Goal: Communication & Community: Answer question/provide support

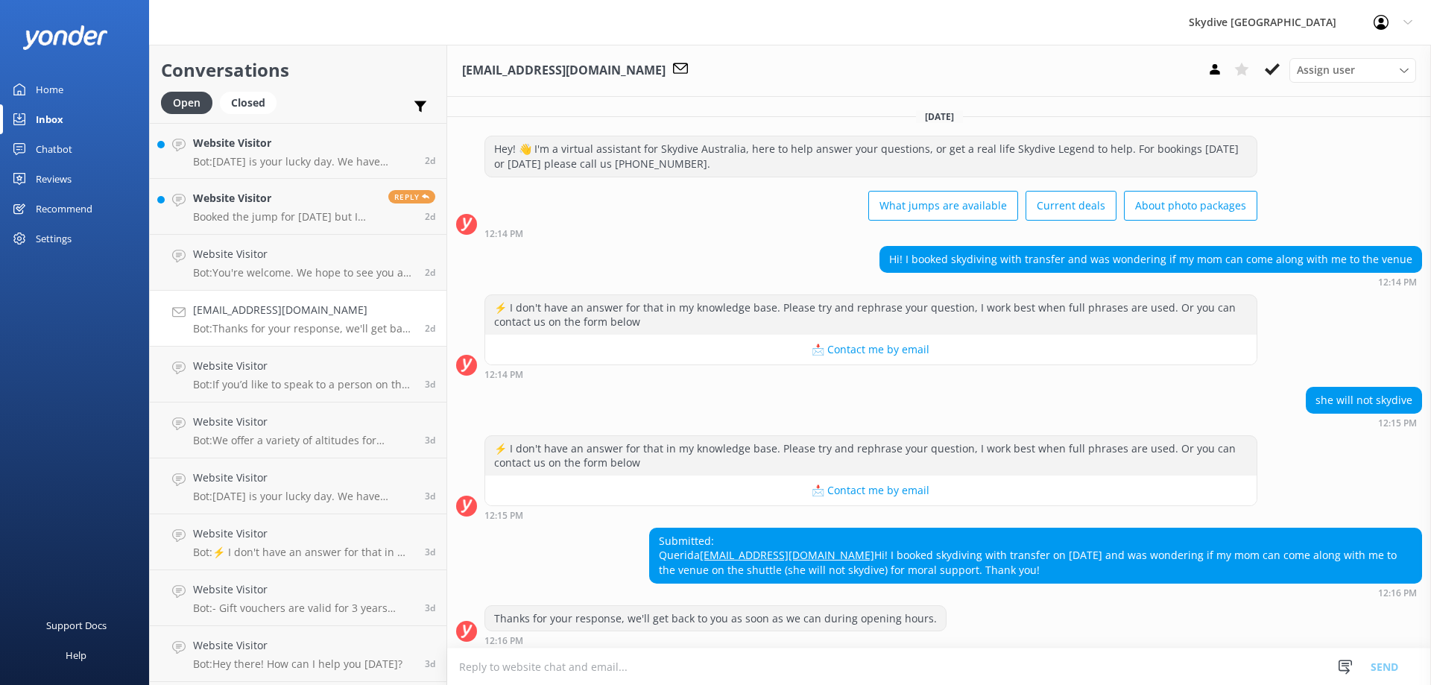
scroll to position [34, 0]
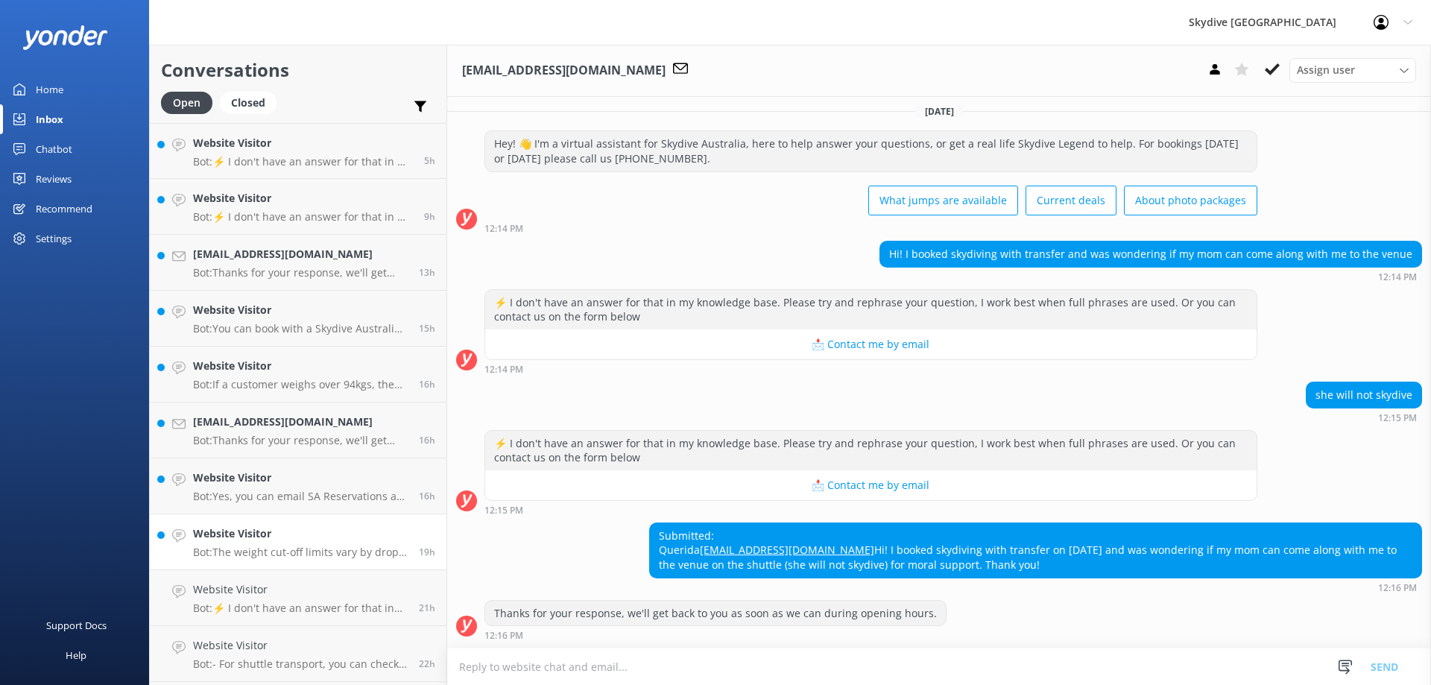
scroll to position [149, 0]
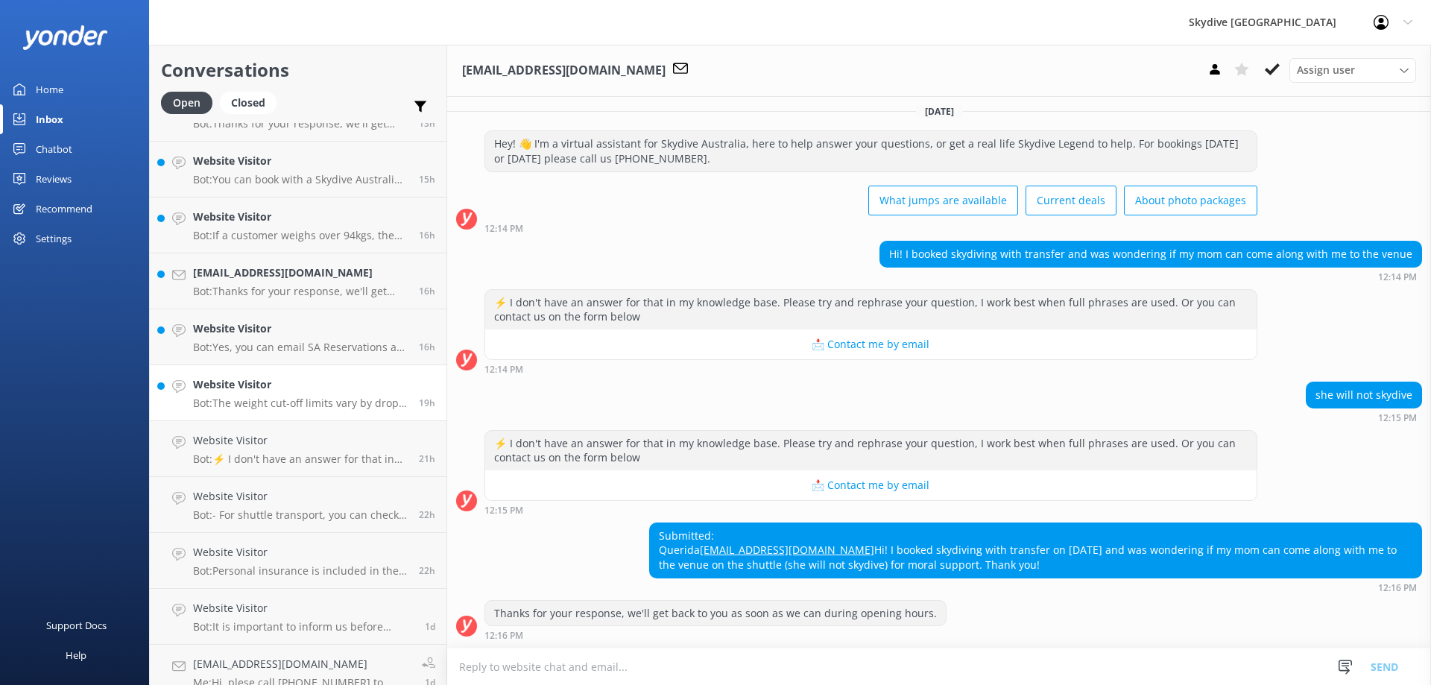
click at [329, 405] on p "Bot: The weight cut-off limits vary by drop zone and by day. At most drop zones…" at bounding box center [300, 402] width 215 height 13
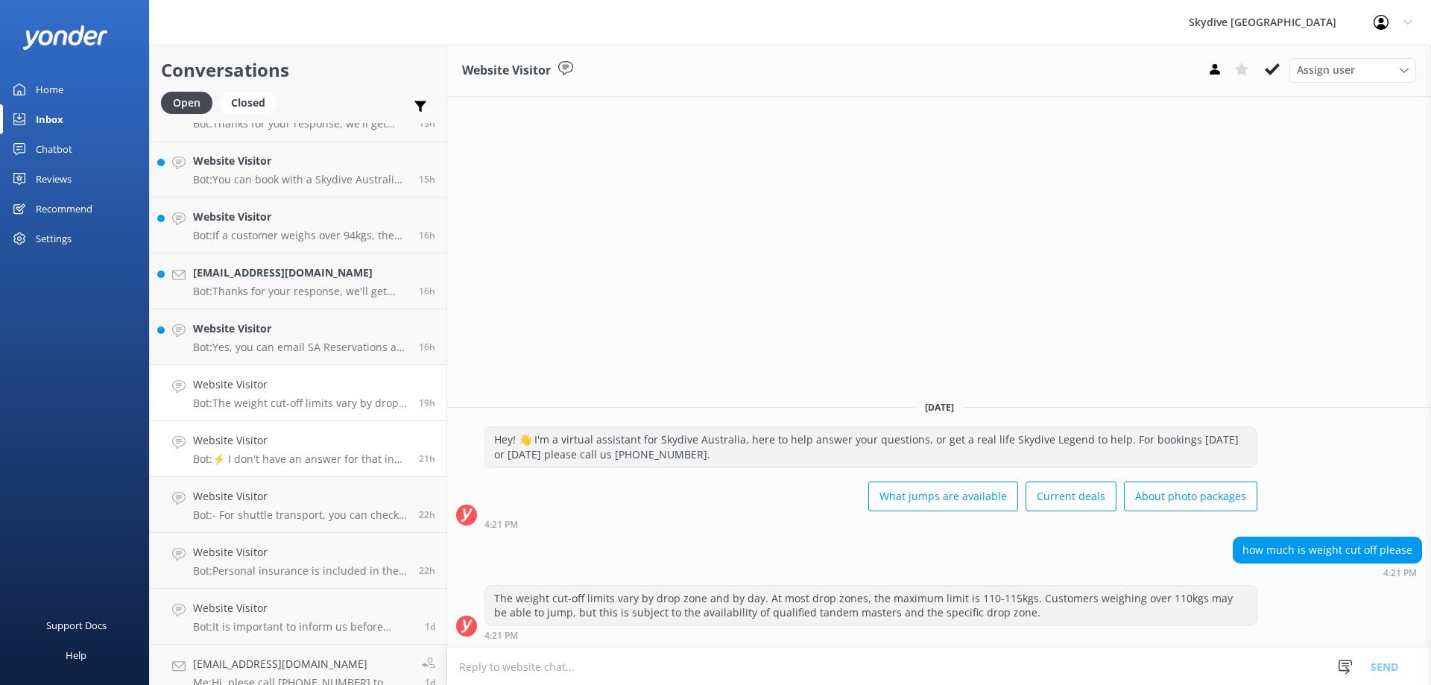
click at [327, 466] on link "Website Visitor Bot: ⚡ I don't have an answer for that in my knowledge base. Pl…" at bounding box center [298, 449] width 297 height 56
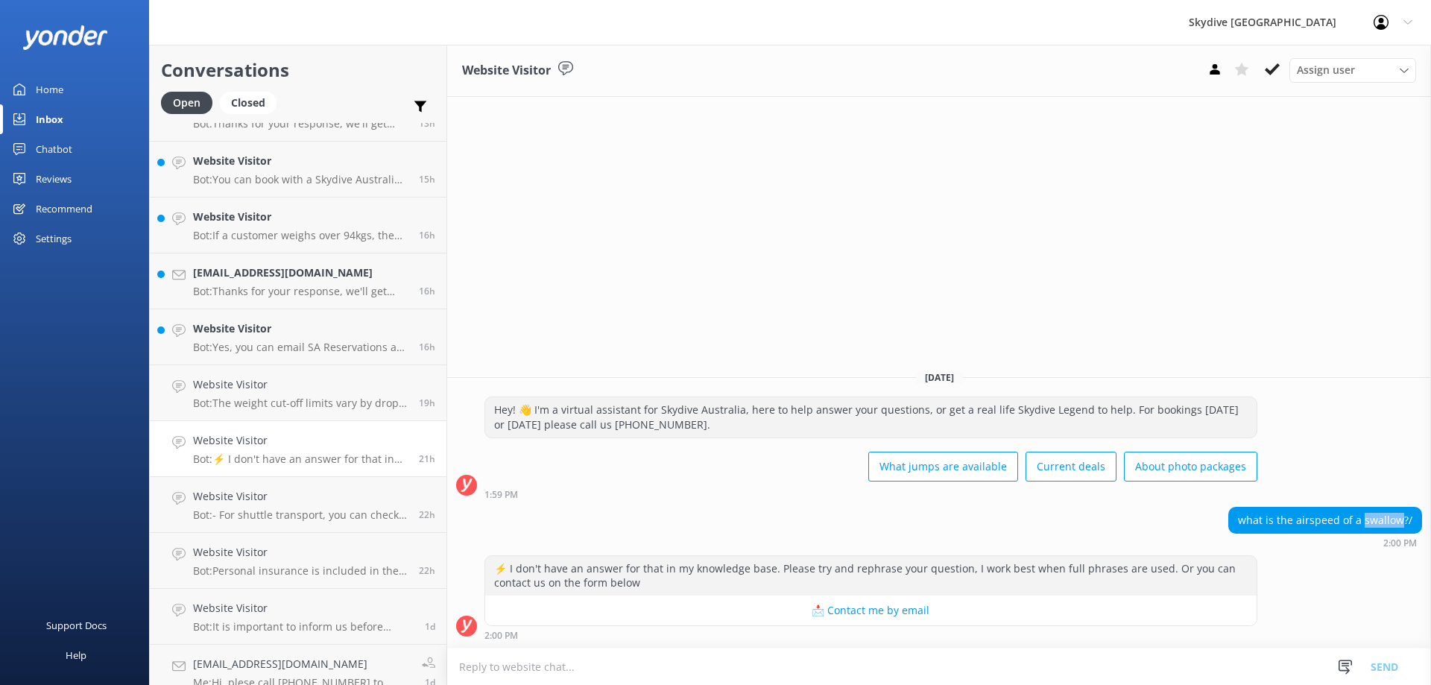
drag, startPoint x: 1364, startPoint y: 522, endPoint x: 1405, endPoint y: 525, distance: 40.3
click at [1405, 525] on div "what is the airspeed of a swallow?/" at bounding box center [1325, 519] width 192 height 25
drag, startPoint x: 1393, startPoint y: 522, endPoint x: 1324, endPoint y: 561, distance: 78.7
click at [1324, 561] on div "⚡ I don't have an answer for that in my knowledge base. Please try and rephrase…" at bounding box center [939, 597] width 984 height 85
click at [1194, 674] on textarea at bounding box center [939, 666] width 984 height 37
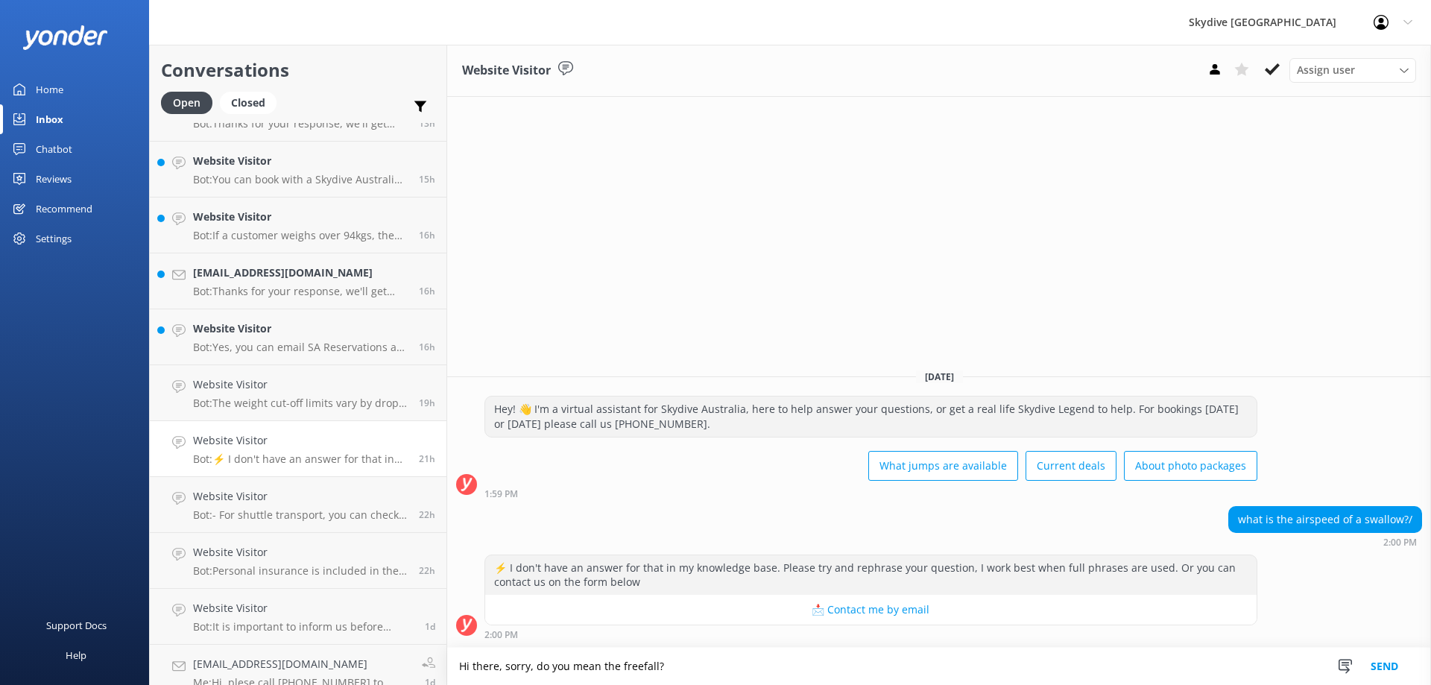
type textarea "Hi there, sorry, do you mean the freefall?"
click at [1396, 671] on button "Send" at bounding box center [1384, 666] width 56 height 37
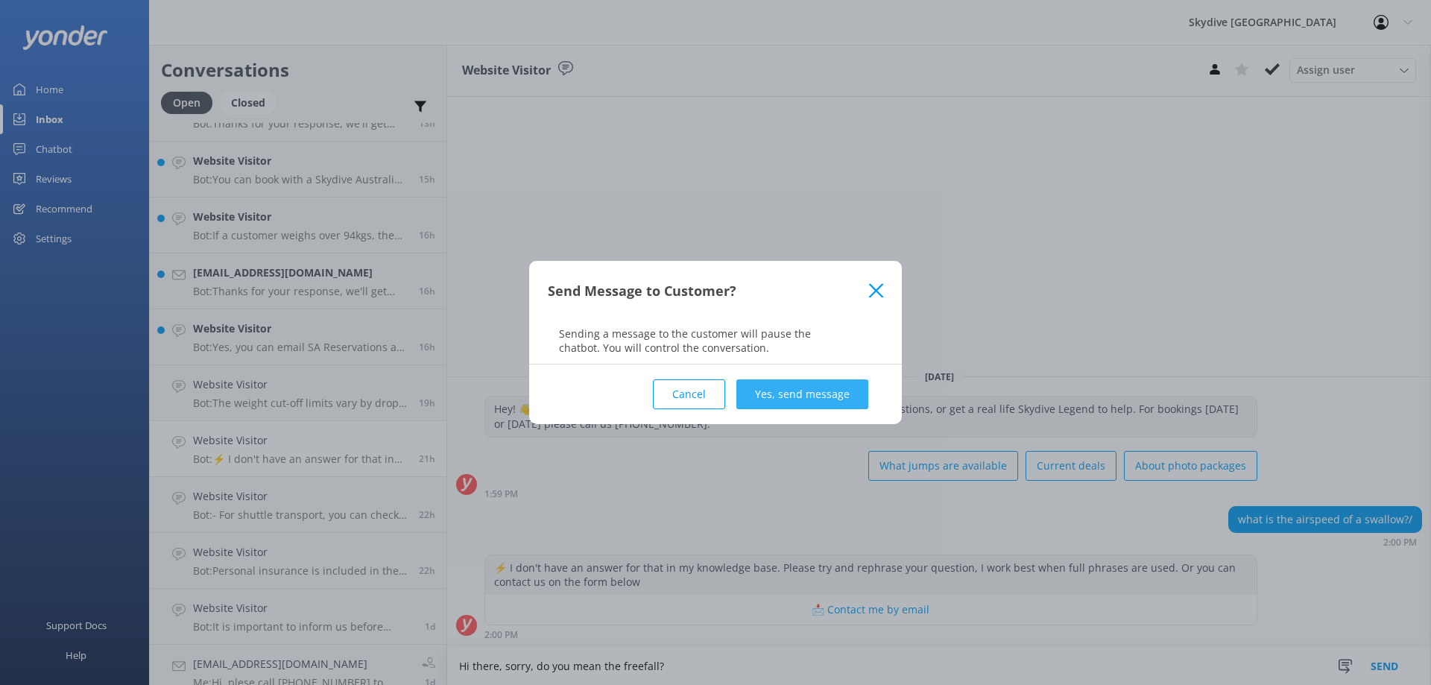
click at [825, 396] on button "Yes, send message" at bounding box center [802, 394] width 132 height 30
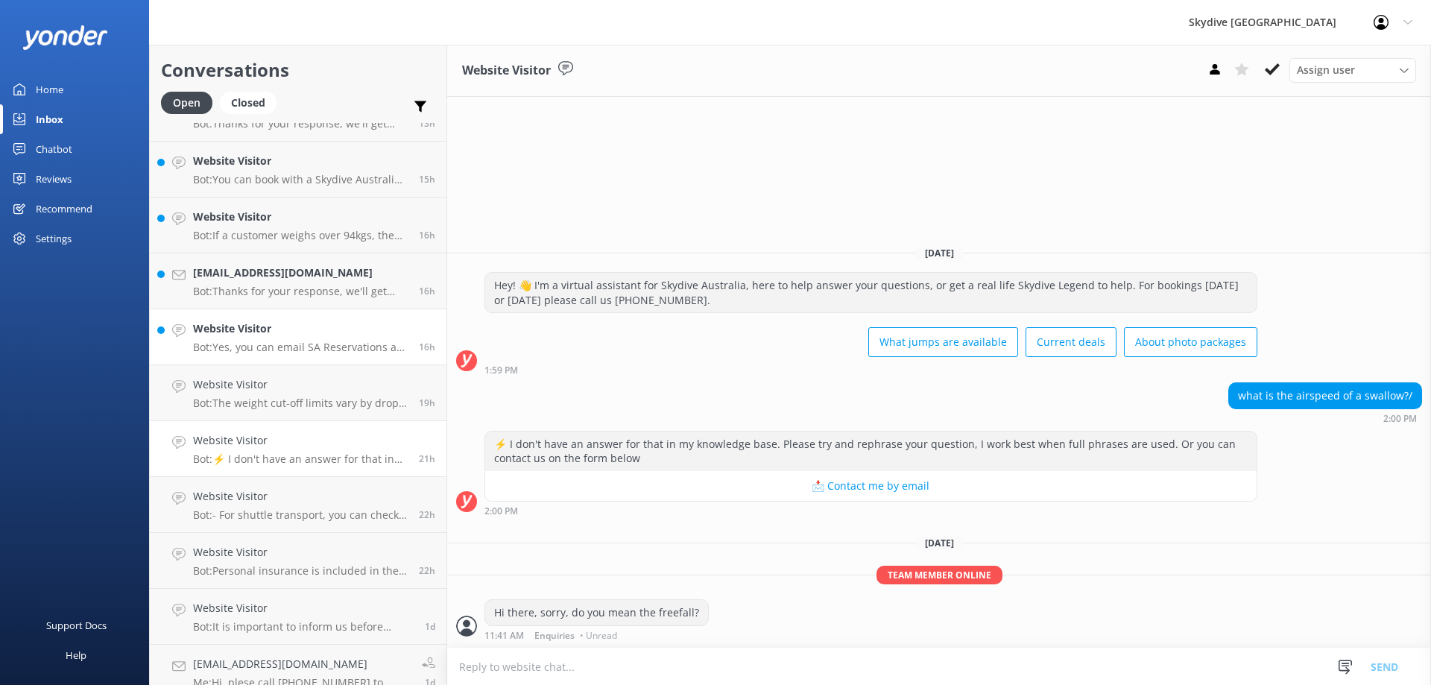
click at [332, 332] on h4 "Website Visitor" at bounding box center [300, 328] width 215 height 16
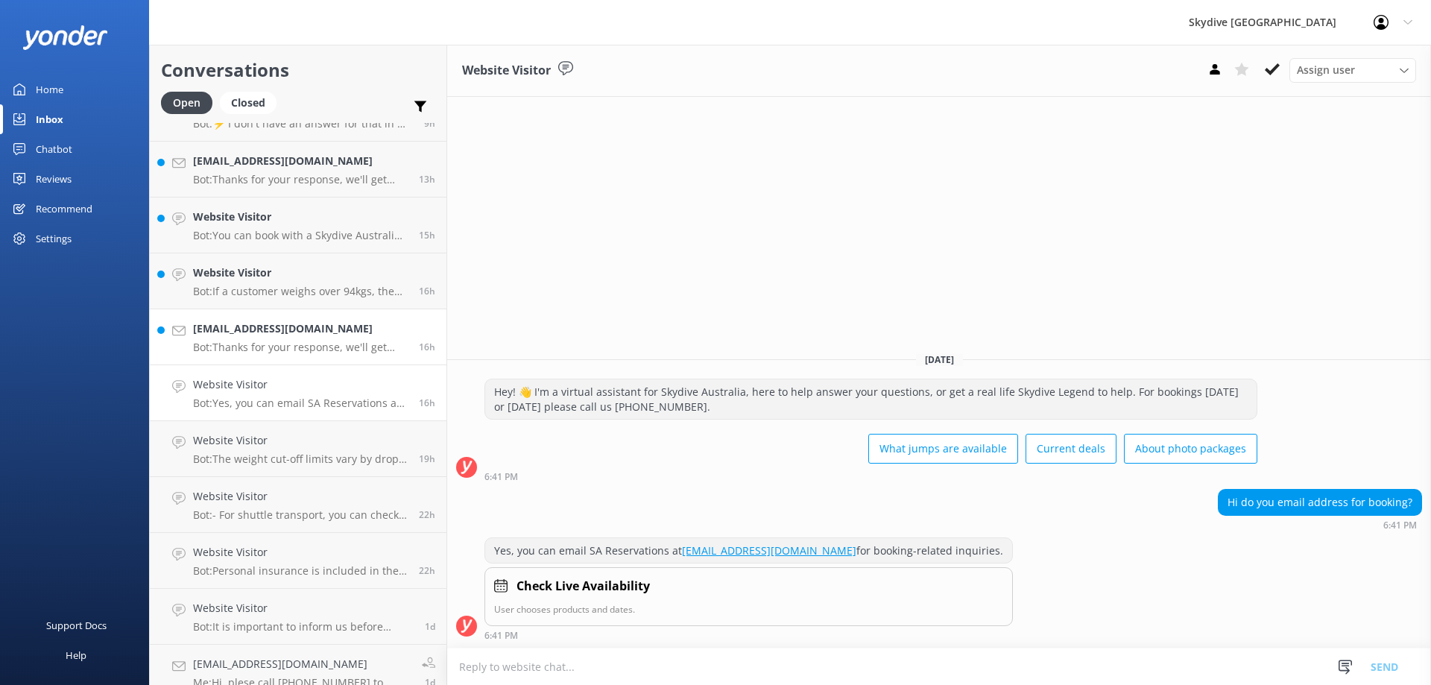
click at [256, 328] on h4 "[EMAIL_ADDRESS][DOMAIN_NAME]" at bounding box center [300, 328] width 215 height 16
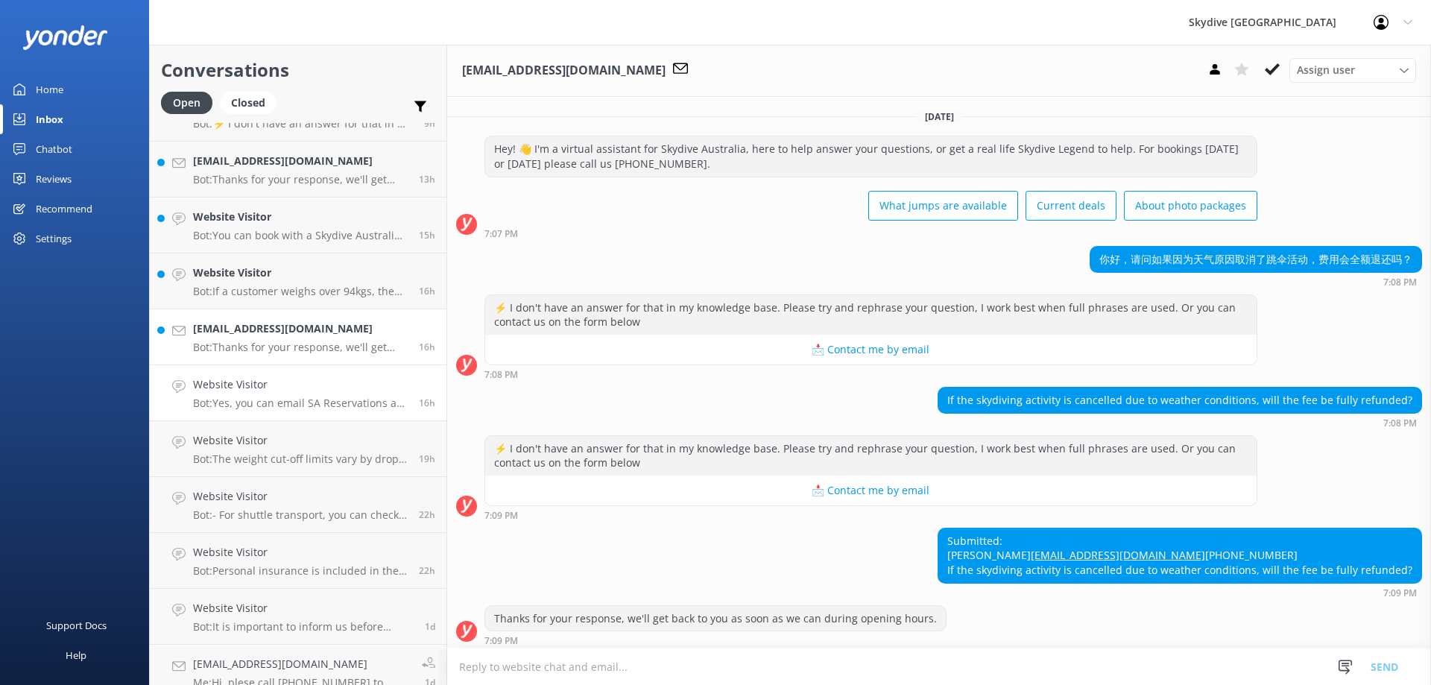
scroll to position [34, 0]
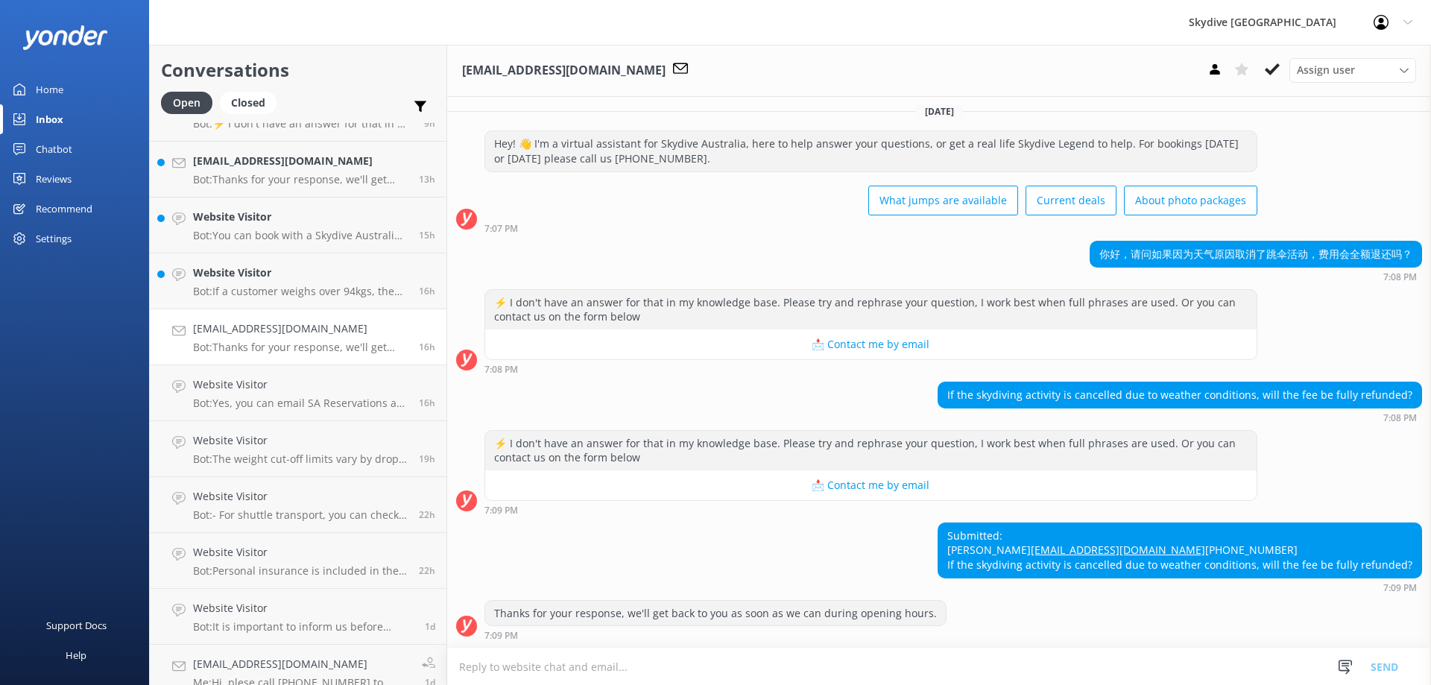
click at [812, 673] on textarea at bounding box center [939, 666] width 984 height 37
type textarea "H"
click at [972, 527] on div "Submitted: [PERSON_NAME] [EMAIL_ADDRESS][DOMAIN_NAME] [PHONE_NUMBER] If the sky…" at bounding box center [1179, 550] width 483 height 54
click at [1045, 533] on div "Submitted: [PERSON_NAME] [EMAIL_ADDRESS][DOMAIN_NAME] [PHONE_NUMBER] If the sky…" at bounding box center [1179, 550] width 483 height 54
drag, startPoint x: 1045, startPoint y: 533, endPoint x: 919, endPoint y: 536, distance: 126.7
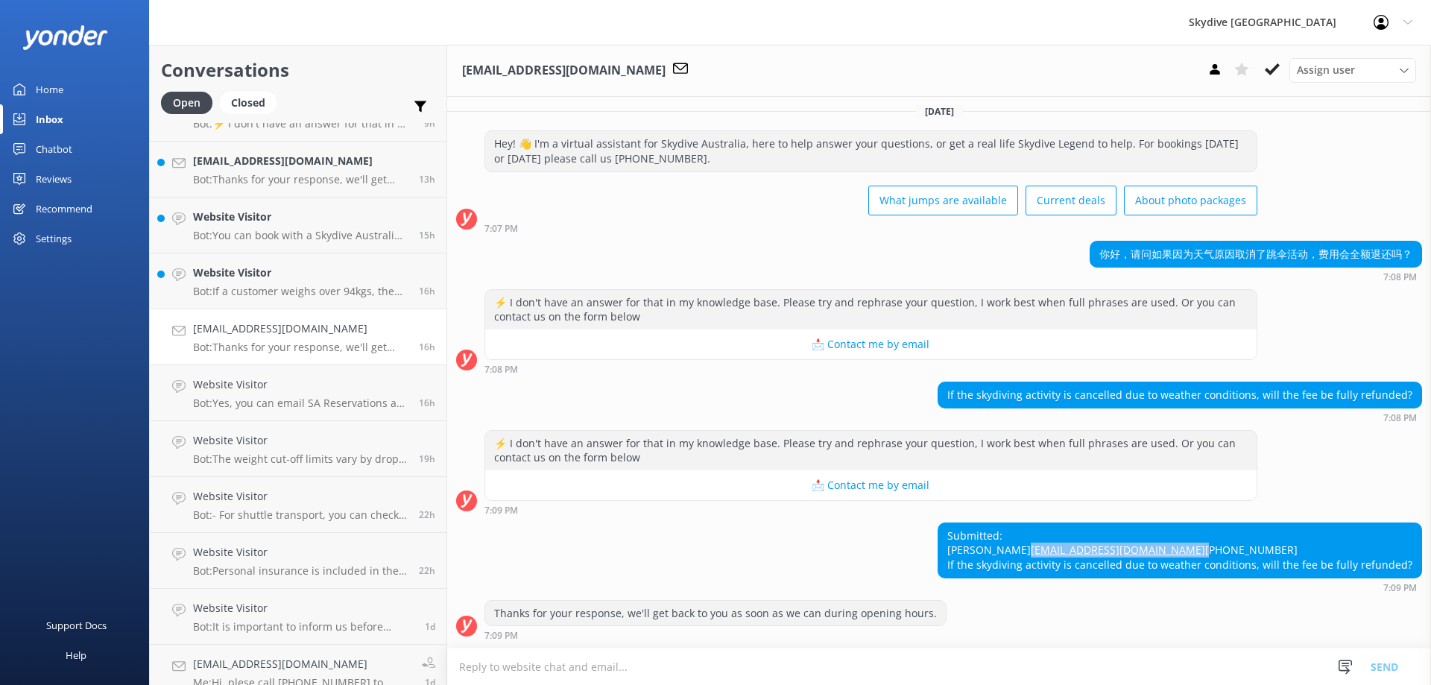
click at [919, 536] on div "Submitted: [PERSON_NAME] [EMAIL_ADDRESS][DOMAIN_NAME] [PHONE_NUMBER] If the sky…" at bounding box center [939, 557] width 984 height 70
copy div "[EMAIL_ADDRESS][DOMAIN_NAME]"
drag, startPoint x: 938, startPoint y: 565, endPoint x: 1393, endPoint y: 553, distance: 455.5
click at [1393, 553] on div "Submitted: [PERSON_NAME] [EMAIL_ADDRESS][DOMAIN_NAME] [PHONE_NUMBER] If the sky…" at bounding box center [1179, 550] width 483 height 54
click at [1381, 563] on div "Submitted: [PERSON_NAME] [EMAIL_ADDRESS][DOMAIN_NAME] [PHONE_NUMBER] If the sky…" at bounding box center [1179, 550] width 483 height 54
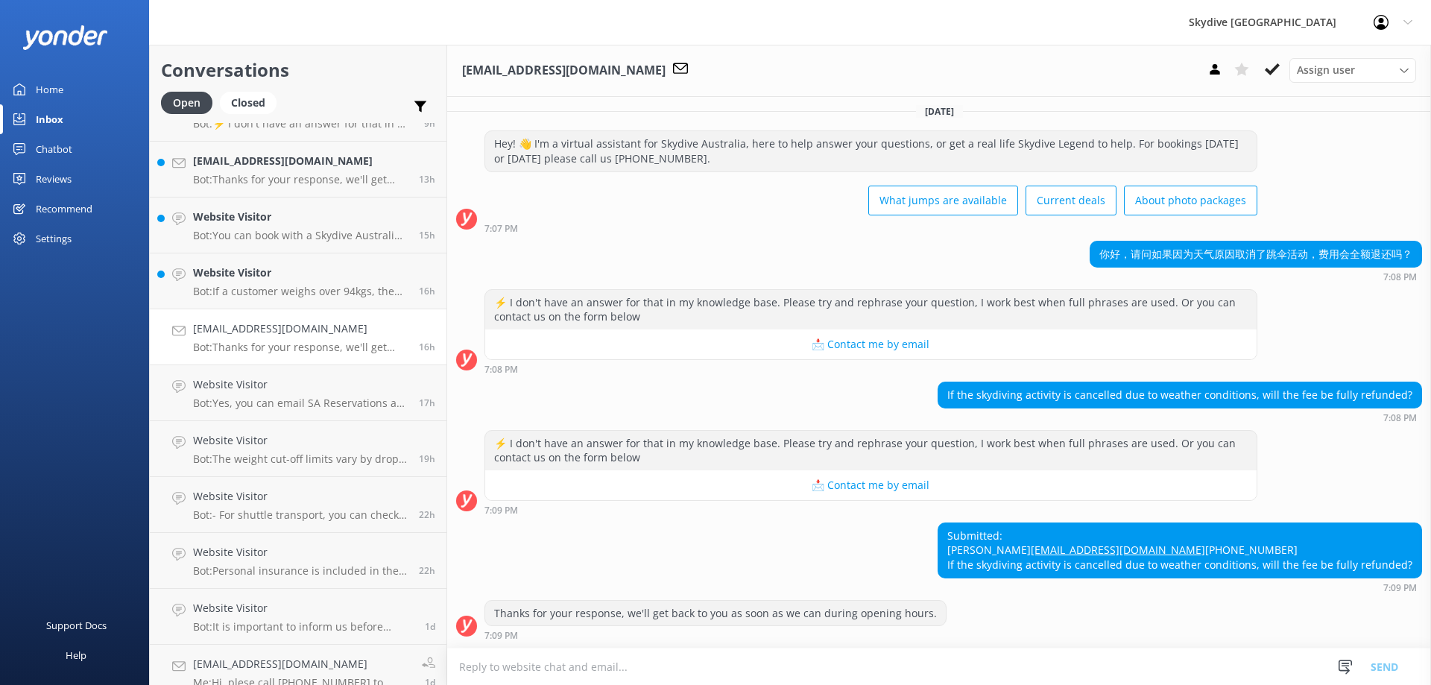
drag, startPoint x: 1405, startPoint y: 565, endPoint x: 923, endPoint y: 578, distance: 481.6
click at [923, 578] on div "Submitted: [PERSON_NAME] [EMAIL_ADDRESS][DOMAIN_NAME] [PHONE_NUMBER] If the sky…" at bounding box center [939, 557] width 984 height 70
copy div "If the skydiving activity is cancelled due to weather conditions, will the fee …"
click at [867, 664] on textarea at bounding box center [939, 666] width 984 height 37
click at [676, 670] on textarea at bounding box center [939, 666] width 984 height 37
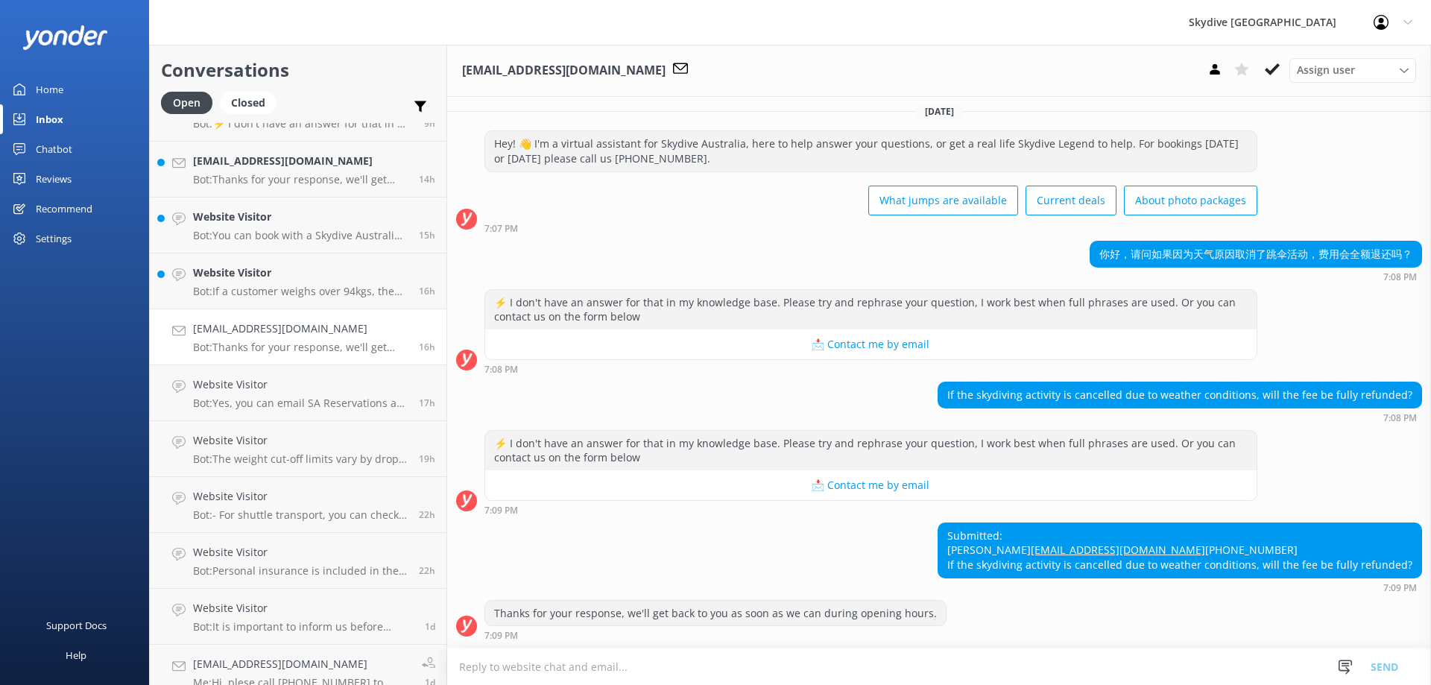
paste textarea "If your skydive is a direct booking and is cancelled due to weather, you can re…"
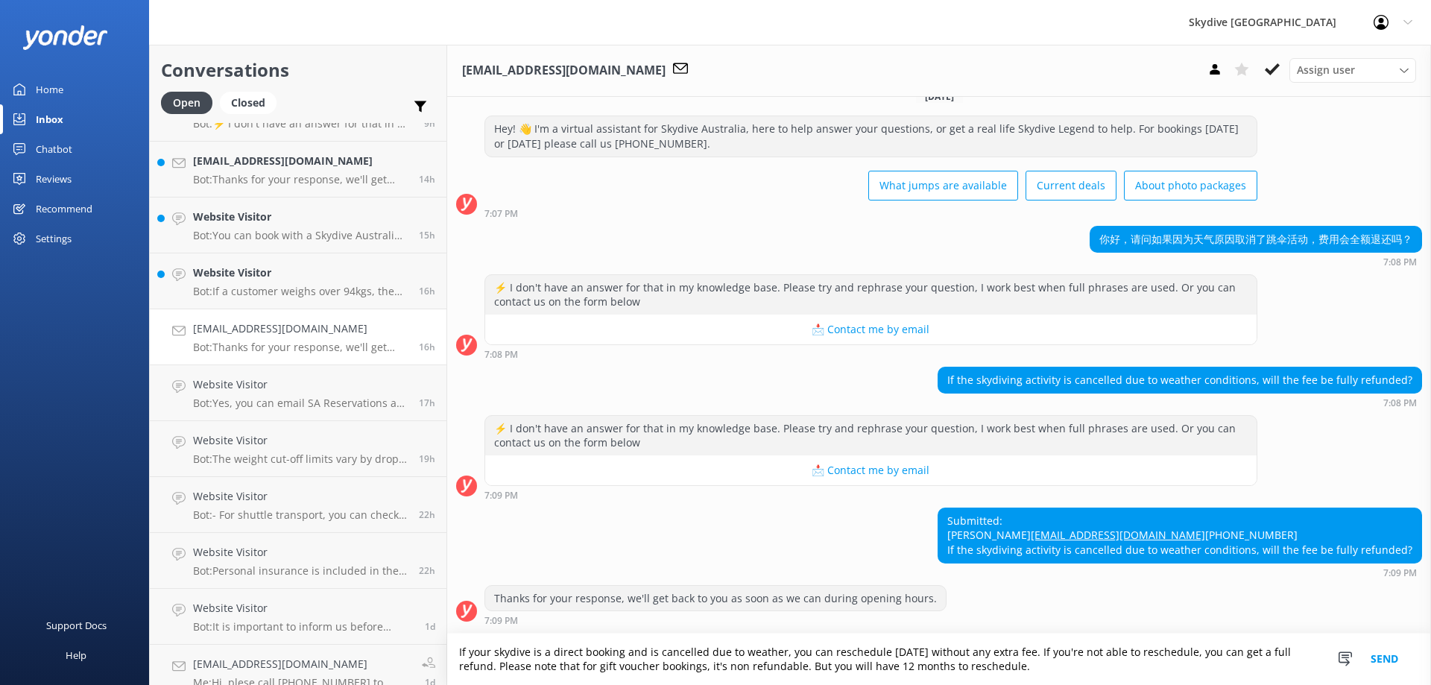
scroll to position [49, 0]
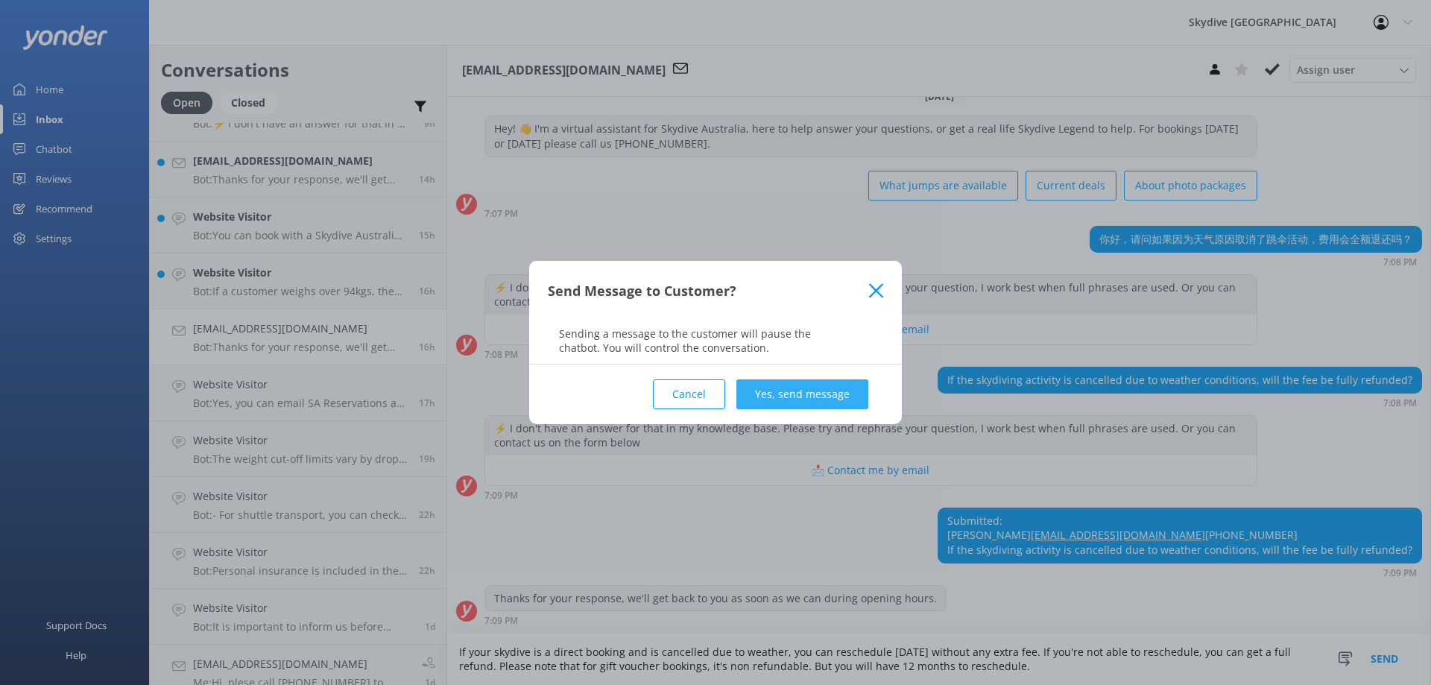
type textarea "If your skydive is a direct booking and is cancelled due to weather, you can re…"
click at [817, 392] on button "Yes, send message" at bounding box center [802, 394] width 132 height 30
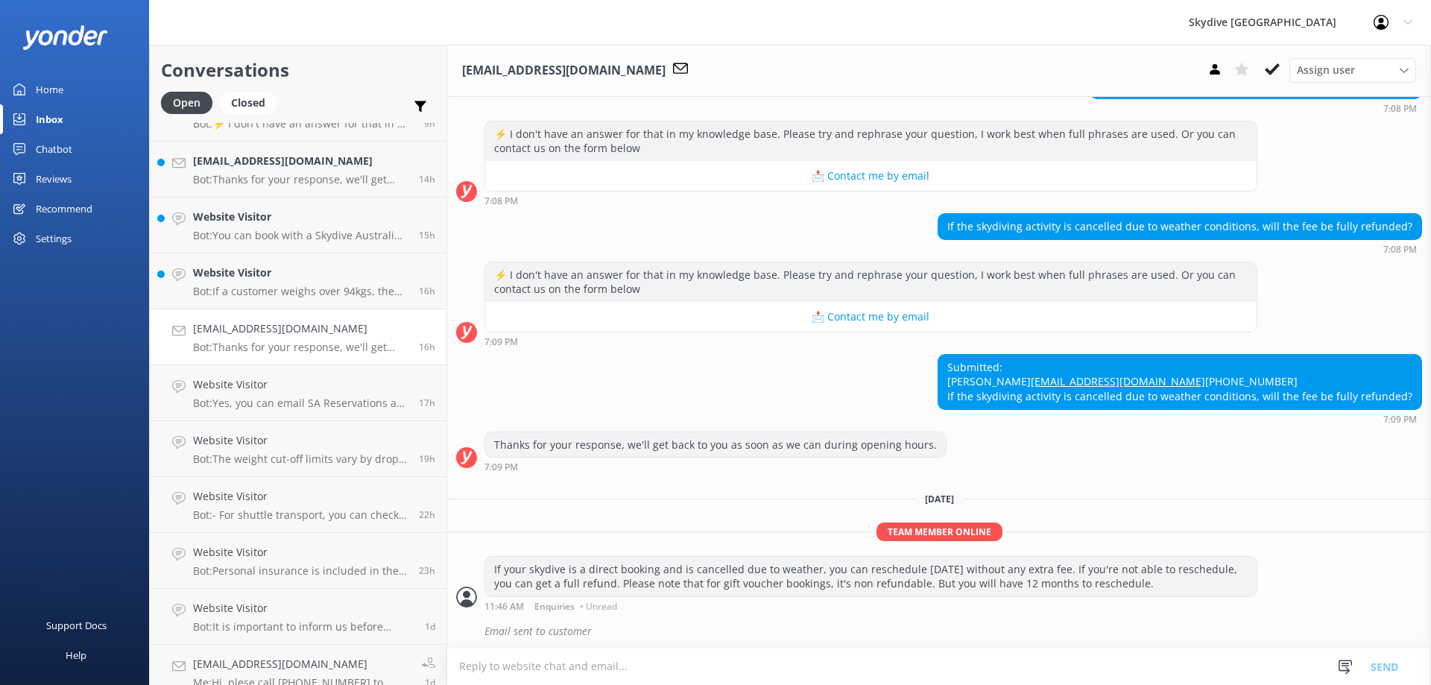
scroll to position [206, 0]
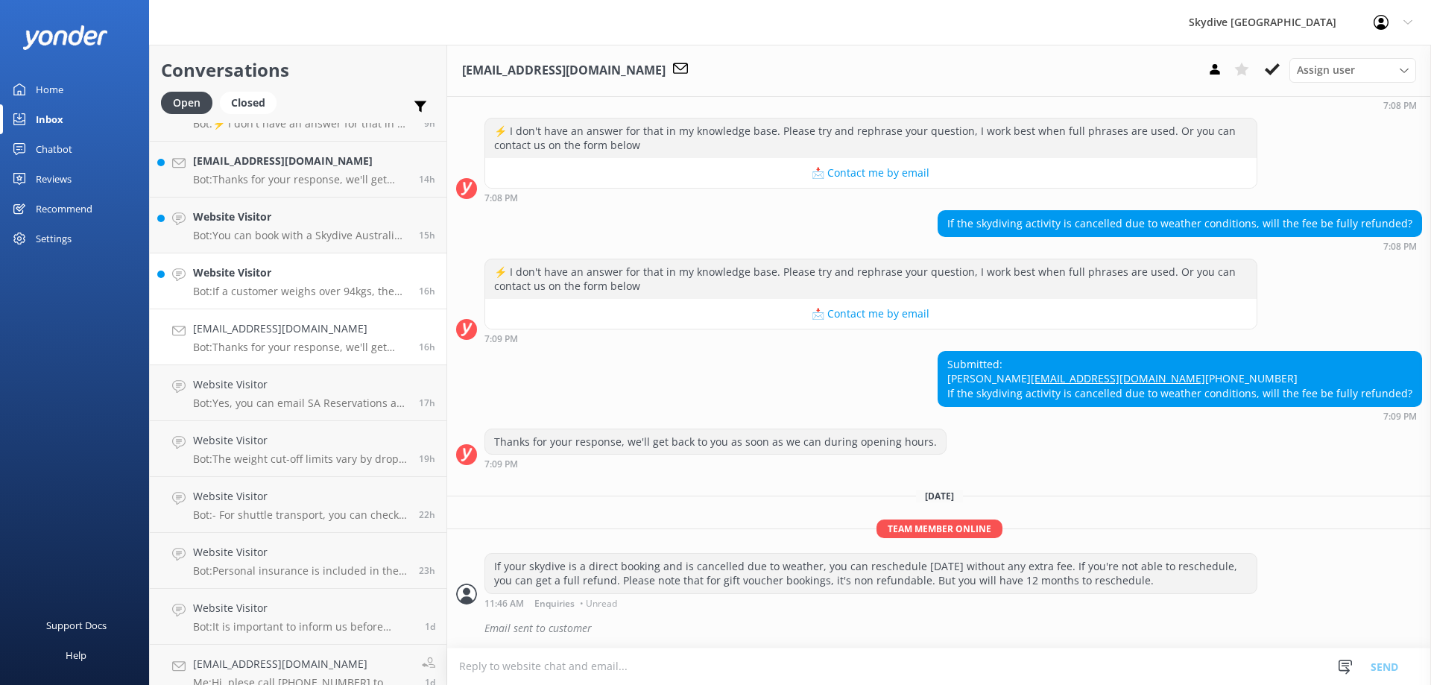
click at [312, 282] on div "Website Visitor Bot: If a customer weighs over 94kgs, the Reservations team mus…" at bounding box center [300, 281] width 215 height 33
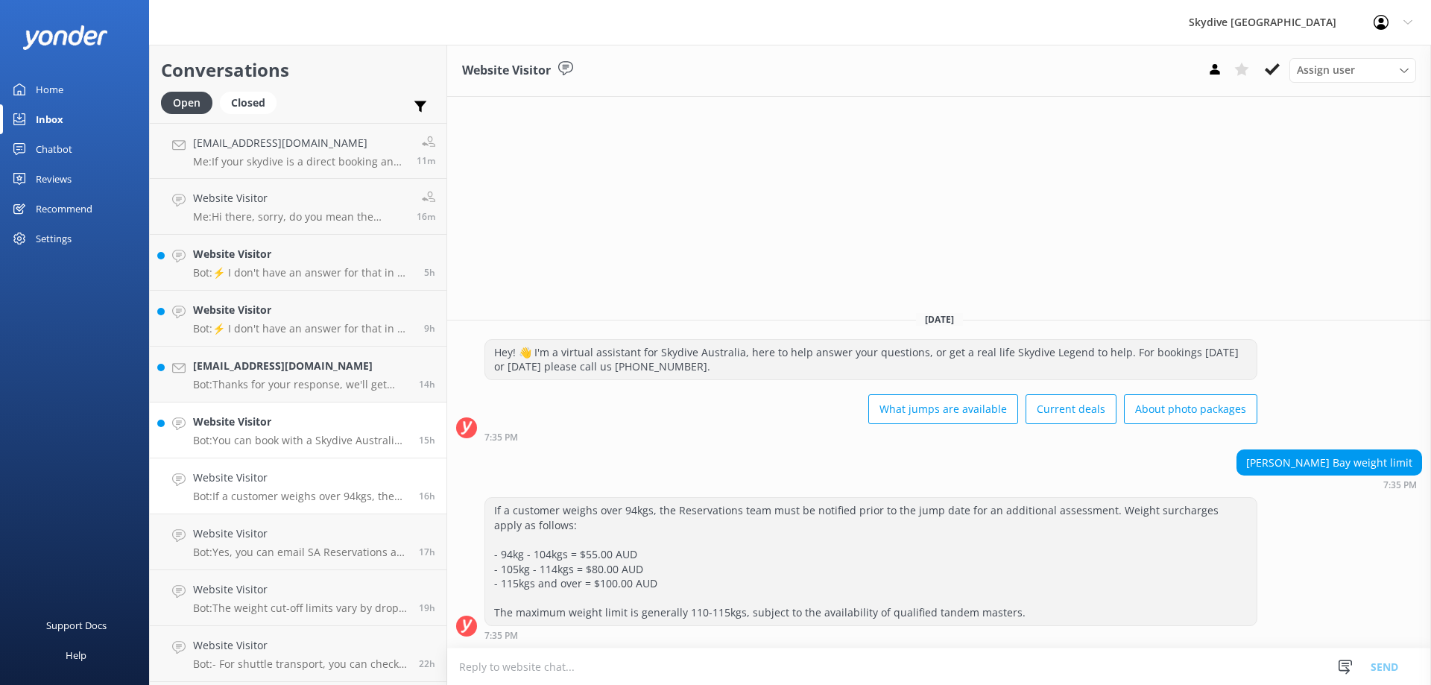
click at [288, 434] on p "Bot: You can book with a Skydive Australia voucher by calling [PHONE_NUMBER], a…" at bounding box center [300, 440] width 215 height 13
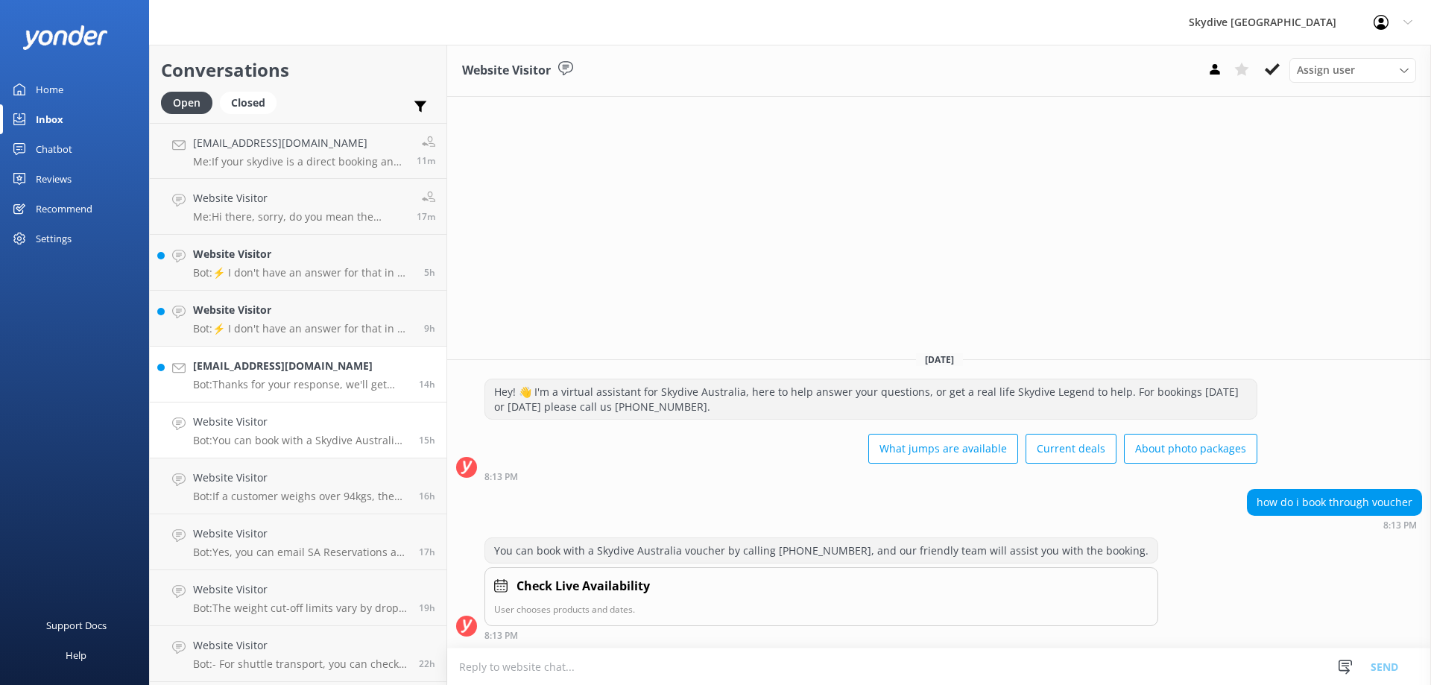
click at [279, 373] on h4 "[EMAIL_ADDRESS][DOMAIN_NAME]" at bounding box center [300, 366] width 215 height 16
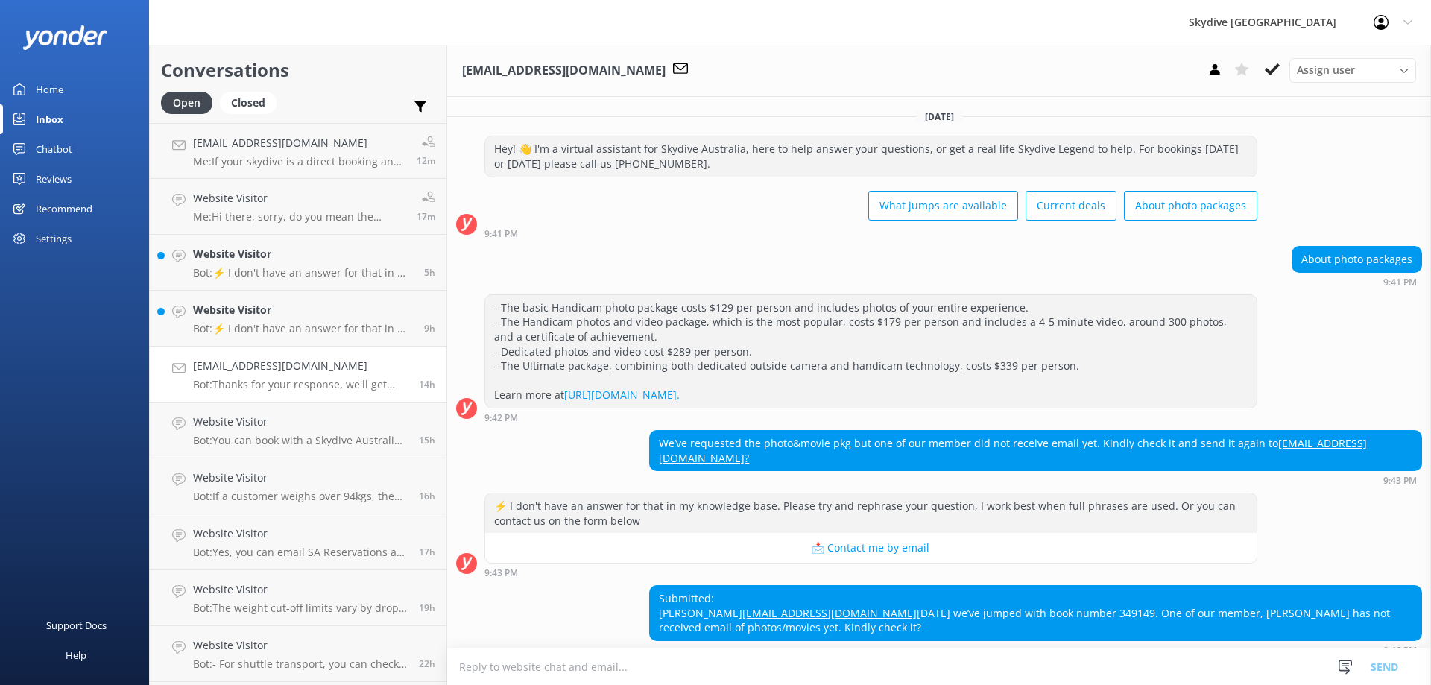
scroll to position [63, 0]
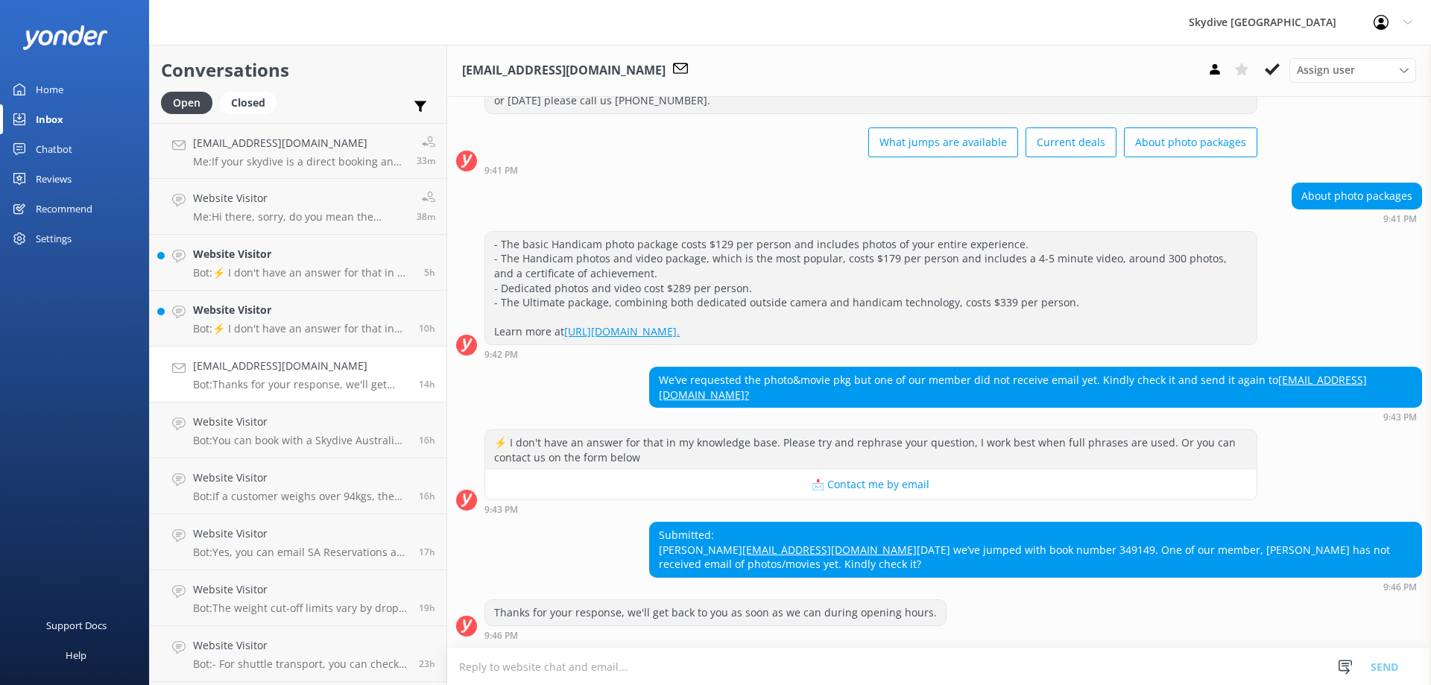
drag, startPoint x: 817, startPoint y: 529, endPoint x: 720, endPoint y: 537, distance: 98.0
click at [720, 537] on div "Submitted: [PERSON_NAME] [EMAIL_ADDRESS][DOMAIN_NAME] [DATE] we’ve jumped with …" at bounding box center [1035, 549] width 771 height 54
copy div "[PERSON_NAME]"
click at [896, 548] on div "Submitted: [PERSON_NAME] [EMAIL_ADDRESS][DOMAIN_NAME] [DATE] we’ve jumped with …" at bounding box center [1035, 549] width 771 height 54
click at [322, 150] on h4 "Website Visitor" at bounding box center [302, 143] width 218 height 16
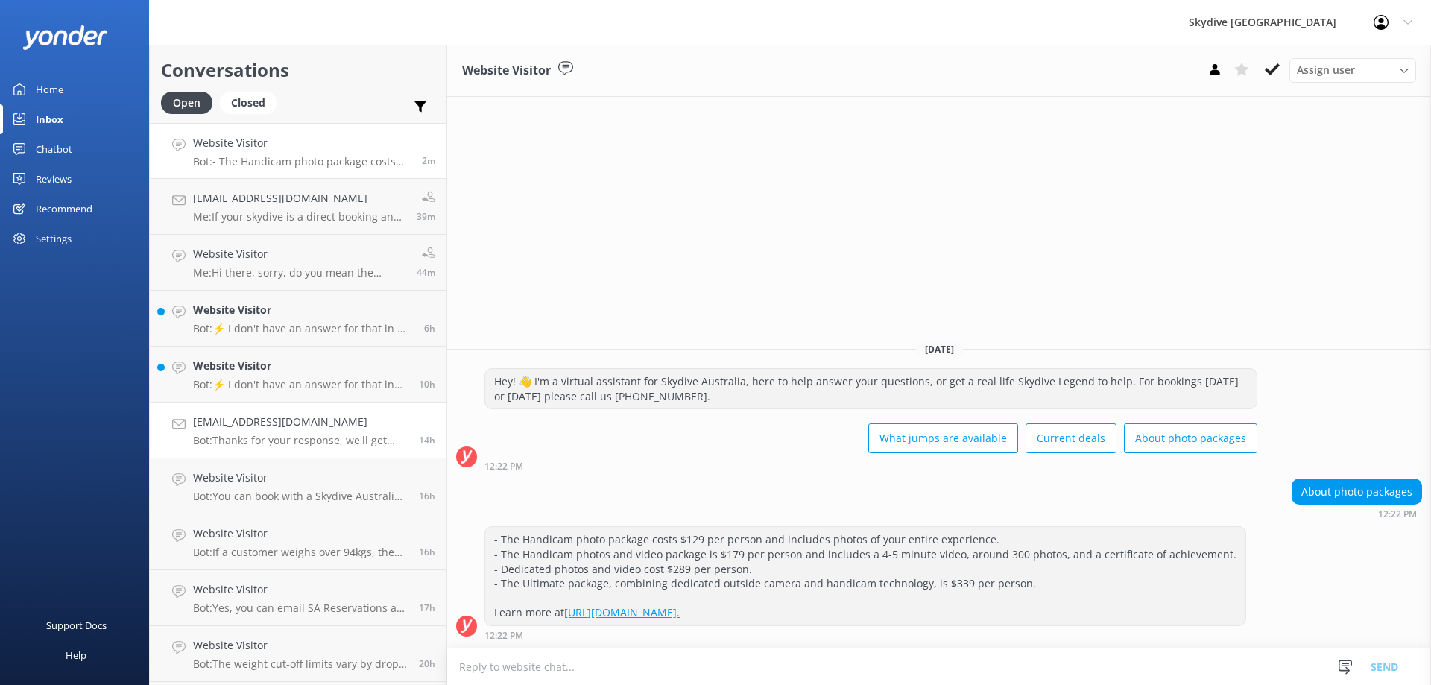
click at [285, 431] on div "[EMAIL_ADDRESS][DOMAIN_NAME] Bot: Thanks for your response, we'll get back to y…" at bounding box center [300, 430] width 215 height 33
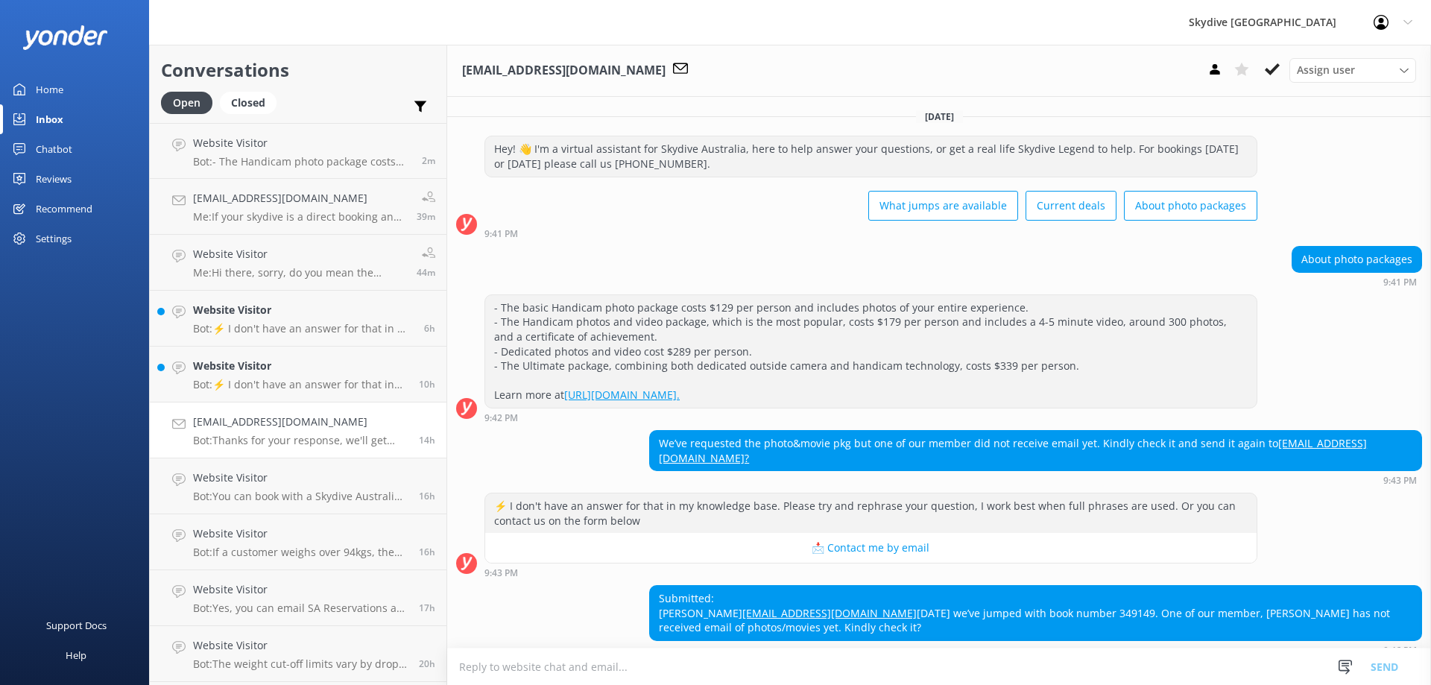
scroll to position [63, 0]
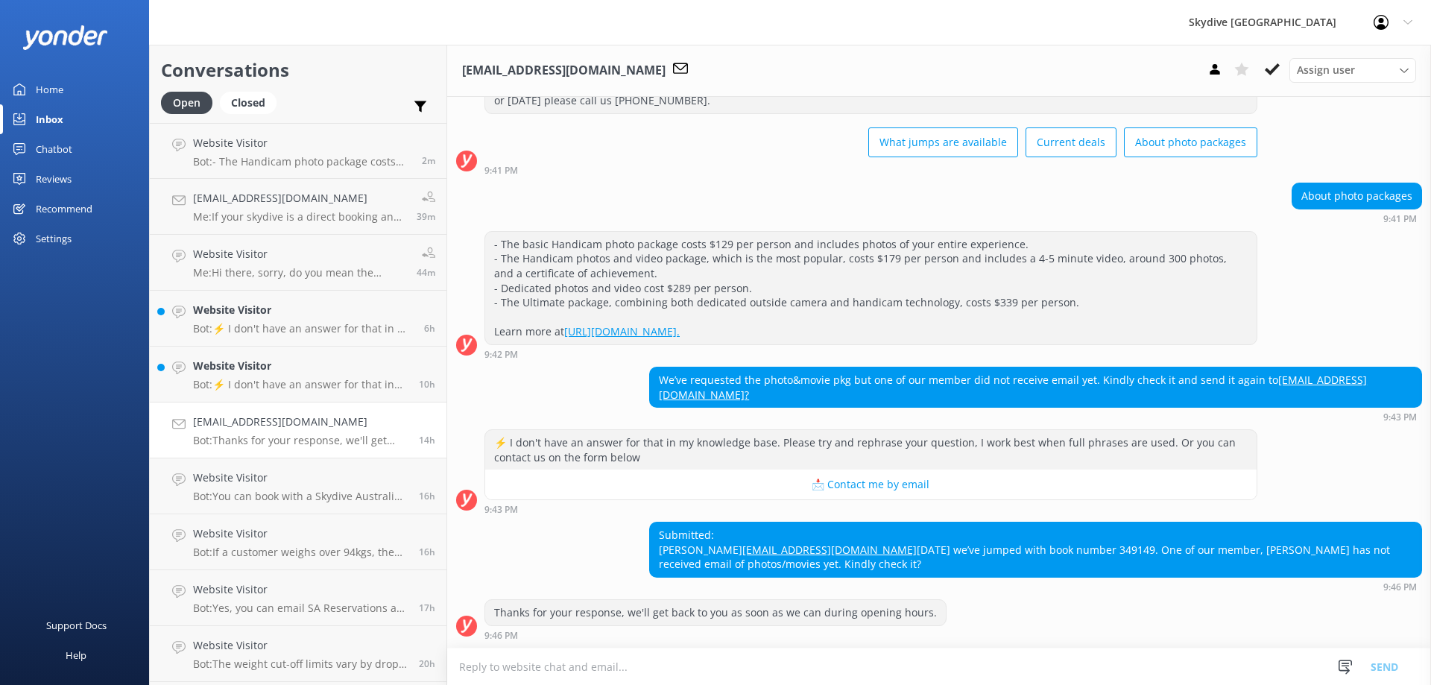
click at [327, 434] on p "Bot: Thanks for your response, we'll get back to you as soon as we can during o…" at bounding box center [300, 440] width 215 height 13
click at [661, 670] on textarea at bounding box center [939, 666] width 984 height 37
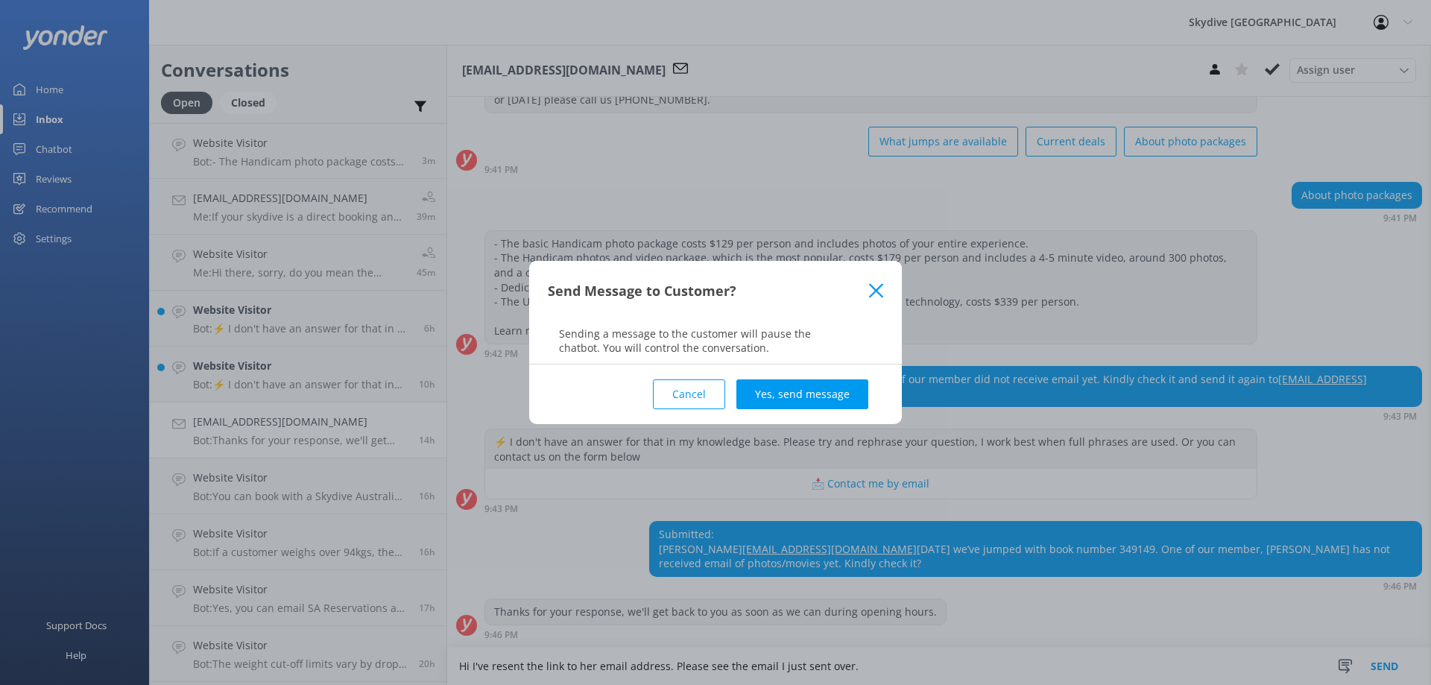
type textarea "Hi I've resent the link to her email address. Please see the email I just sent …"
click at [803, 372] on div "Cancel Yes, send message" at bounding box center [715, 394] width 335 height 60
click at [803, 387] on button "Yes, send message" at bounding box center [802, 394] width 132 height 30
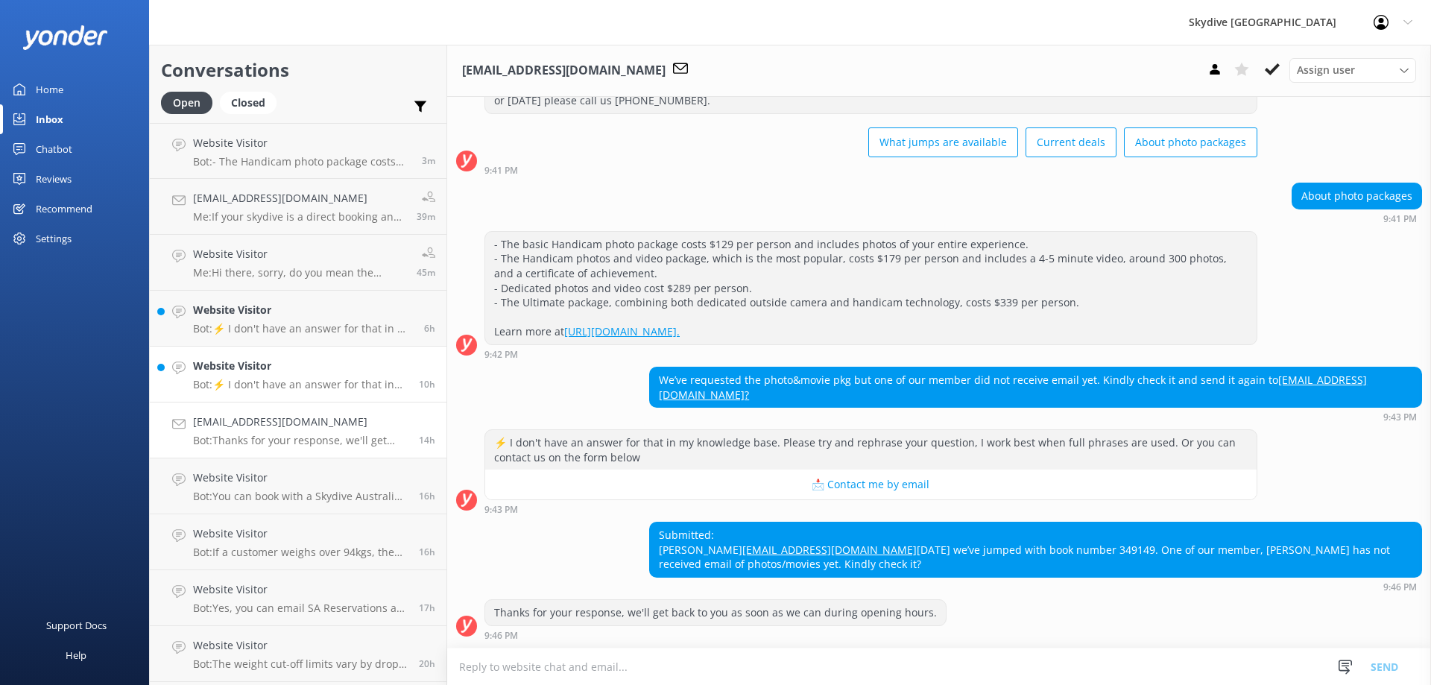
scroll to position [188, 0]
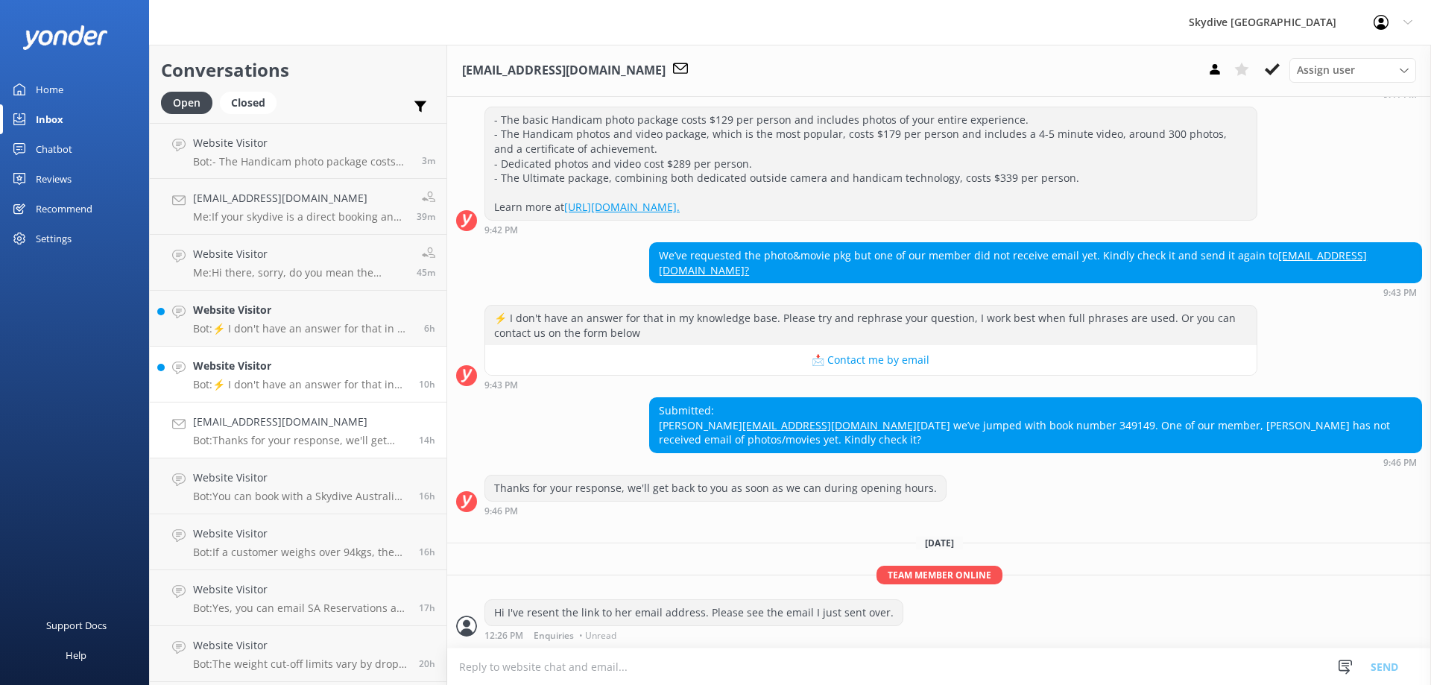
click at [303, 373] on h4 "Website Visitor" at bounding box center [300, 366] width 215 height 16
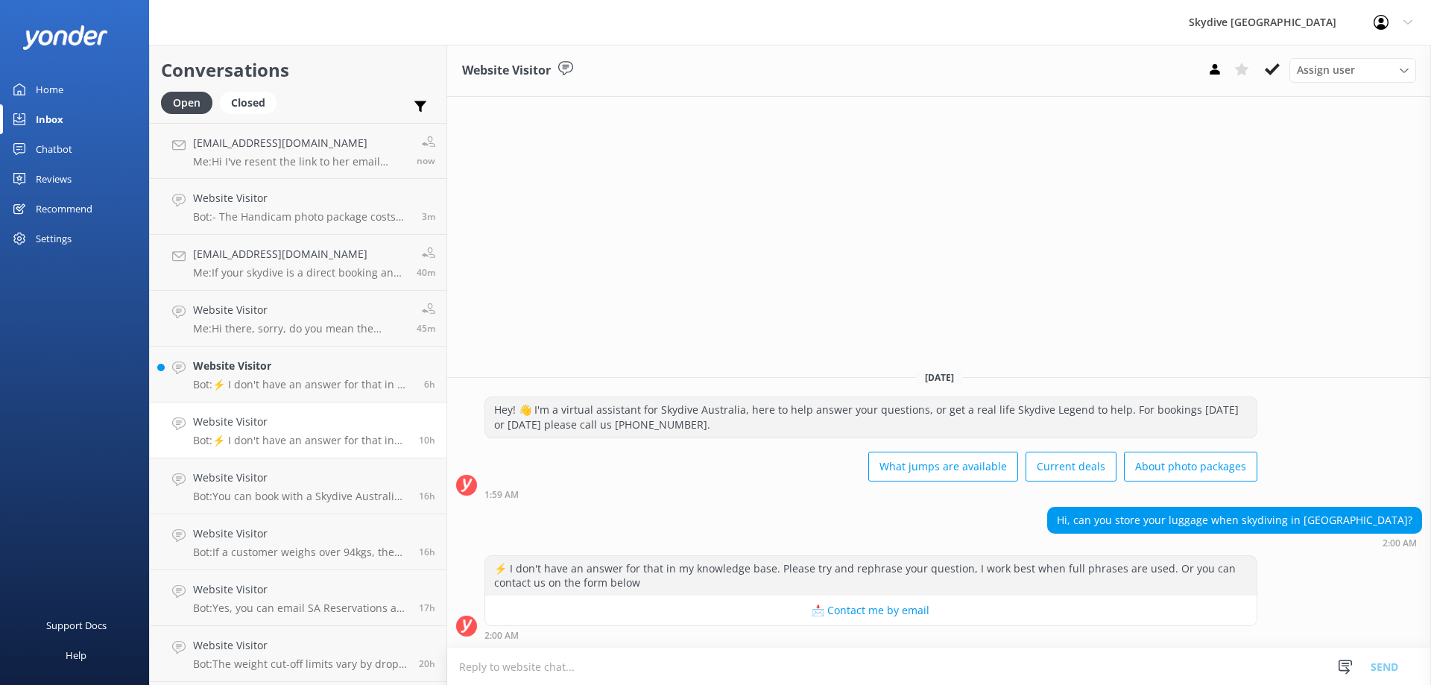
click at [883, 680] on textarea at bounding box center [939, 666] width 984 height 37
click at [877, 671] on textarea at bounding box center [939, 666] width 984 height 37
type textarea "Yes, you can leave your luggage at our check in office"
click at [1380, 664] on button "Send" at bounding box center [1384, 666] width 56 height 37
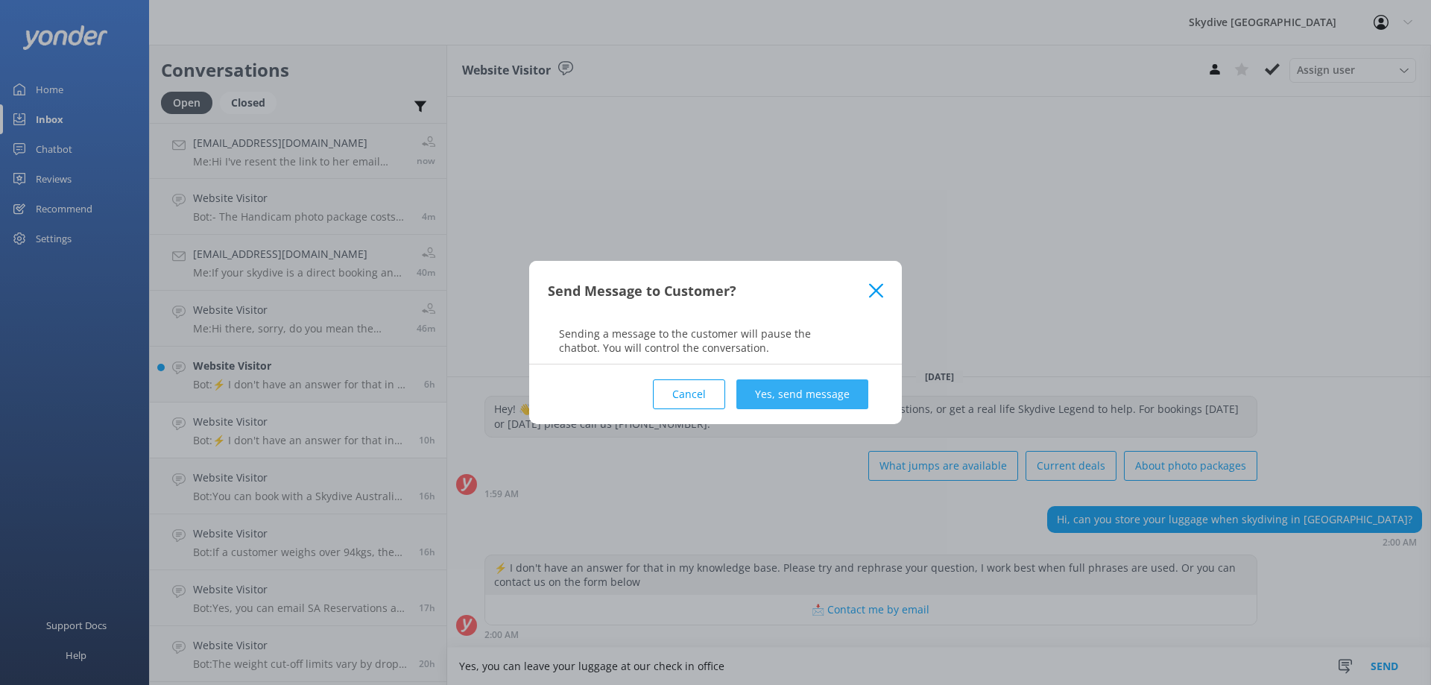
click at [765, 387] on button "Yes, send message" at bounding box center [802, 394] width 132 height 30
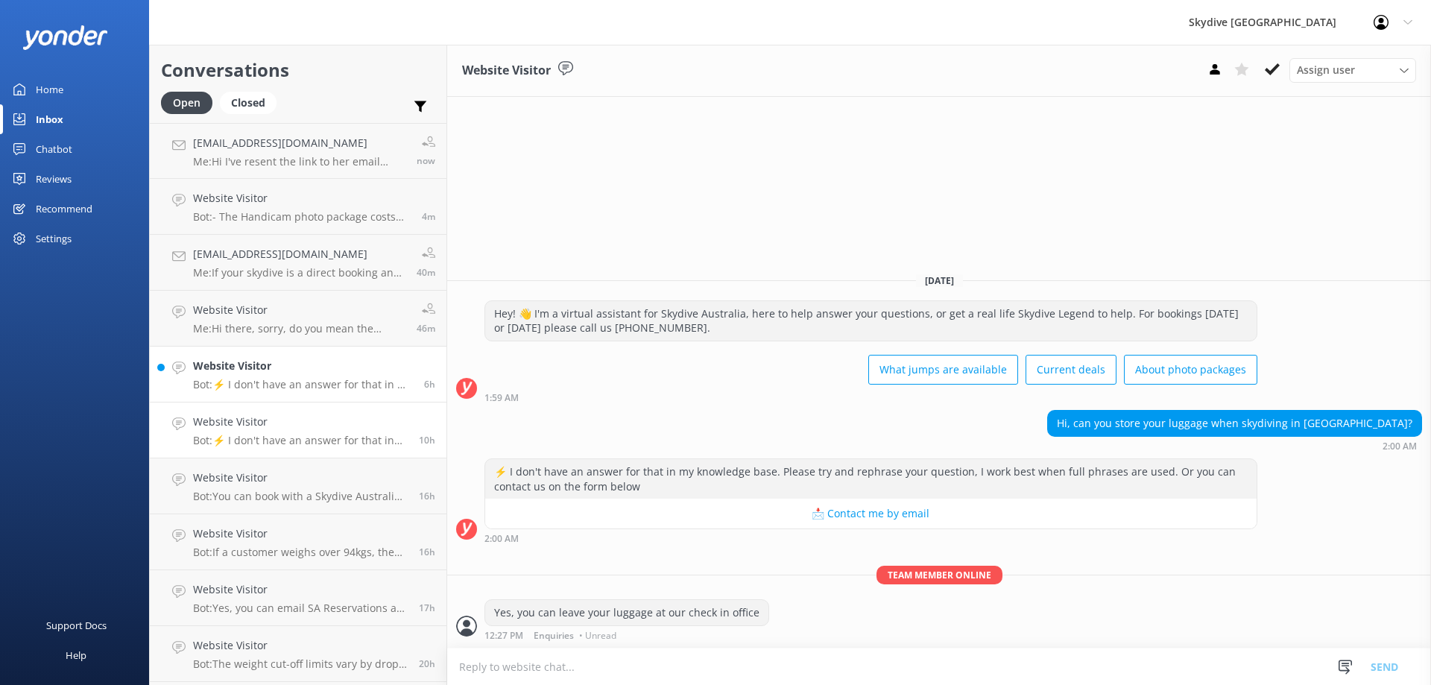
click at [313, 382] on p "Bot: ⚡ I don't have an answer for that in my knowledge base. Please try and rep…" at bounding box center [303, 384] width 220 height 13
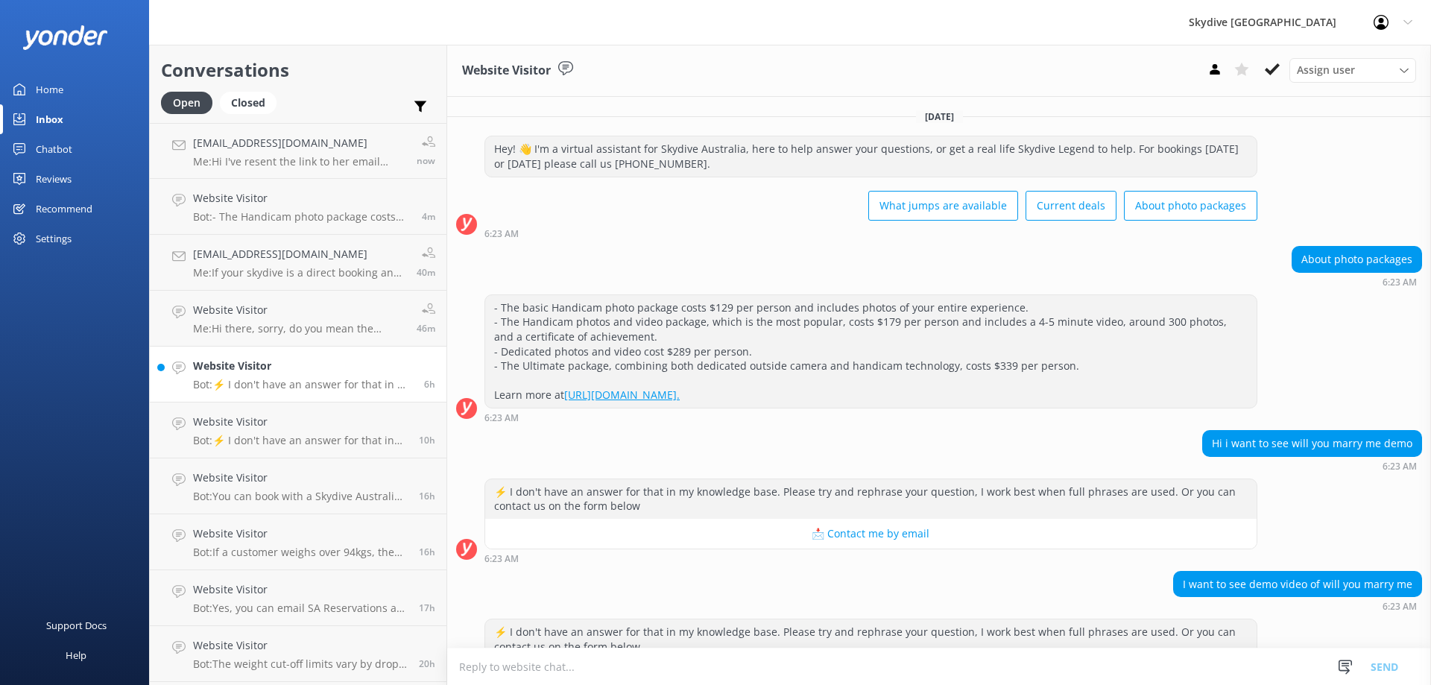
scroll to position [63, 0]
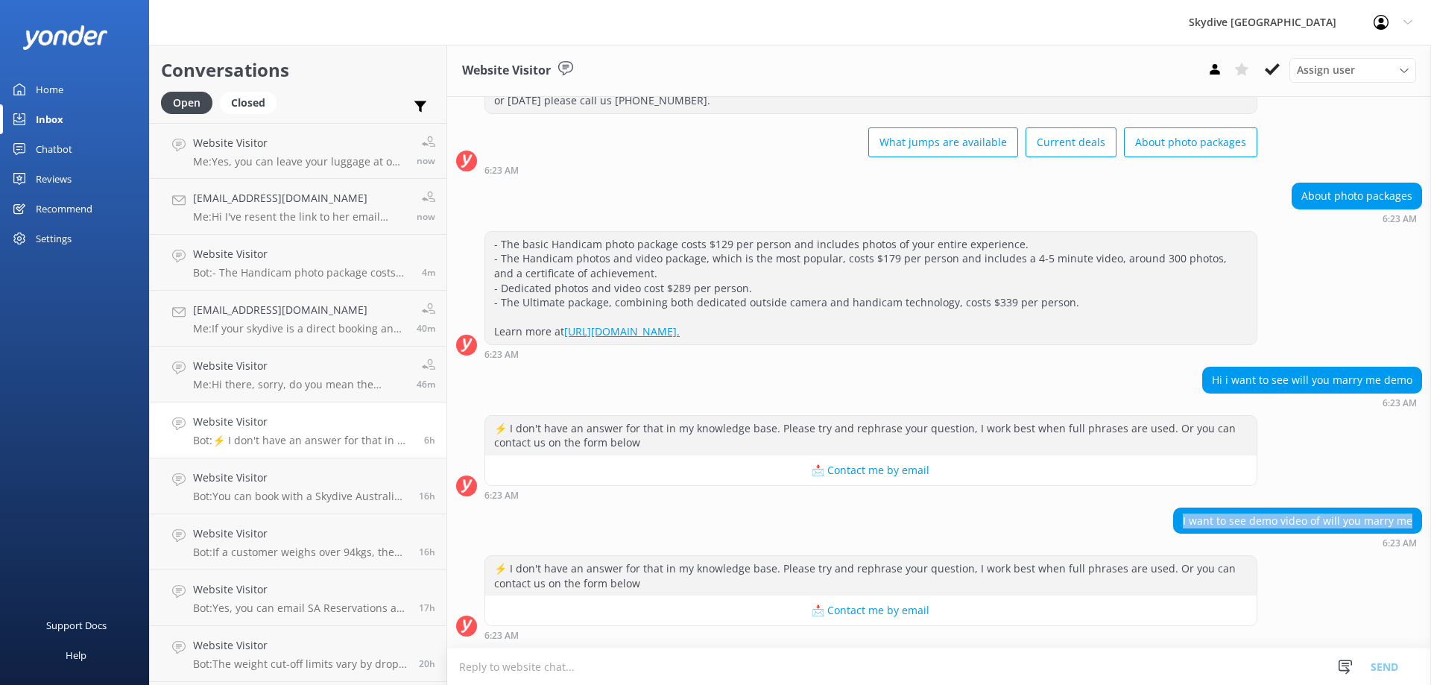
drag, startPoint x: 1167, startPoint y: 518, endPoint x: 1406, endPoint y: 529, distance: 239.5
click at [1406, 529] on div "I want to see demo video of will you marry me" at bounding box center [1297, 520] width 247 height 25
click at [1388, 502] on div "⚡ I don't have an answer for that in my knowledge base. Please try and rephrase…" at bounding box center [939, 461] width 984 height 92
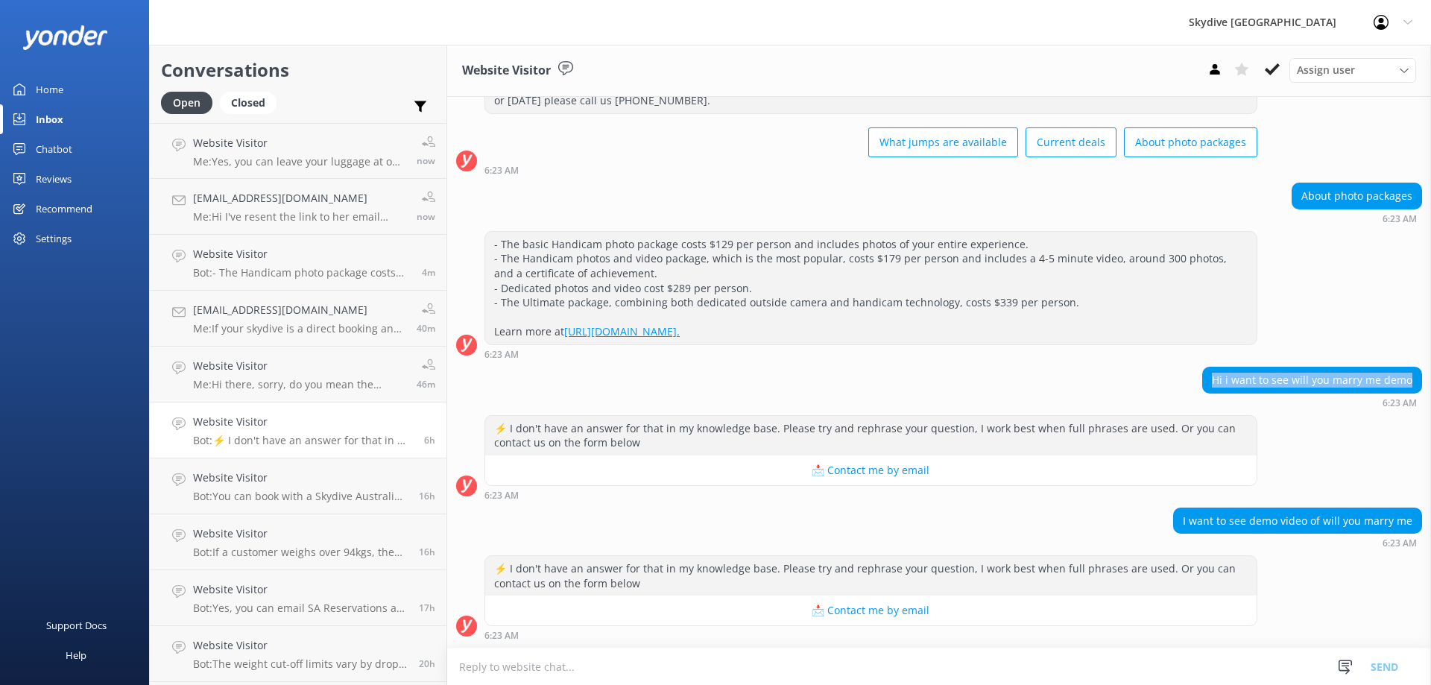
drag, startPoint x: 1195, startPoint y: 372, endPoint x: 1411, endPoint y: 376, distance: 216.1
click at [1411, 376] on div "Hi i want to see will you marry me demo 6:23 AM" at bounding box center [939, 387] width 984 height 41
click at [1323, 442] on div "⚡ I don't have an answer for that in my knowledge base. Please try and rephrase…" at bounding box center [939, 457] width 984 height 85
click at [583, 679] on textarea at bounding box center [939, 666] width 984 height 37
click at [607, 668] on textarea at bounding box center [939, 666] width 984 height 37
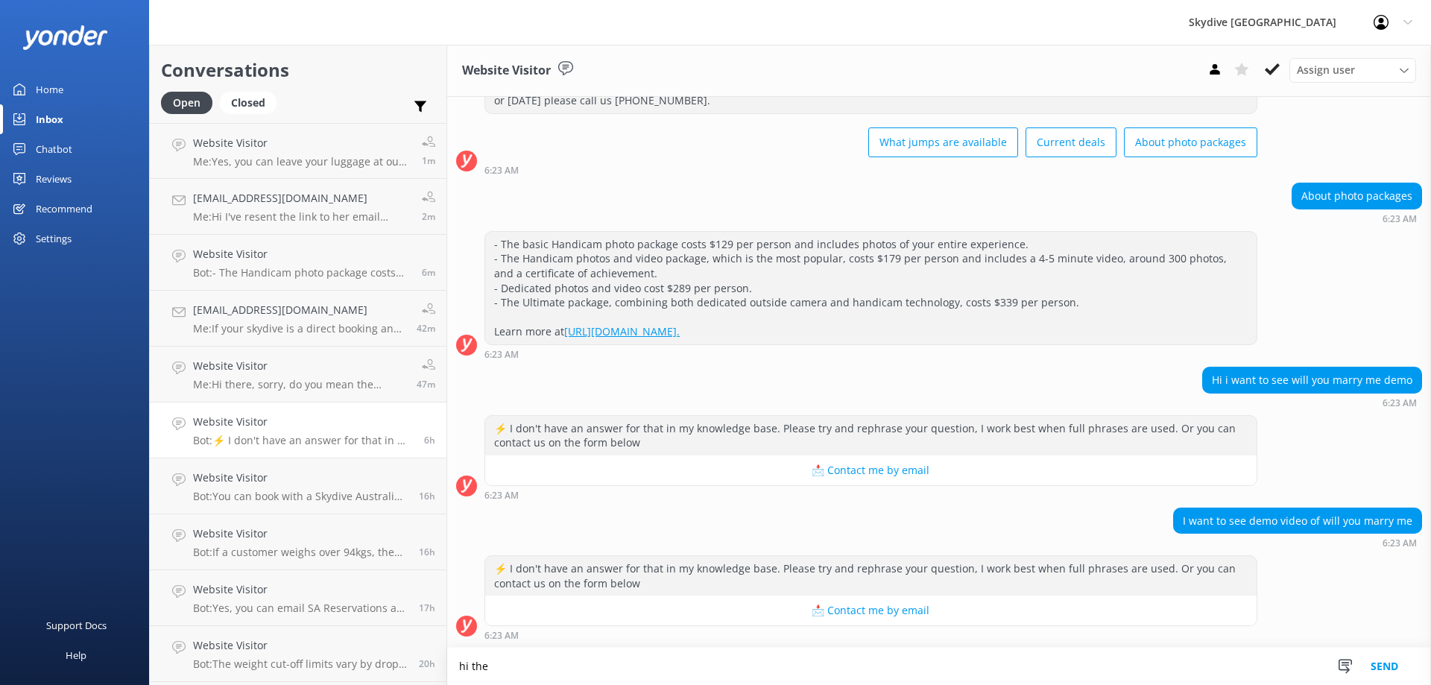
scroll to position [64, 0]
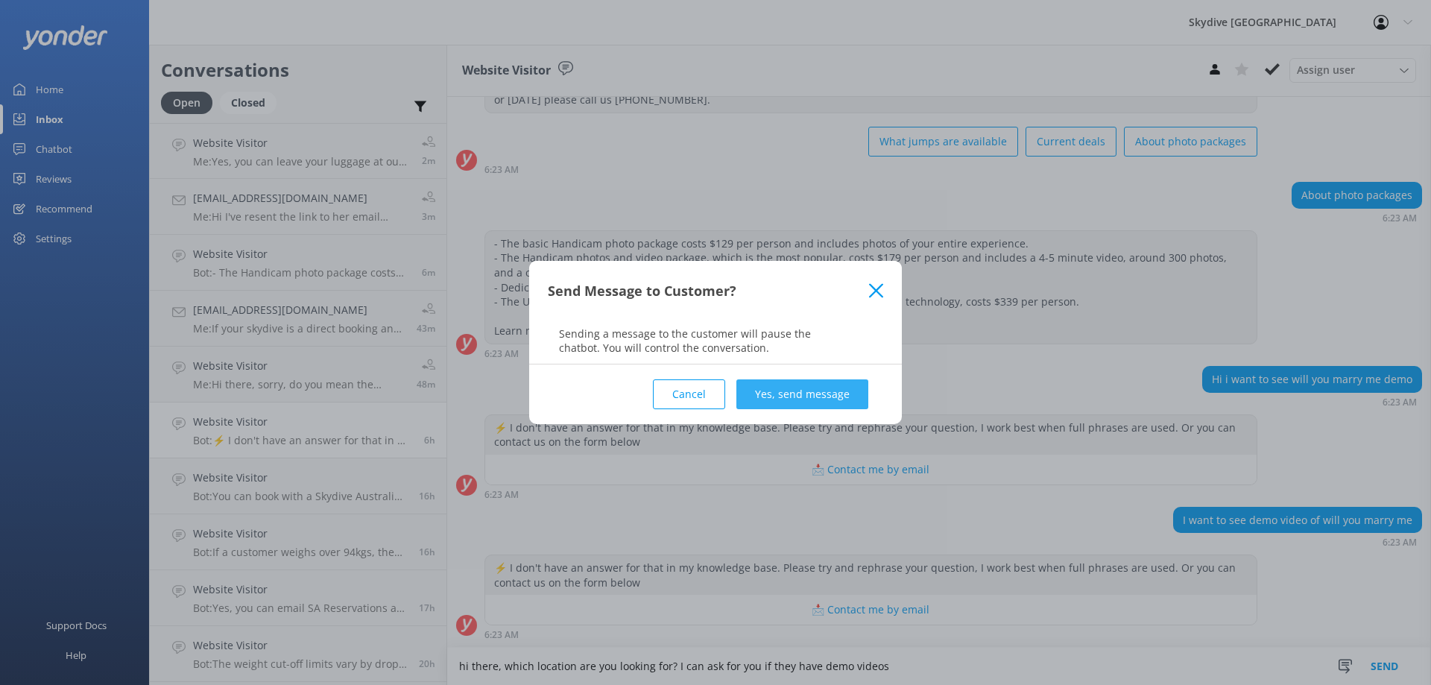
type textarea "hi there, which location are you looking for? I can ask for you if they have de…"
click at [782, 396] on button "Yes, send message" at bounding box center [802, 394] width 132 height 30
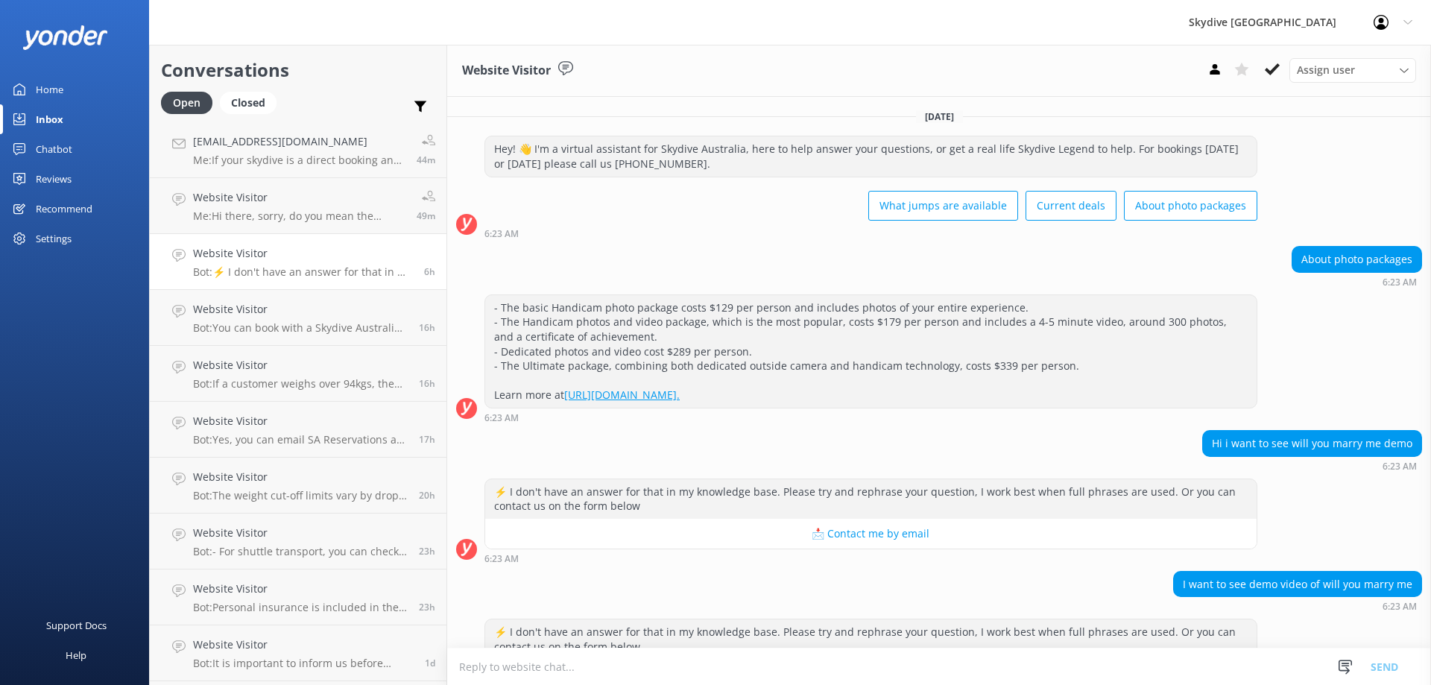
scroll to position [0, 0]
click at [323, 148] on h4 "Website Visitor" at bounding box center [302, 143] width 218 height 16
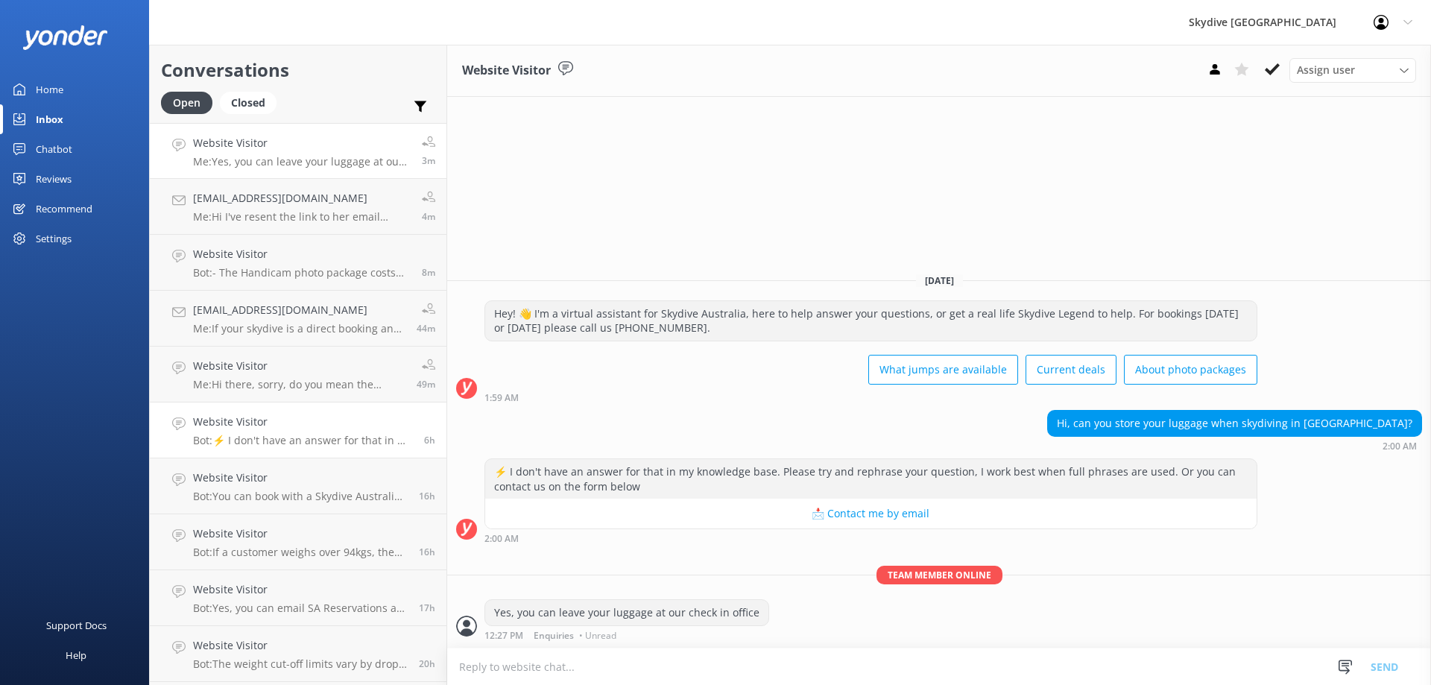
click at [297, 433] on div "Website Visitor Bot: ⚡ I don't have an answer for that in my knowledge base. Pl…" at bounding box center [303, 430] width 220 height 33
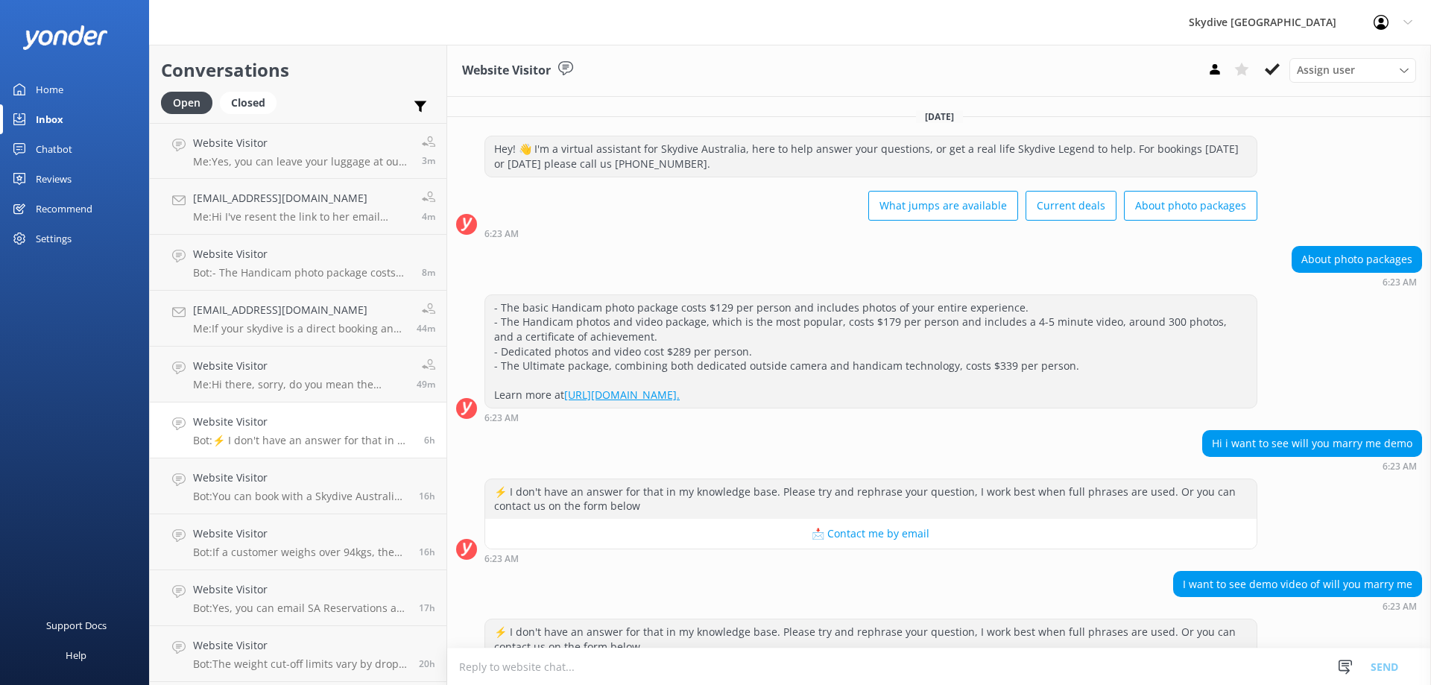
scroll to position [160, 0]
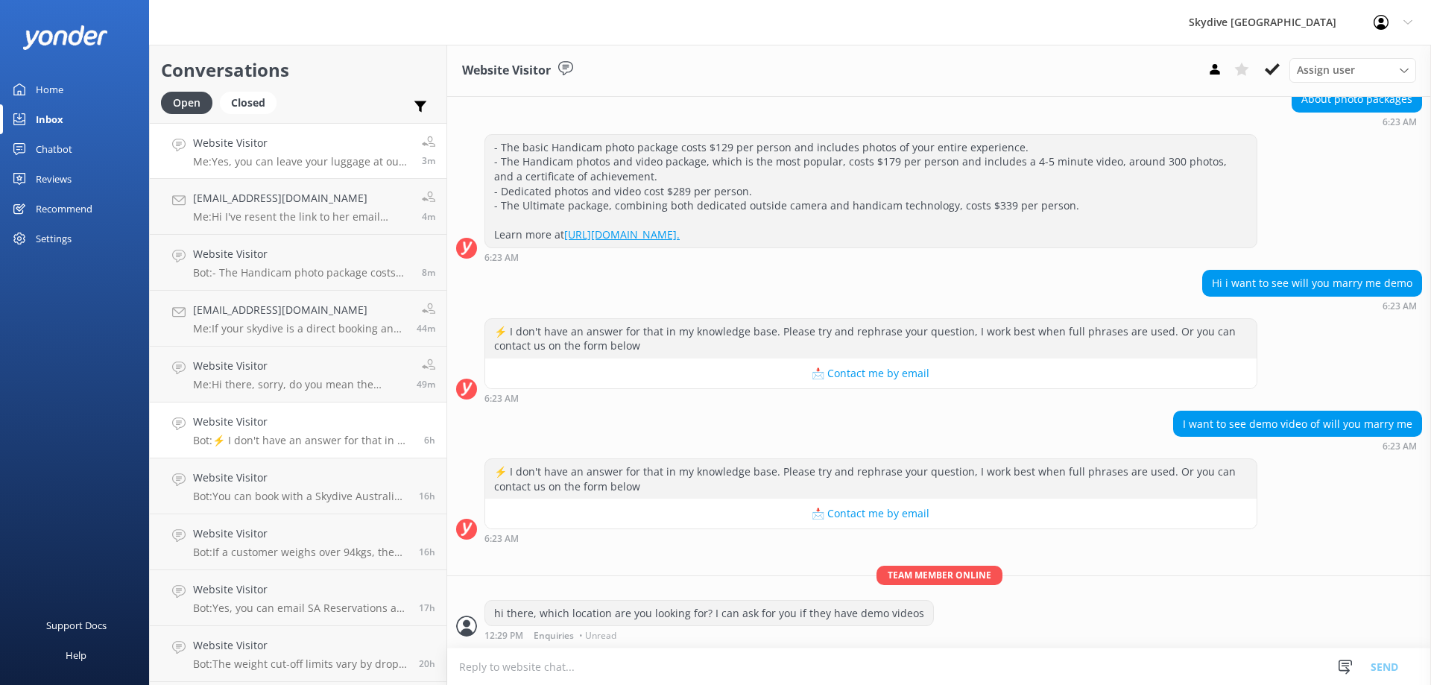
click at [291, 173] on link "Website Visitor Me: Yes, you can leave your luggage at our check in office 3m" at bounding box center [298, 151] width 297 height 56
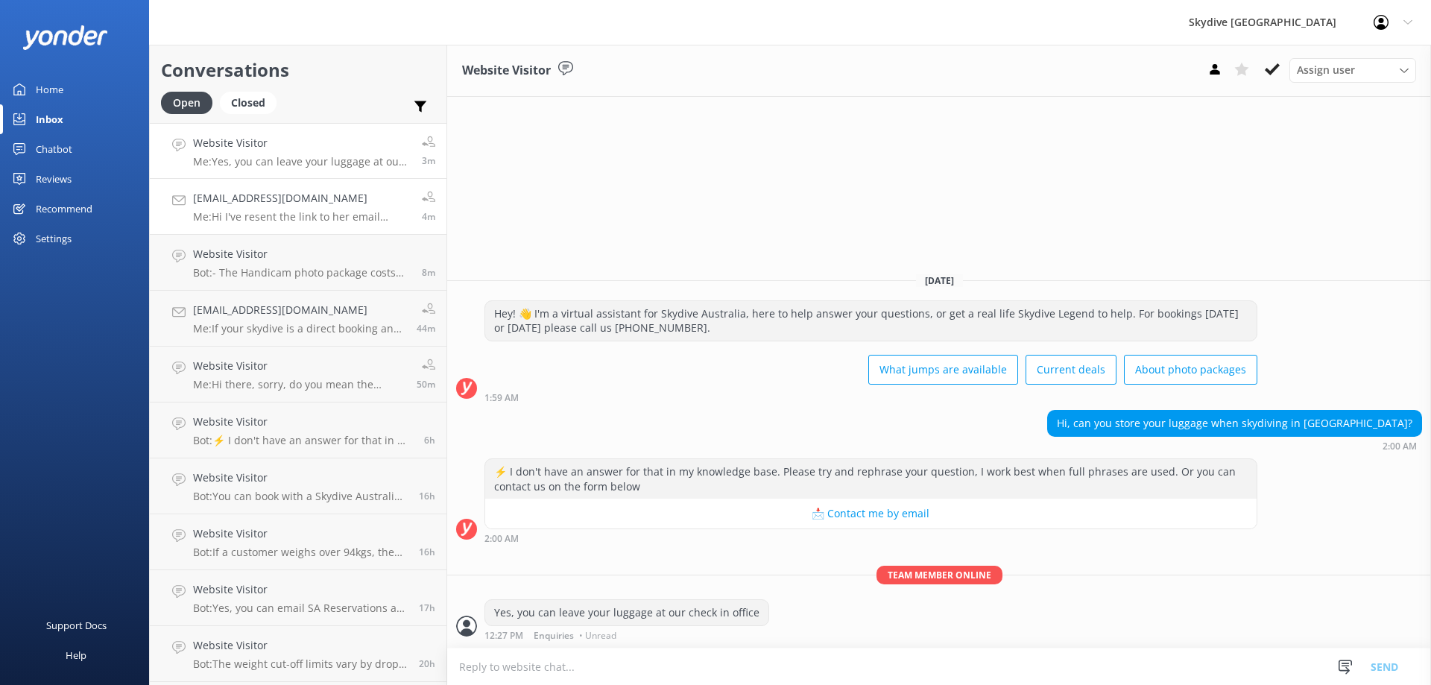
click at [293, 194] on h4 "[EMAIL_ADDRESS][DOMAIN_NAME]" at bounding box center [302, 198] width 218 height 16
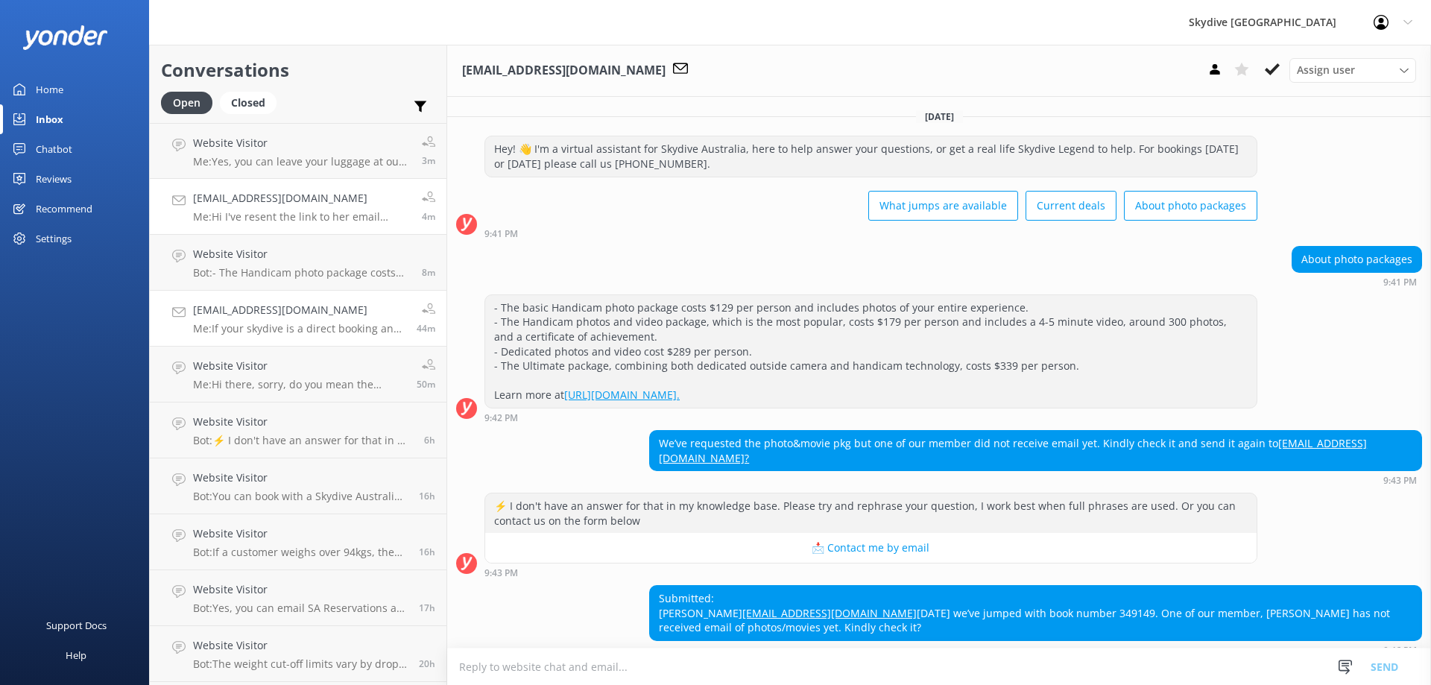
scroll to position [220, 0]
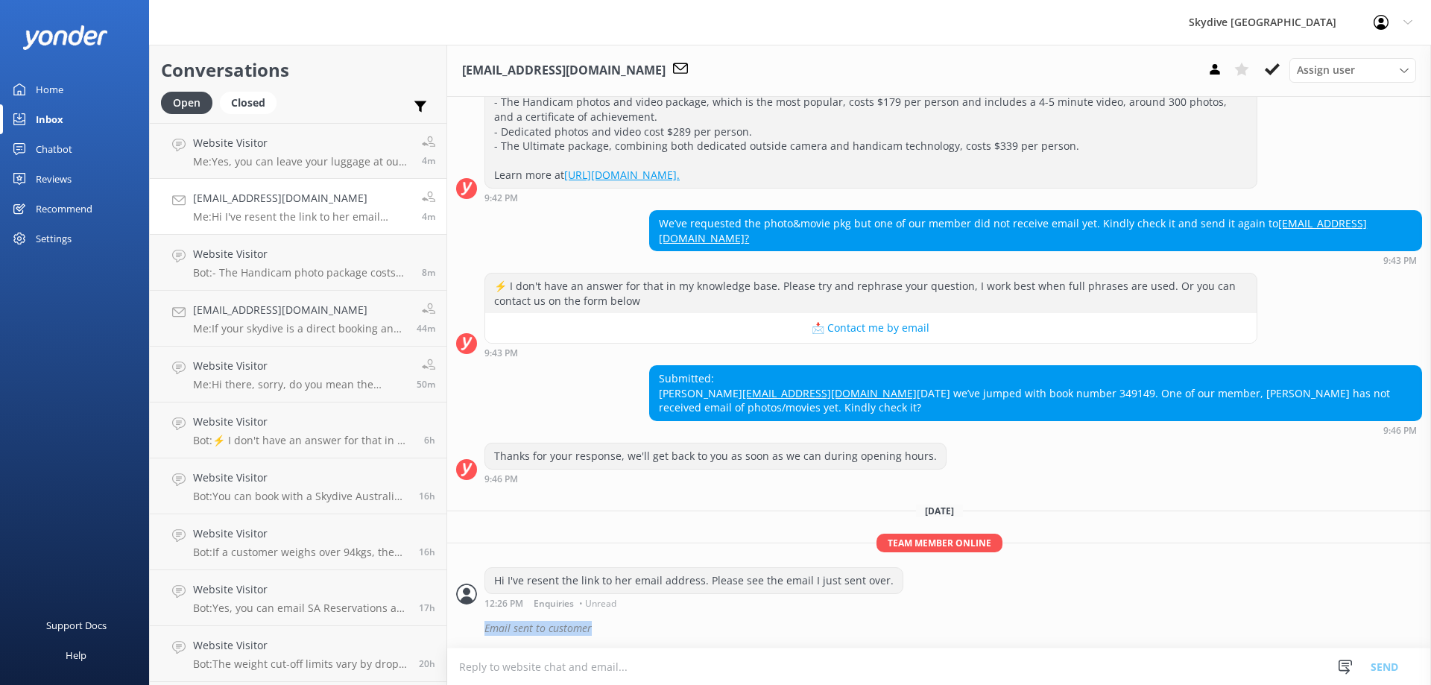
drag, startPoint x: 607, startPoint y: 631, endPoint x: 473, endPoint y: 628, distance: 134.2
click at [473, 628] on div "Email sent to customer" at bounding box center [939, 628] width 966 height 25
click at [635, 630] on div "Email sent to customer" at bounding box center [952, 628] width 937 height 25
click at [255, 90] on div "Conversations Open Closed Important Assigned to me Unassigned" at bounding box center [298, 84] width 297 height 78
click at [254, 110] on div "Closed" at bounding box center [248, 103] width 57 height 22
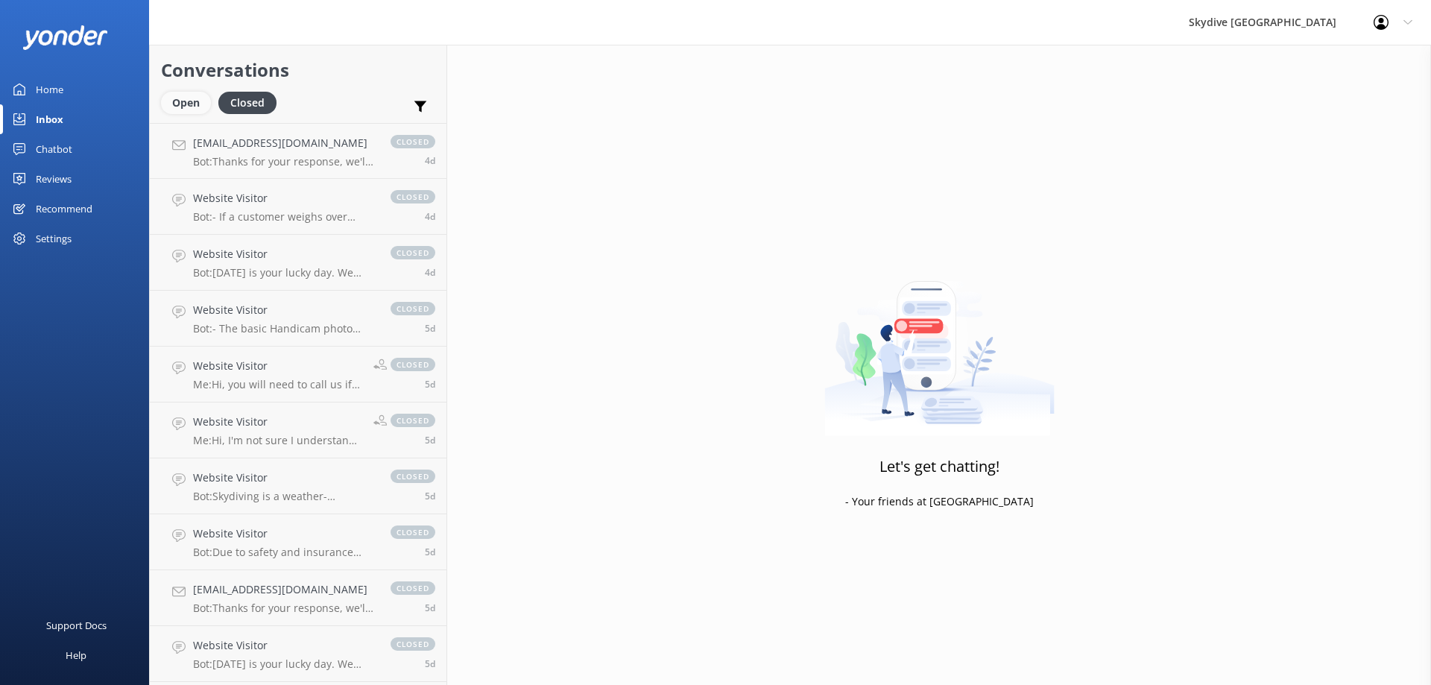
click at [186, 107] on div "Open" at bounding box center [186, 103] width 50 height 22
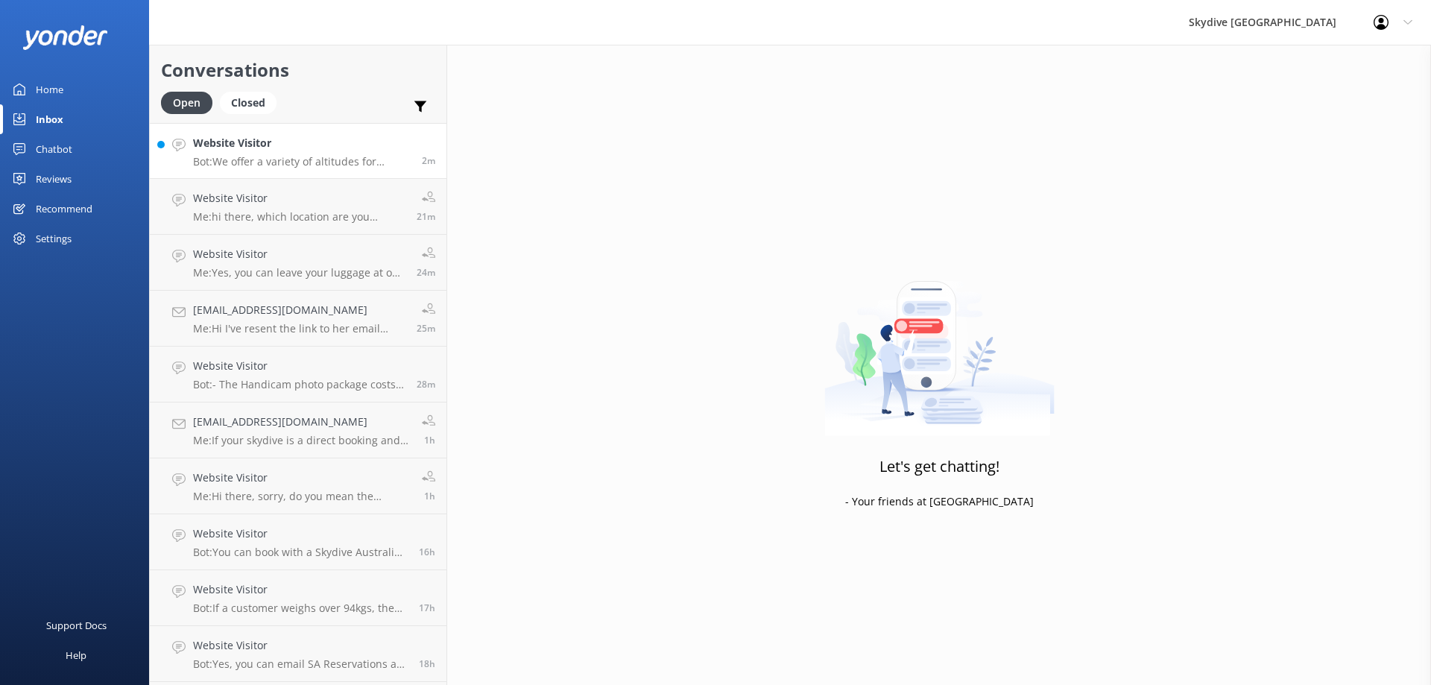
click at [276, 154] on div "Website Visitor Bot: We offer a variety of altitudes for skydiving, with all dr…" at bounding box center [302, 151] width 218 height 32
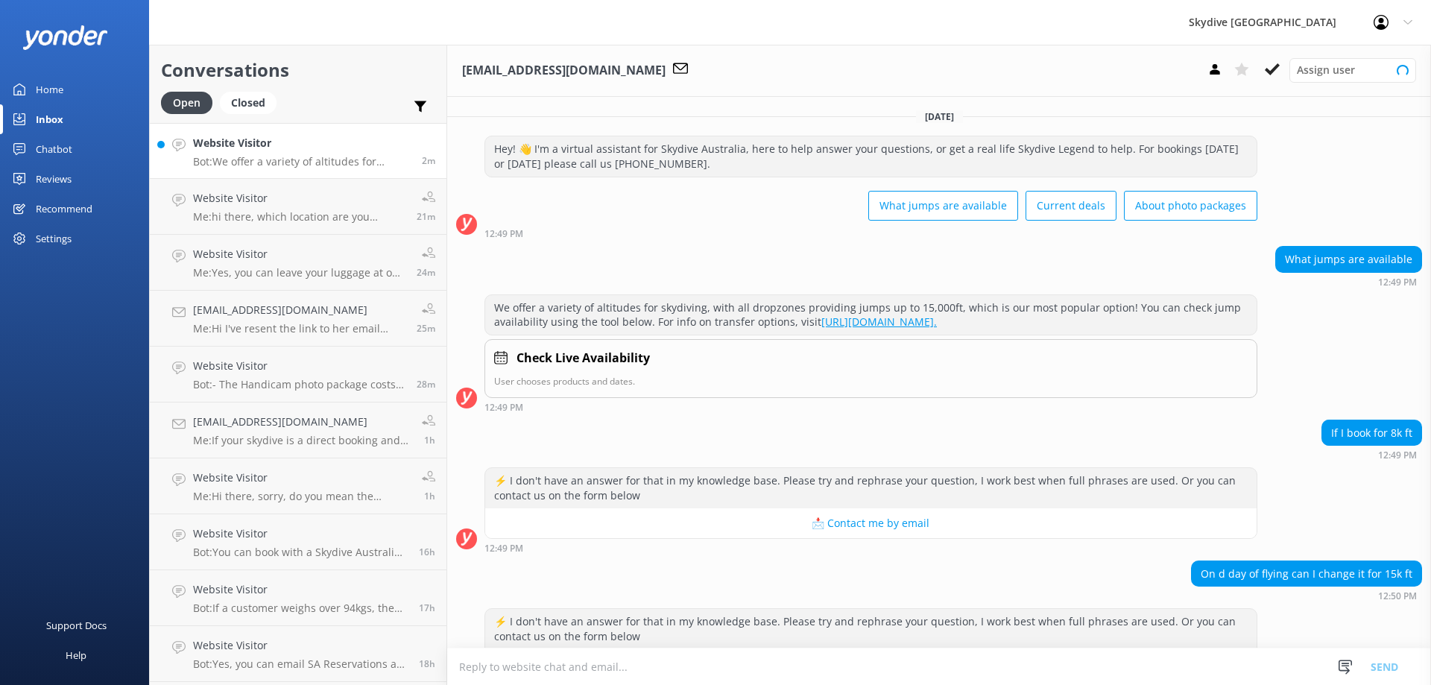
scroll to position [193, 0]
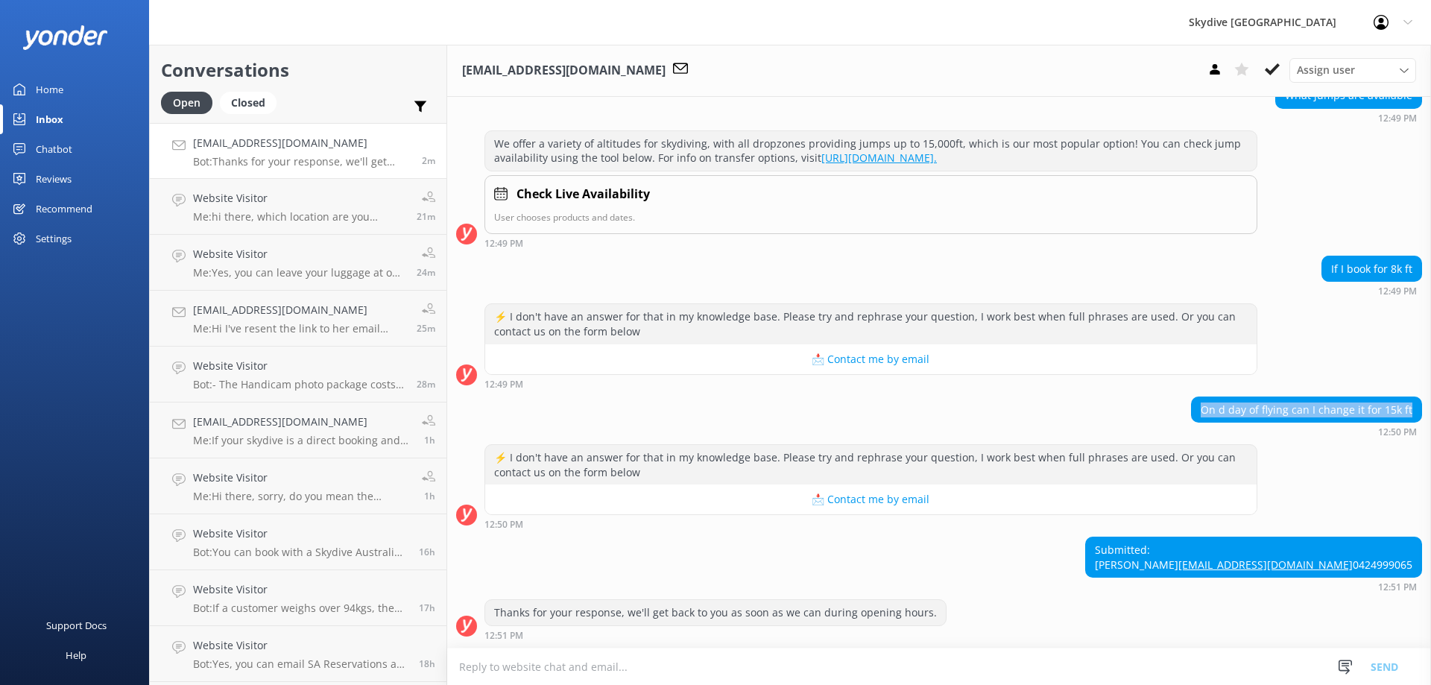
drag, startPoint x: 1189, startPoint y: 379, endPoint x: 1412, endPoint y: 379, distance: 222.8
click at [1412, 396] on div "On d day of flying can I change it for 15k ft 12:50 PM" at bounding box center [939, 416] width 984 height 41
click at [1343, 358] on div "⚡ I don't have an answer for that in my knowledge base. Please try and rephrase…" at bounding box center [939, 345] width 984 height 85
drag, startPoint x: 1318, startPoint y: 242, endPoint x: 1413, endPoint y: 240, distance: 94.7
click at [1413, 256] on div "If I book for 8k ft 12:49 PM" at bounding box center [939, 276] width 984 height 41
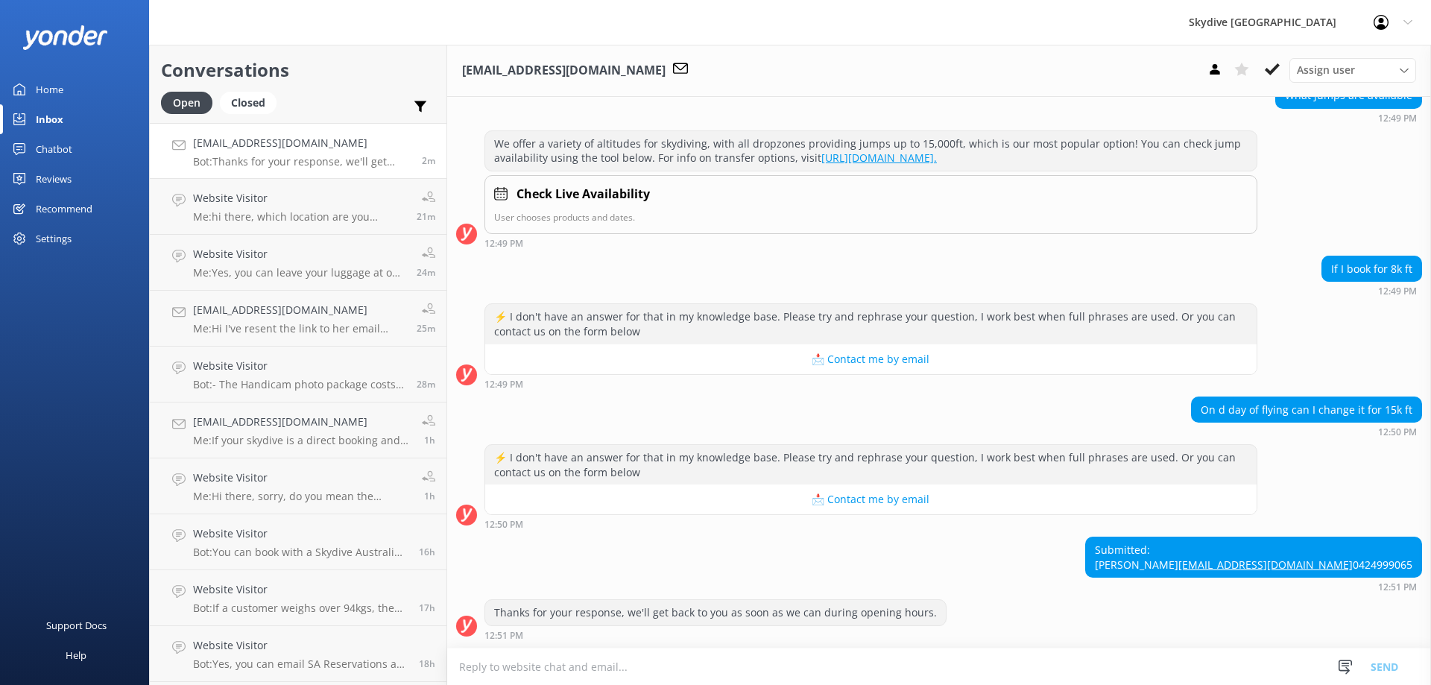
click at [1371, 355] on div "⚡ I don't have an answer for that in my knowledge base. Please try and rephrase…" at bounding box center [939, 345] width 984 height 85
click at [738, 677] on textarea at bounding box center [939, 666] width 984 height 37
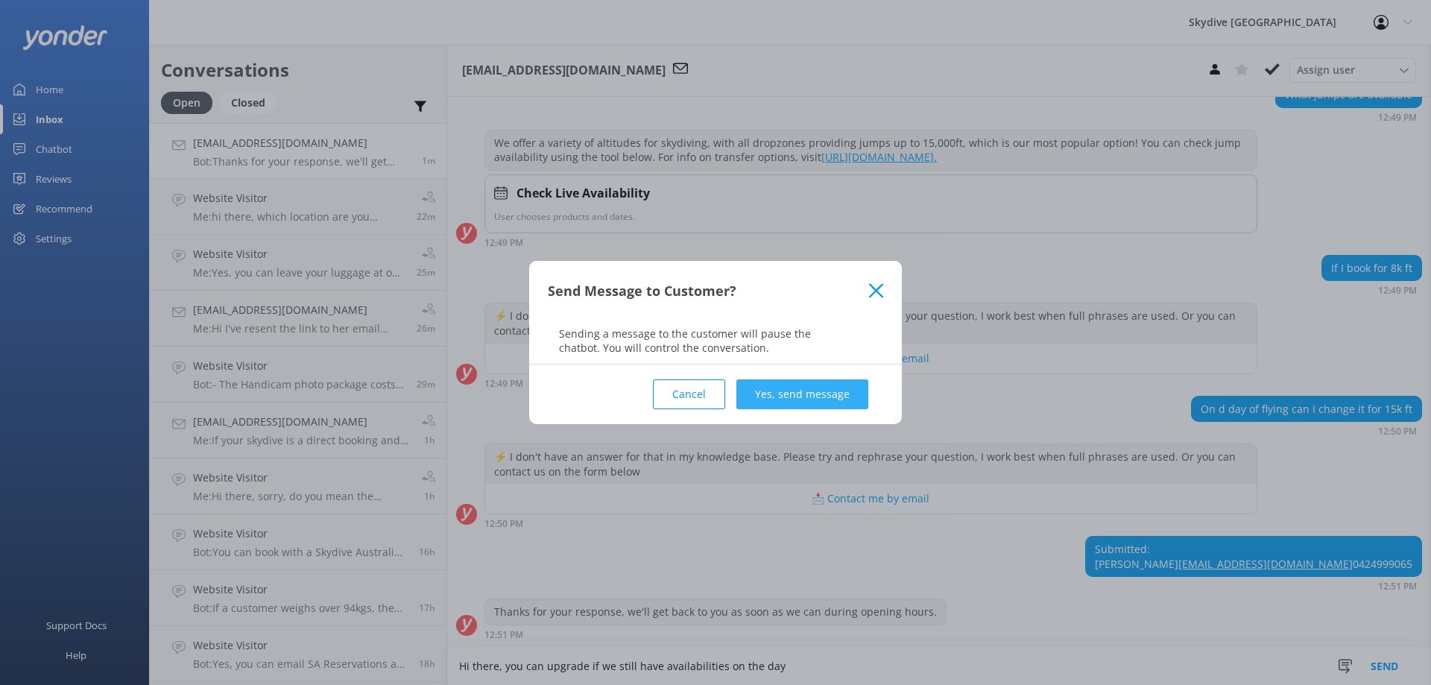
type textarea "Hi there, you can upgrade if we still have availabilities on the day"
click at [811, 393] on button "Yes, send message" at bounding box center [802, 394] width 132 height 30
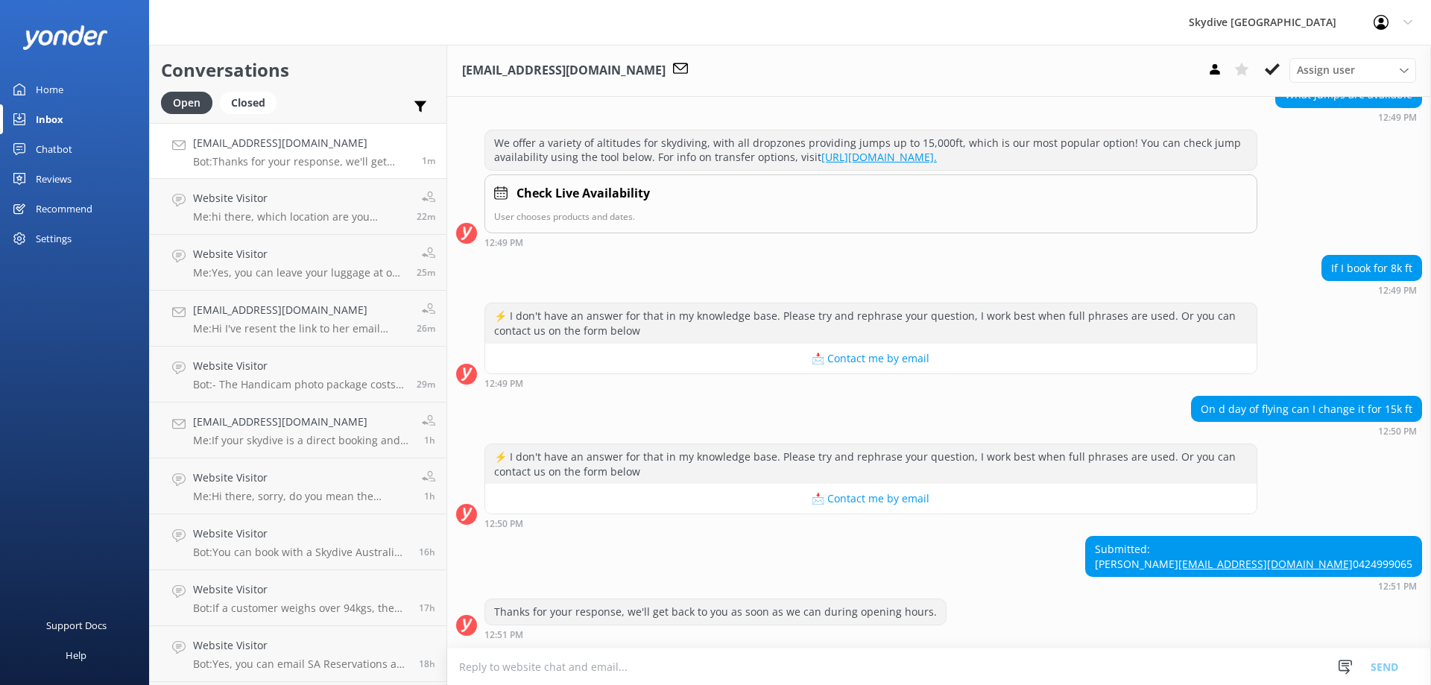
scroll to position [290, 0]
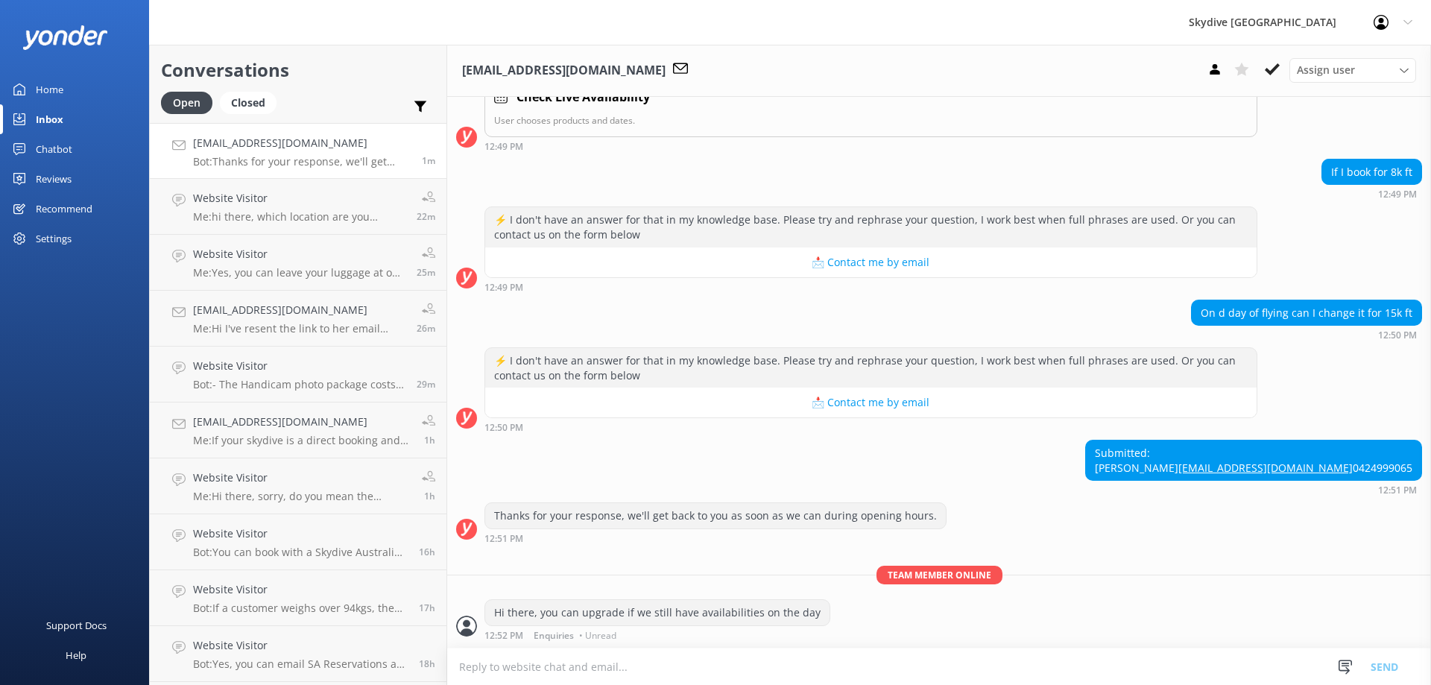
click at [777, 673] on textarea at bounding box center [939, 666] width 984 height 37
type textarea "W"
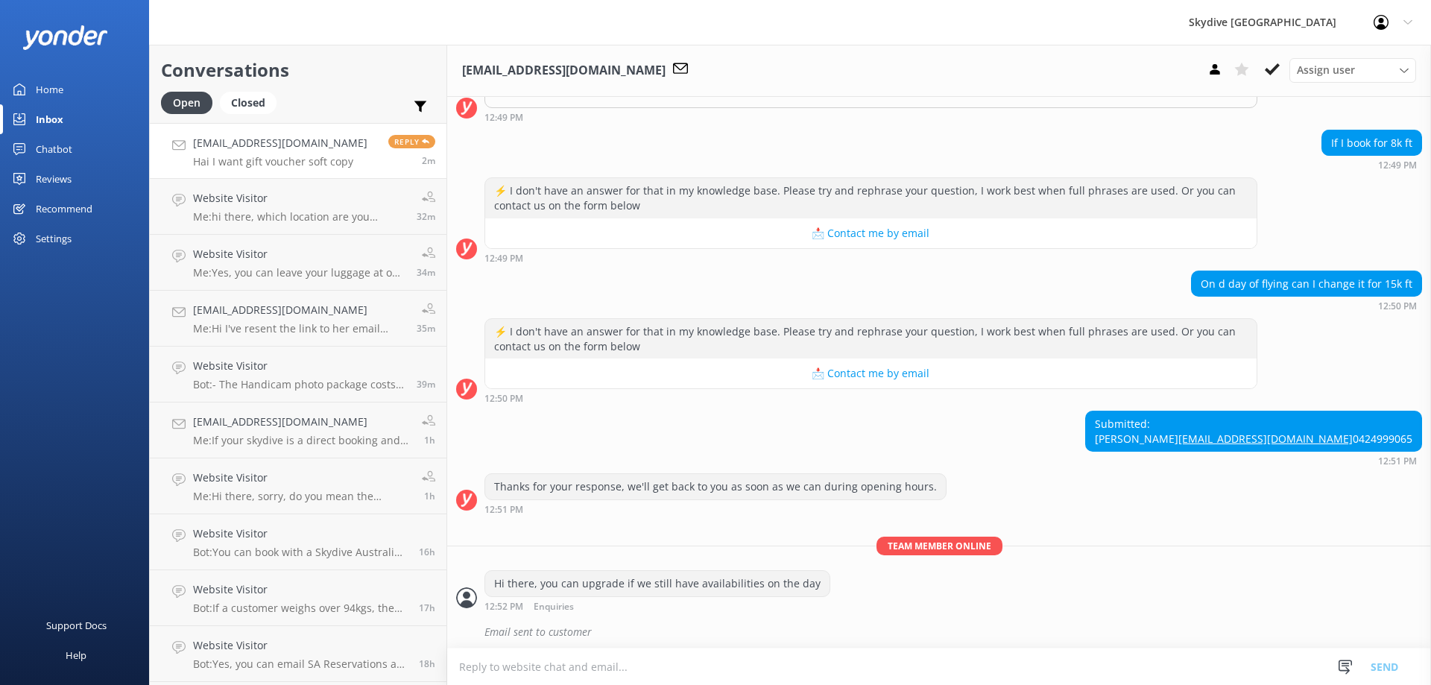
scroll to position [402, 0]
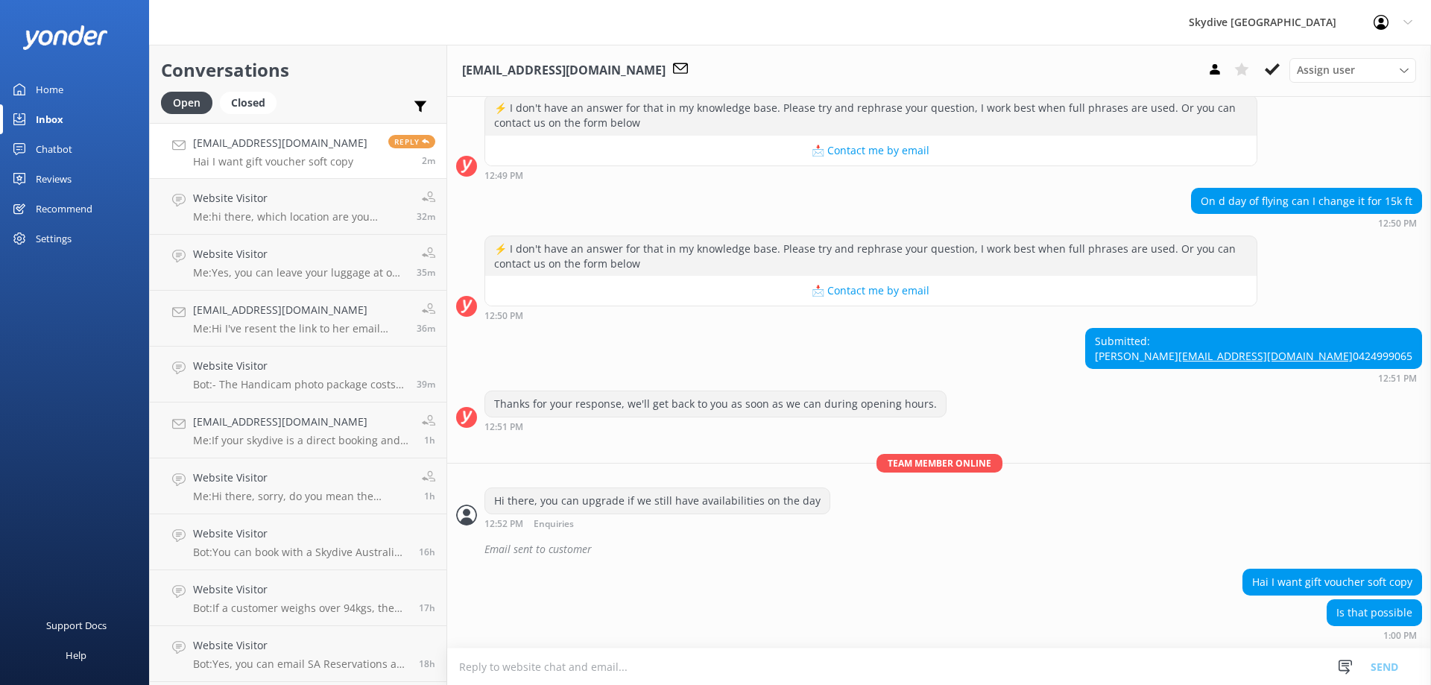
click at [670, 671] on textarea at bounding box center [939, 666] width 984 height 37
drag, startPoint x: 1358, startPoint y: 581, endPoint x: 1417, endPoint y: 581, distance: 58.1
click at [1417, 581] on div "Hai I want gift voucher soft copy" at bounding box center [939, 584] width 984 height 31
click at [818, 675] on textarea at bounding box center [939, 666] width 984 height 37
drag, startPoint x: 1242, startPoint y: 579, endPoint x: 1477, endPoint y: 579, distance: 234.7
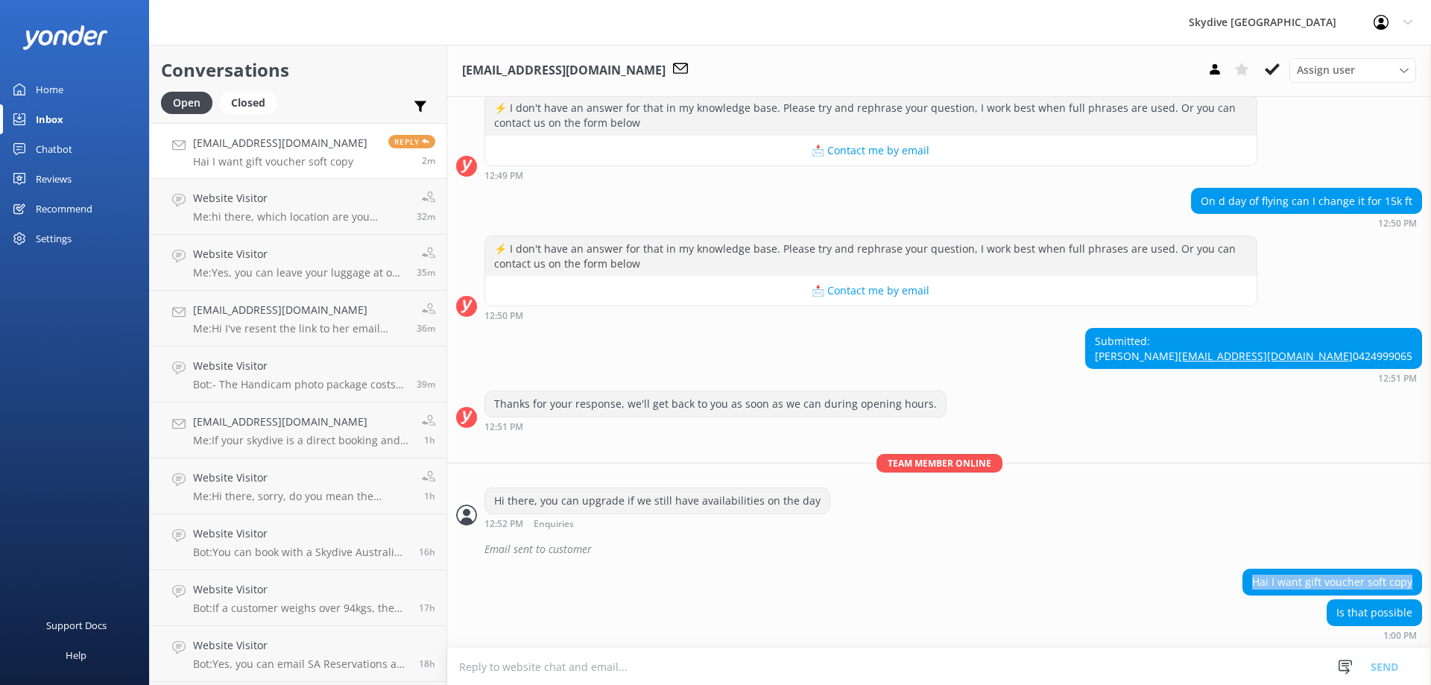
click at [1430, 579] on html "Skydive Australia Profile Settings Logout Home Inbox Chatbot Content Products C…" at bounding box center [715, 342] width 1431 height 685
click at [1072, 674] on textarea at bounding box center [939, 666] width 984 height 37
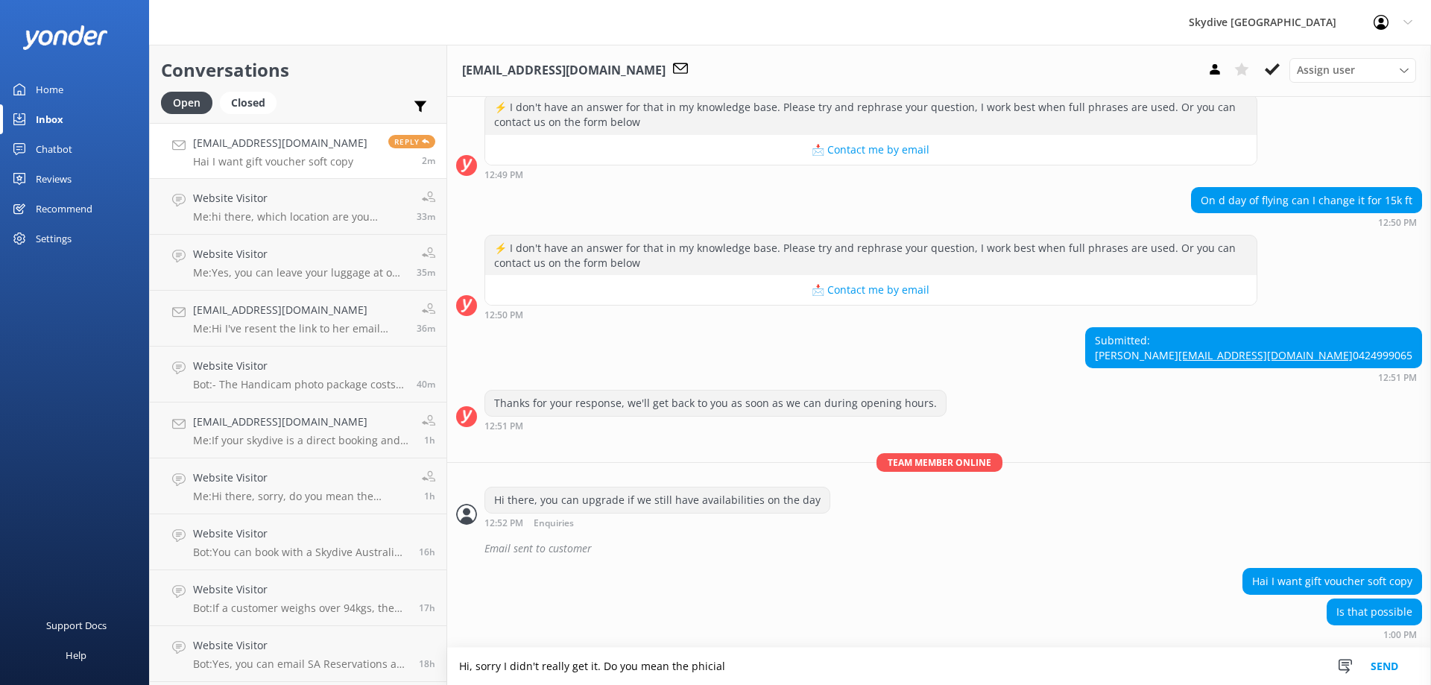
click at [705, 667] on textarea "Hi, sorry I didn't really get it. Do you mean the phicial" at bounding box center [939, 666] width 984 height 37
click at [775, 669] on textarea "Hi, sorry I didn't really get it. Do you mean the phycial" at bounding box center [939, 666] width 984 height 37
click at [770, 665] on textarea "Hi, sorry I didn't really get it. Do you mean the physical" at bounding box center [939, 666] width 984 height 37
type textarea "Hi, sorry I didn't really get it. Do you mean the physical copy of the gift vou…"
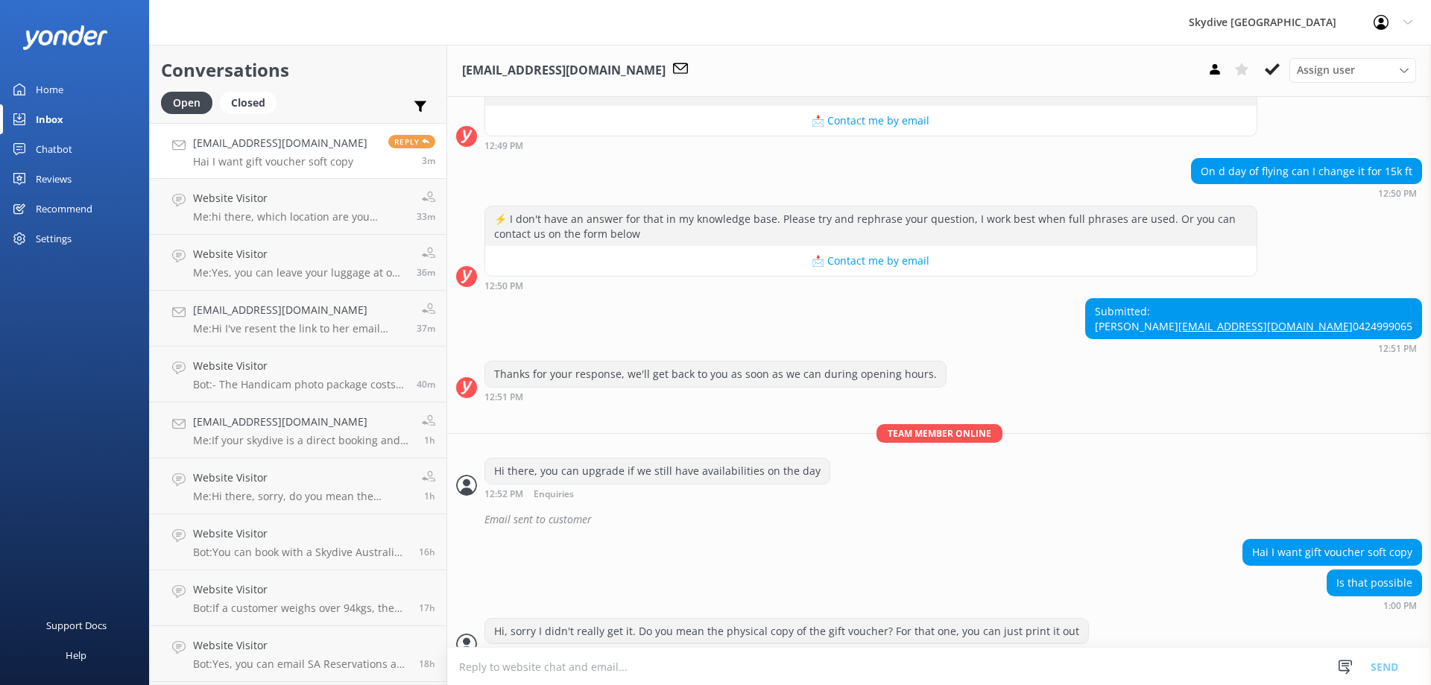
scroll to position [449, 0]
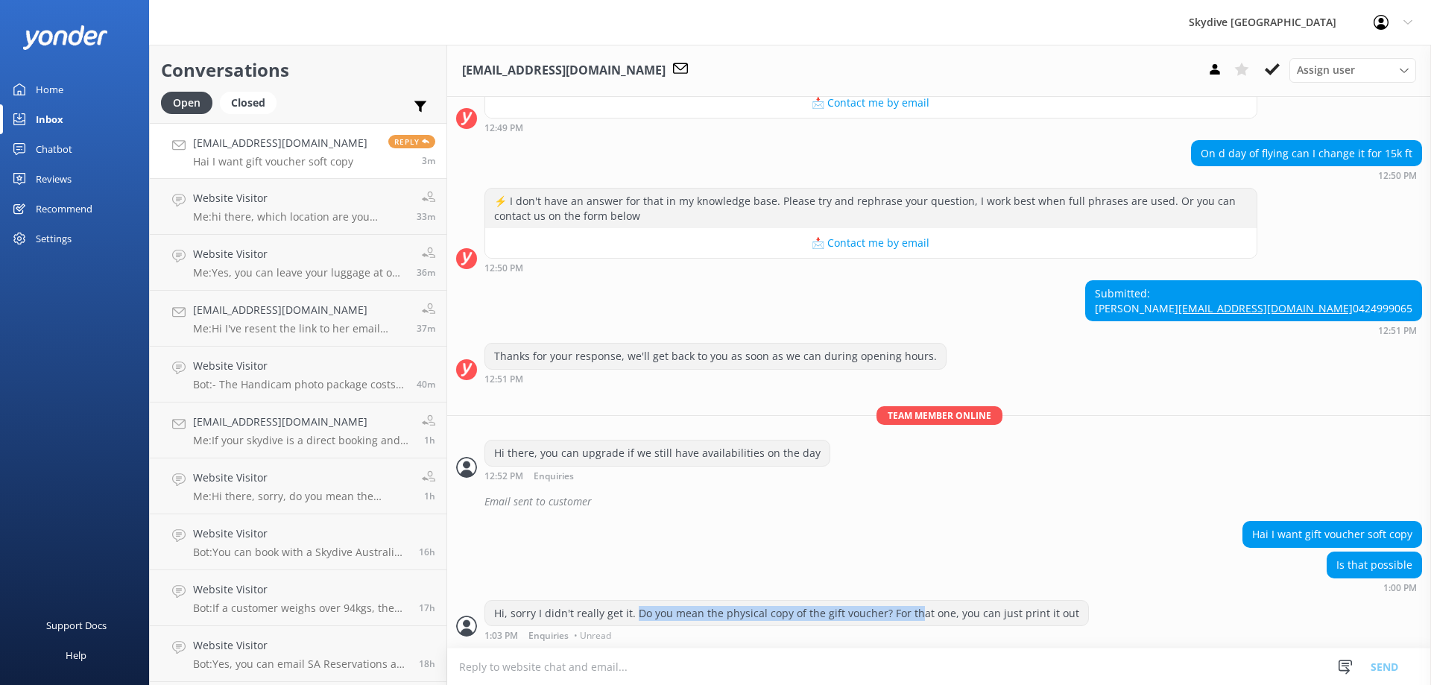
drag, startPoint x: 641, startPoint y: 614, endPoint x: 928, endPoint y: 614, distance: 286.9
click at [928, 614] on div "Hi, sorry I didn't really get it. Do you mean the physical copy of the gift vou…" at bounding box center [786, 613] width 603 height 25
click at [1011, 611] on div "Hi, sorry I didn't really get it. Do you mean the physical copy of the gift vou…" at bounding box center [786, 613] width 603 height 25
click at [1121, 613] on div "Hi, sorry I didn't really get it. Do you mean the physical copy of the gift vou…" at bounding box center [939, 620] width 984 height 41
drag, startPoint x: 1359, startPoint y: 534, endPoint x: 1410, endPoint y: 531, distance: 50.8
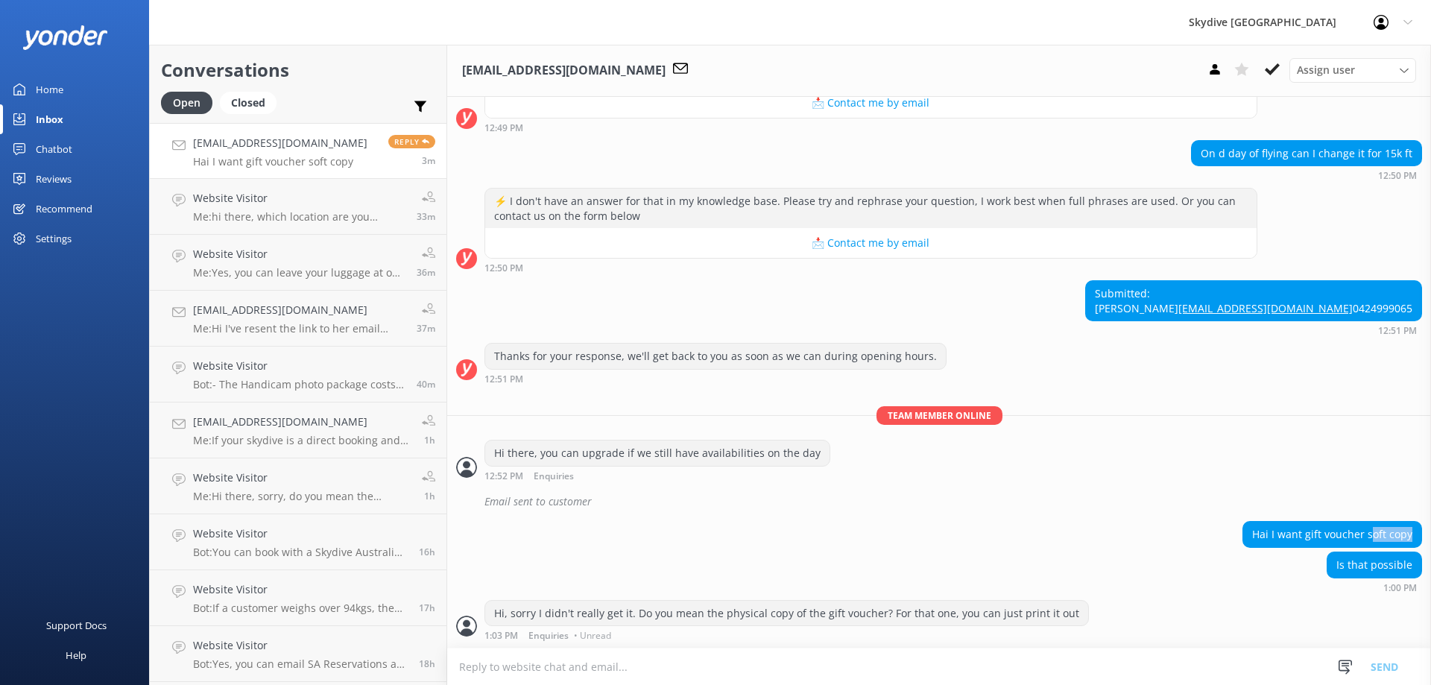
click at [1410, 531] on div "Hai I want gift voucher soft copy" at bounding box center [1332, 534] width 180 height 27
click at [1355, 532] on div "Hai I want gift voucher soft copy" at bounding box center [1332, 534] width 178 height 25
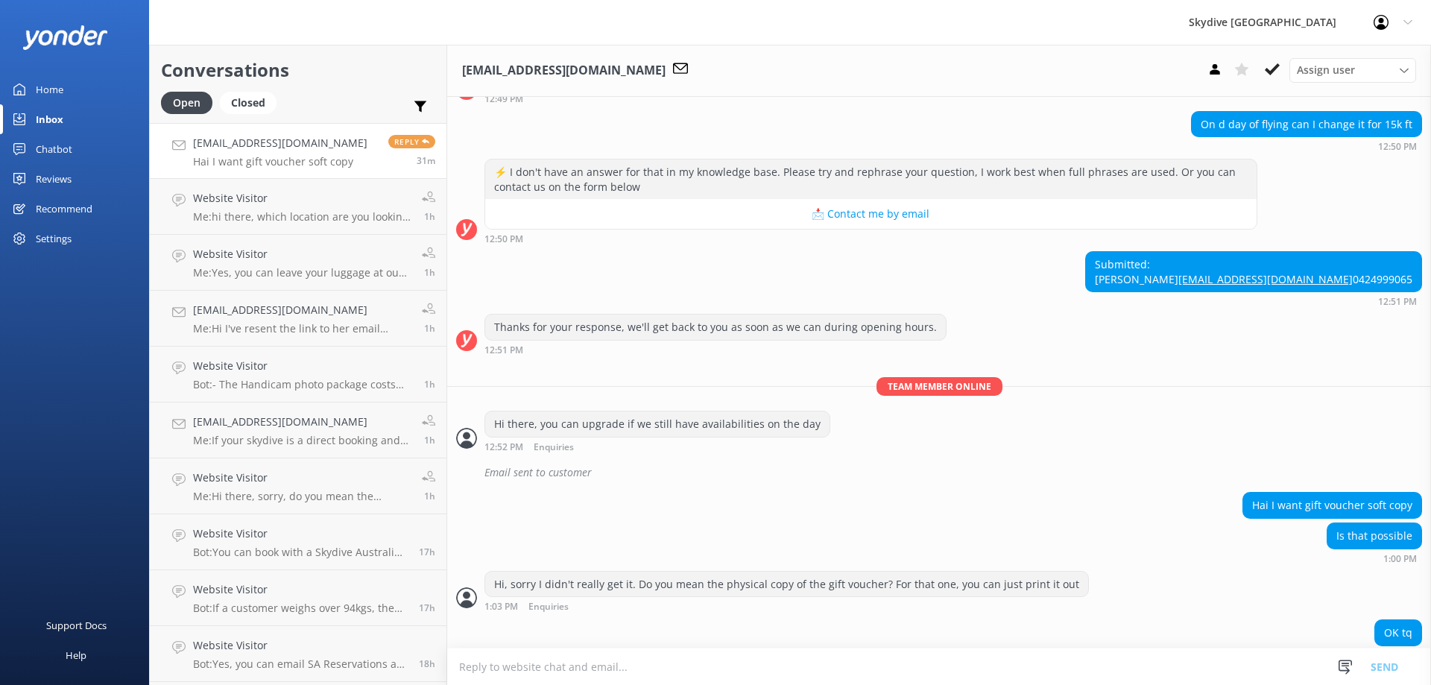
scroll to position [499, 0]
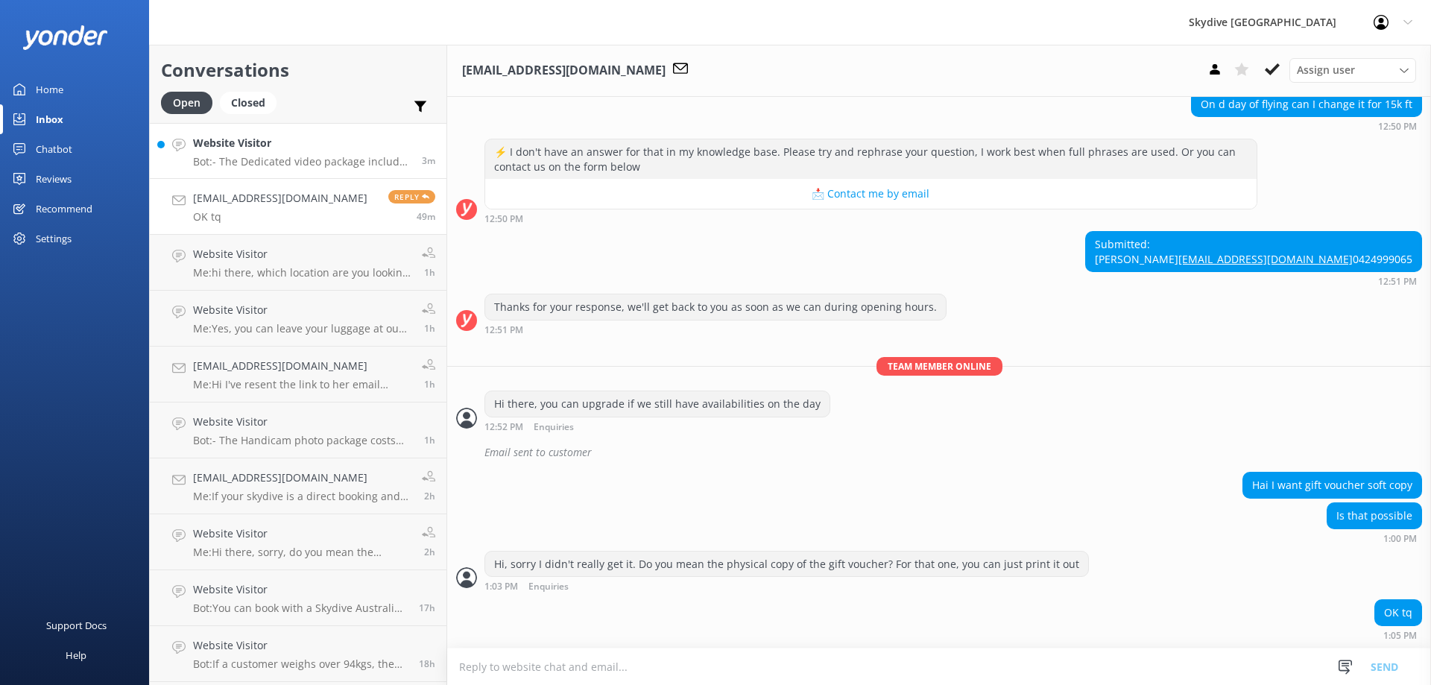
click at [306, 159] on p "Bot: - The Dedicated video package includes a 4 - 5 minute edited video and ove…" at bounding box center [302, 161] width 218 height 13
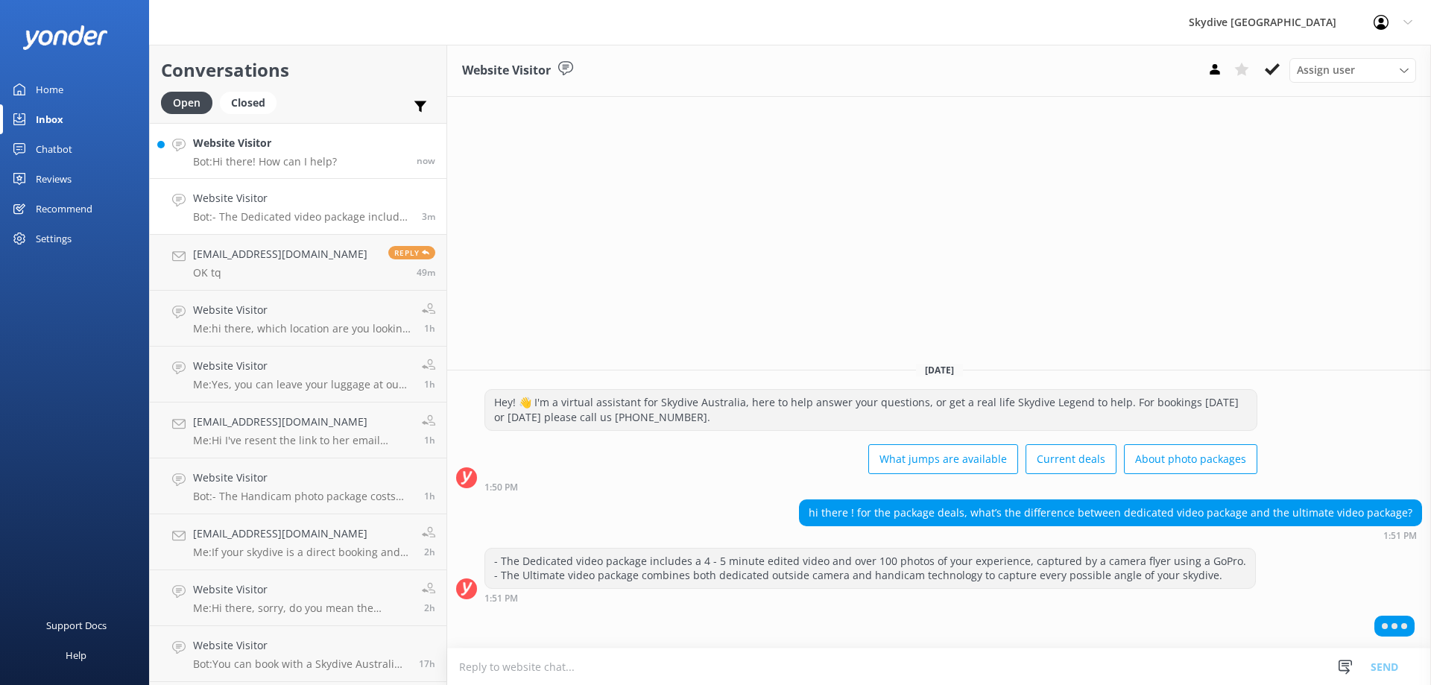
click at [276, 147] on h4 "Website Visitor" at bounding box center [265, 143] width 144 height 16
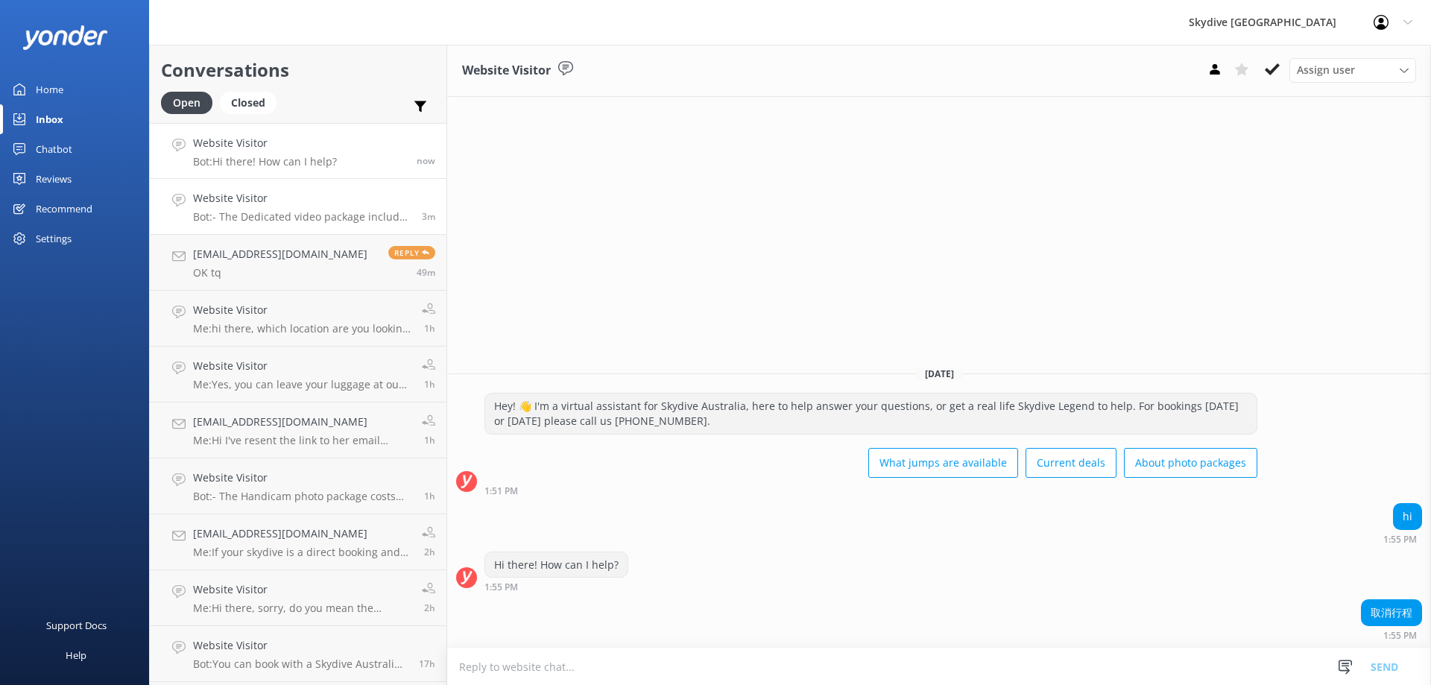
click at [288, 215] on p "Bot: - The Dedicated video package includes a 4 - 5 minute edited video and ove…" at bounding box center [302, 216] width 218 height 13
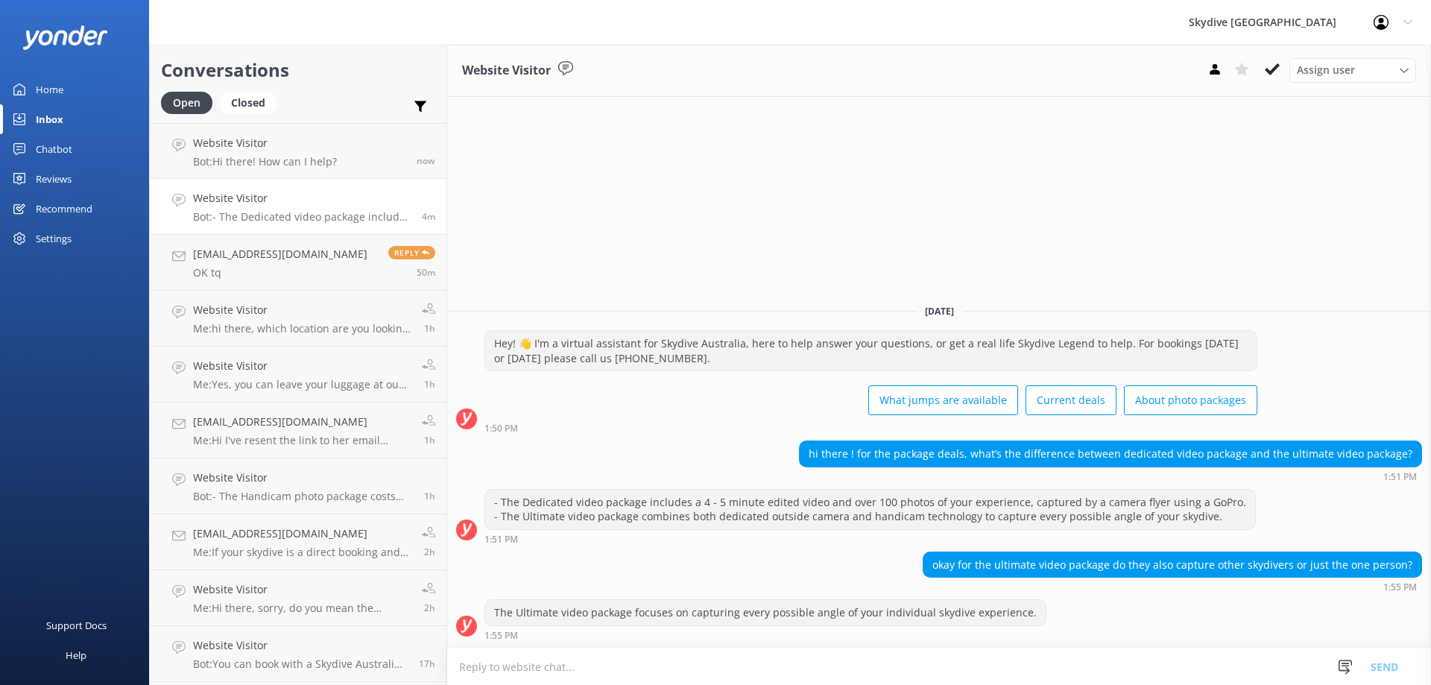
click at [695, 673] on textarea at bounding box center [939, 666] width 984 height 37
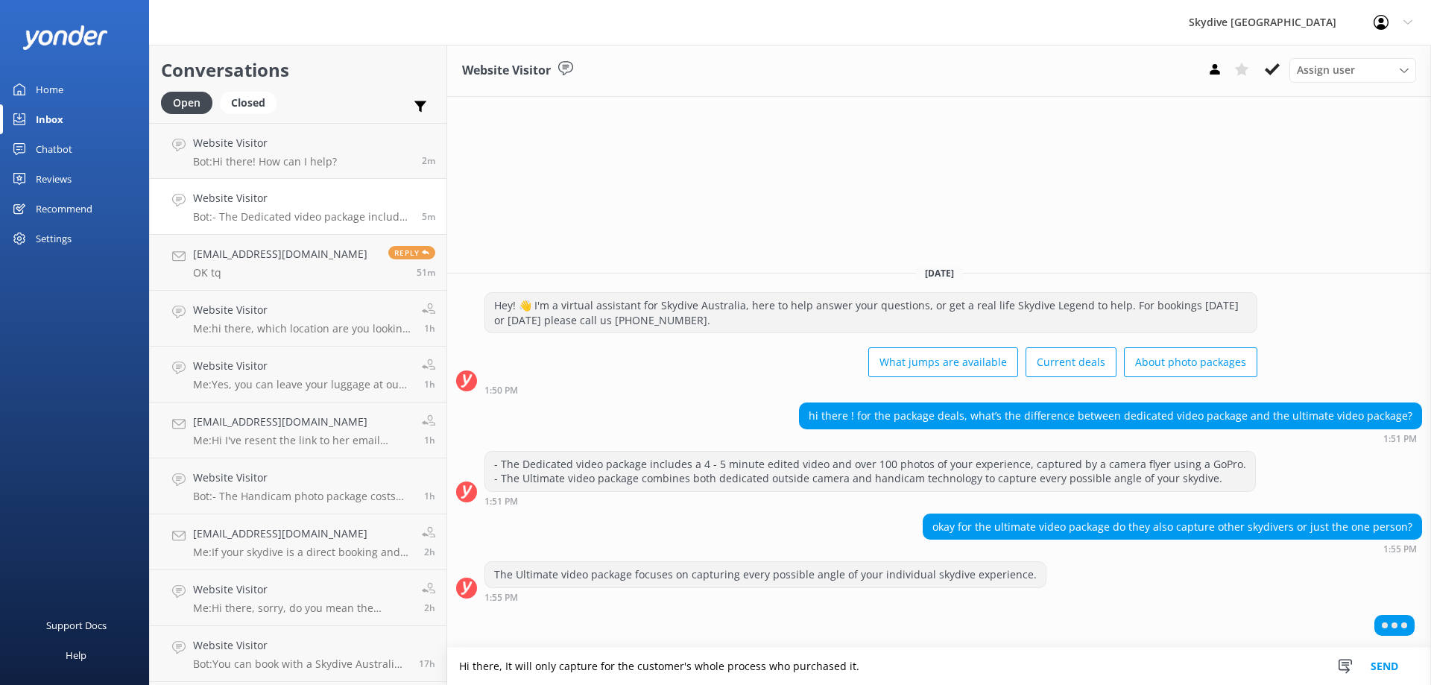
click at [770, 668] on textarea "Hi there, It will only capture for the customer's whole process who purchased i…" at bounding box center [939, 666] width 984 height 37
drag, startPoint x: 859, startPoint y: 664, endPoint x: 767, endPoint y: 665, distance: 92.4
click at [767, 665] on textarea "Hi there, It will only capture for the customer's whole process who purchased i…" at bounding box center [939, 666] width 984 height 37
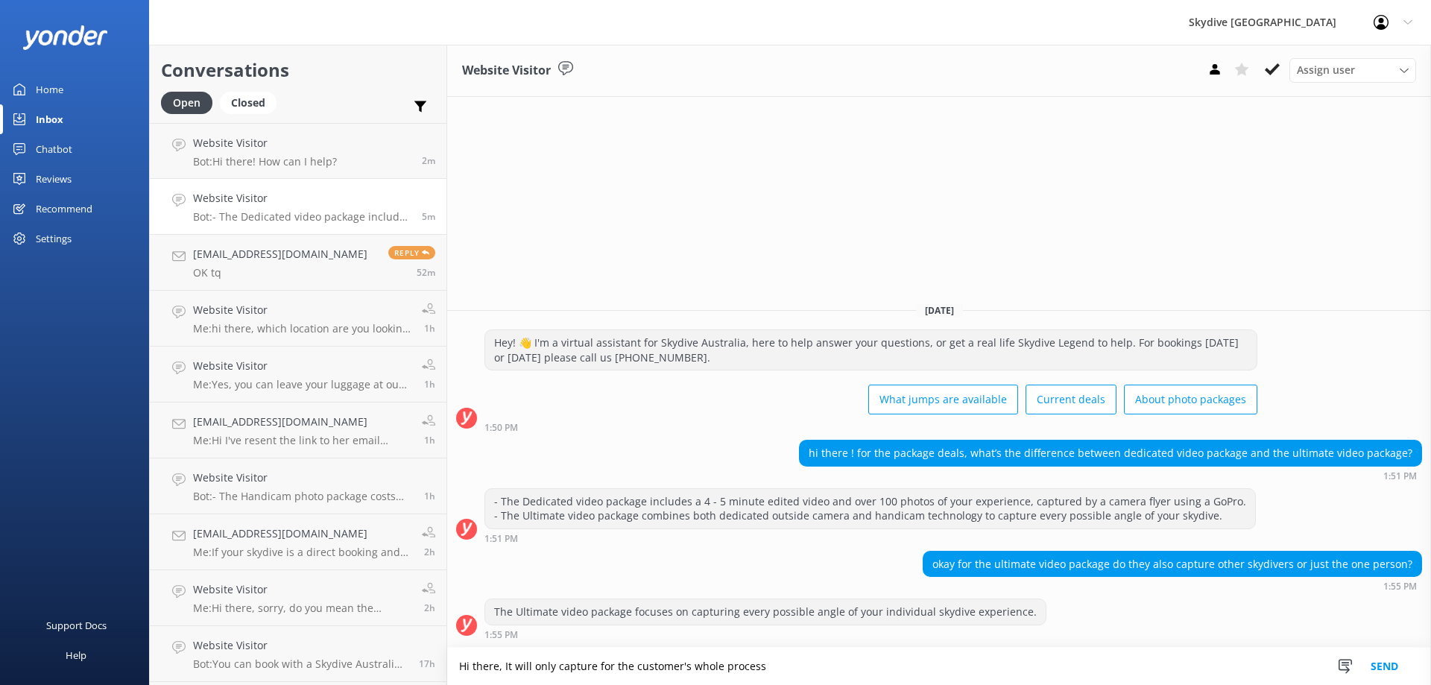
drag, startPoint x: 683, startPoint y: 668, endPoint x: 769, endPoint y: 665, distance: 86.5
click at [769, 665] on textarea "Hi there, It will only capture for the customer's whole process" at bounding box center [939, 666] width 984 height 37
paste textarea "who purchased it."
click at [689, 665] on textarea "Hi there, It will only capture for the customer who purchased it." at bounding box center [939, 666] width 984 height 37
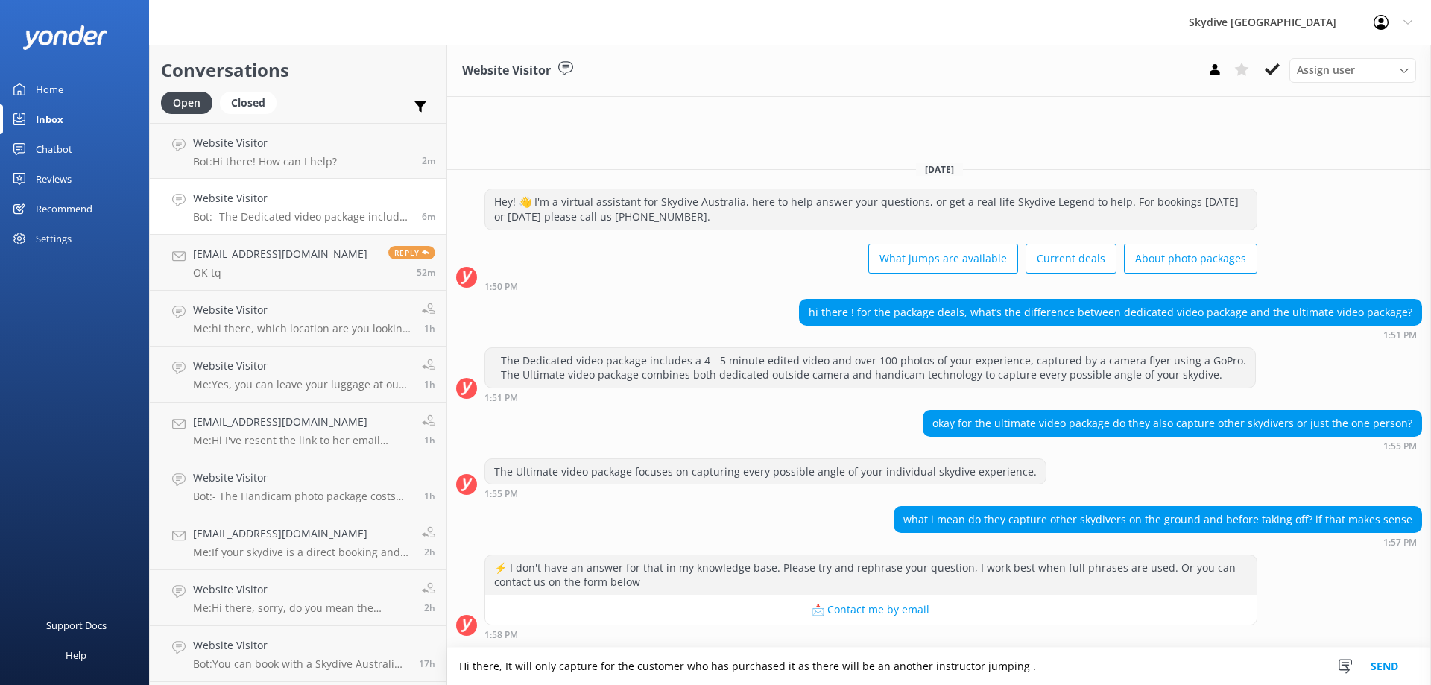
click at [798, 666] on textarea "Hi there, It will only capture for the customer who has purchased it as there w…" at bounding box center [939, 666] width 984 height 37
drag, startPoint x: 1050, startPoint y: 670, endPoint x: 1320, endPoint y: 674, distance: 270.5
click at [1320, 674] on form "Hi there, It will only capture for the customer who has purchased it for the wh…" at bounding box center [939, 666] width 984 height 38
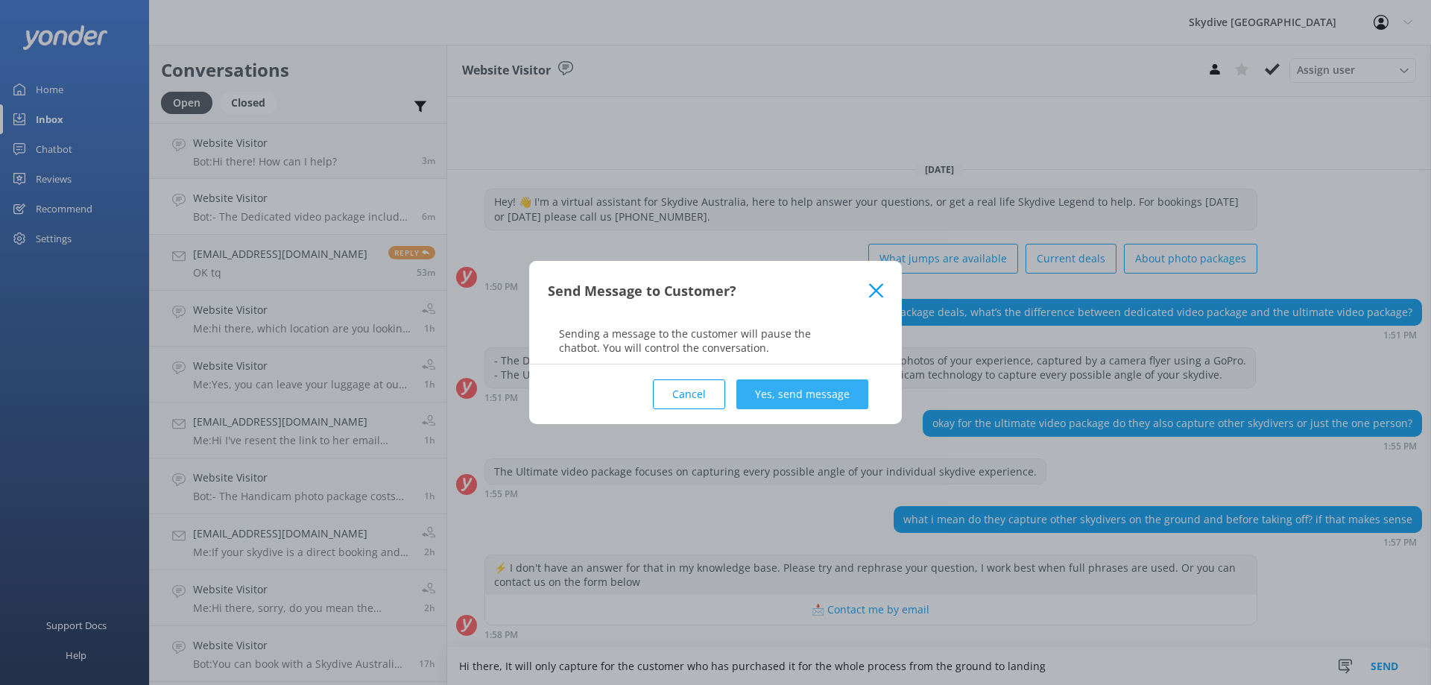
type textarea "Hi there, It will only capture for the customer who has purchased it for the wh…"
click at [835, 402] on button "Yes, send message" at bounding box center [802, 394] width 132 height 30
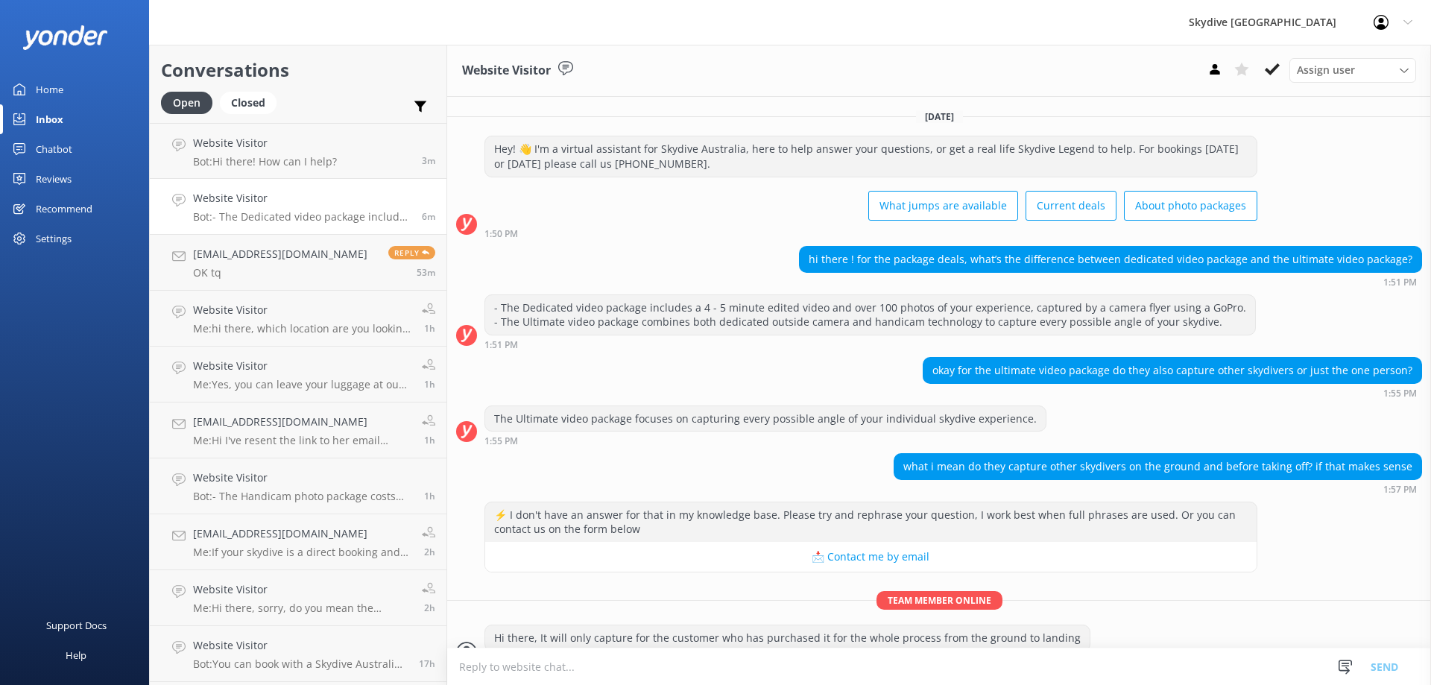
scroll to position [40, 0]
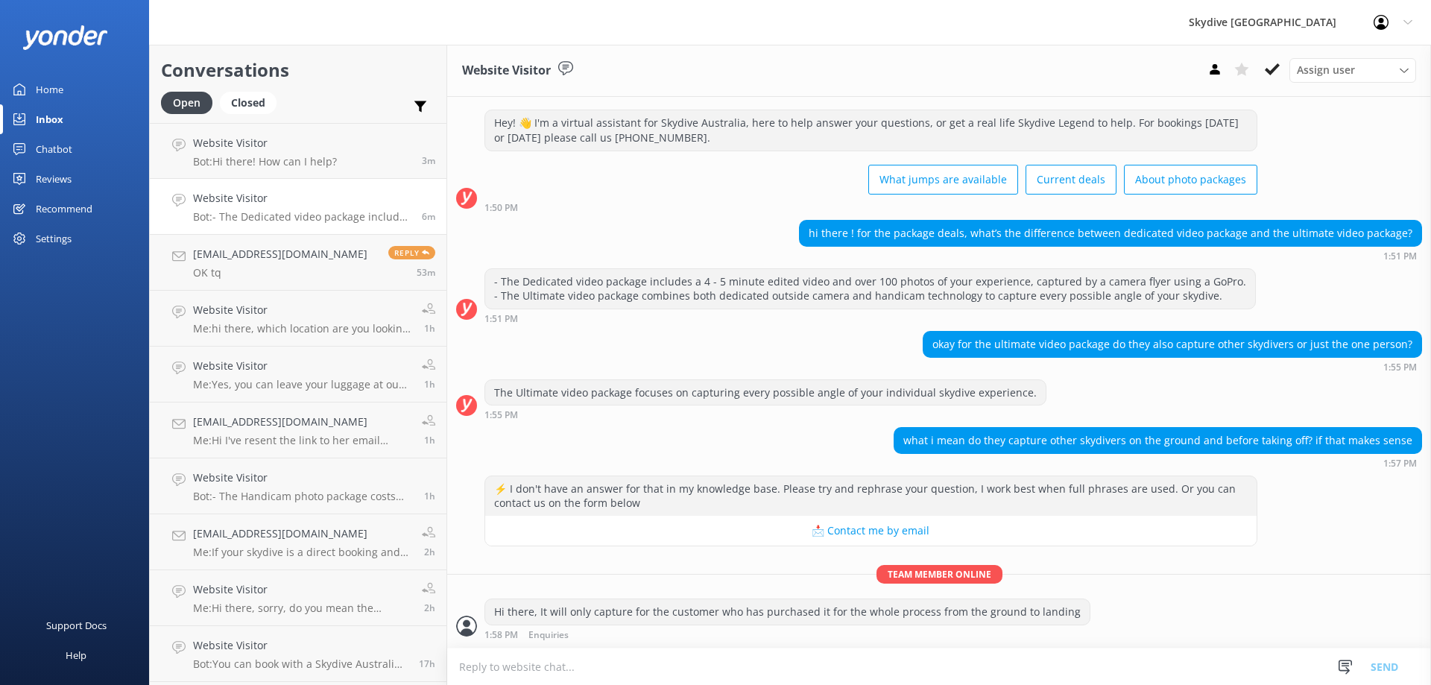
click at [618, 674] on textarea at bounding box center [939, 666] width 984 height 37
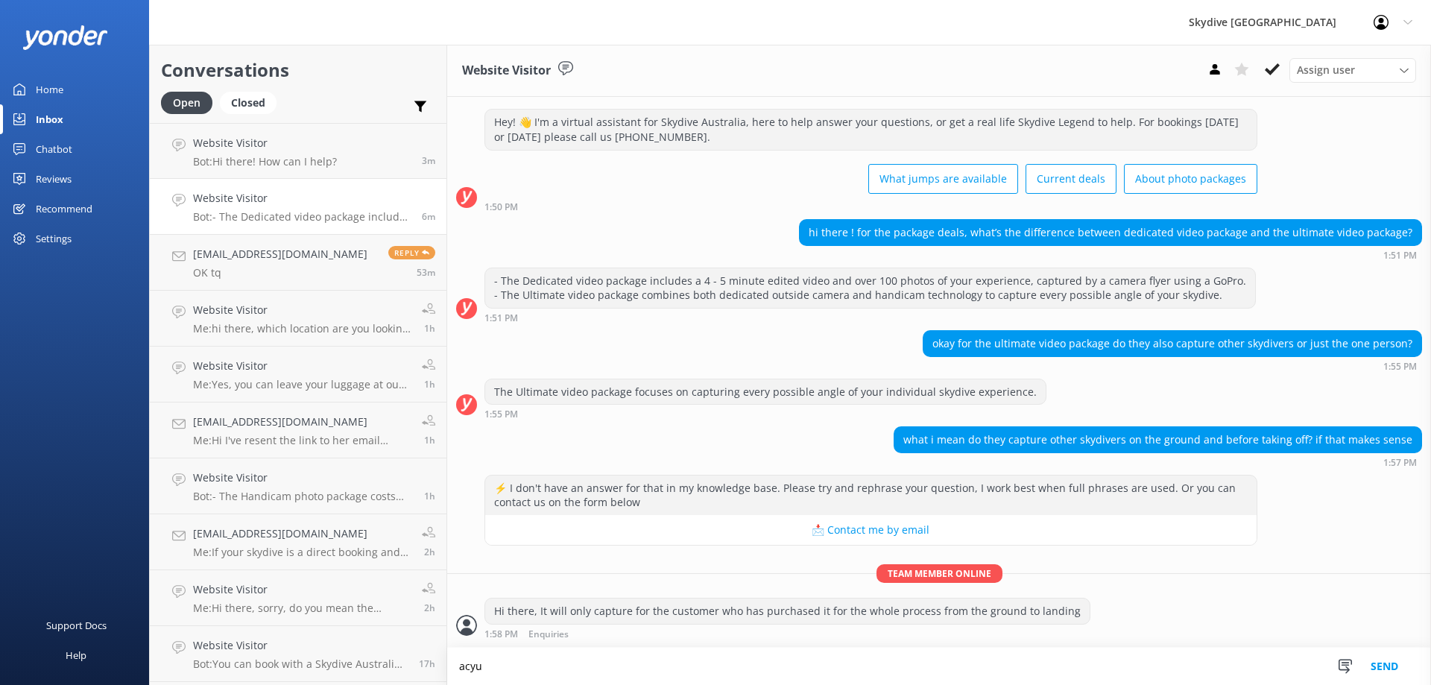
scroll to position [41, 0]
click at [674, 665] on textarea "actually the basic photo and video package will also" at bounding box center [939, 666] width 984 height 37
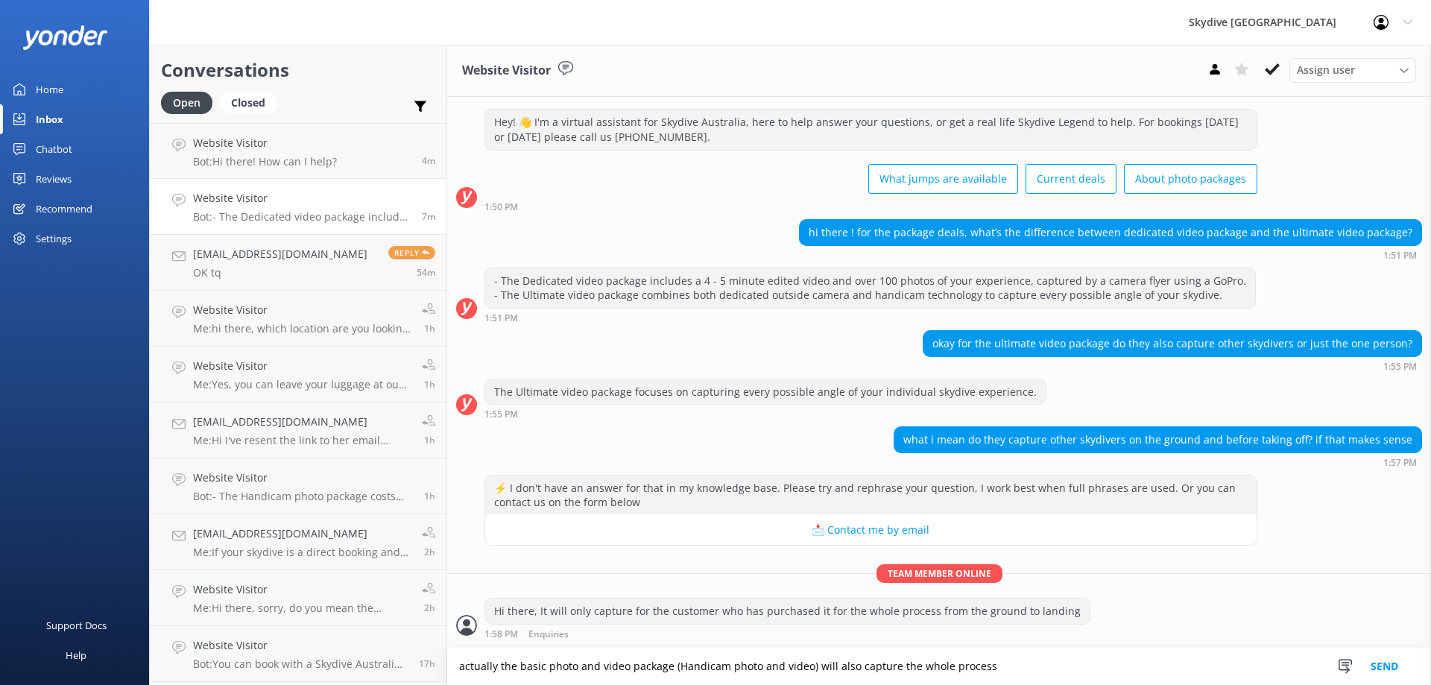
type textarea "actually the basic photo and video package (Handicam photo and video) will also…"
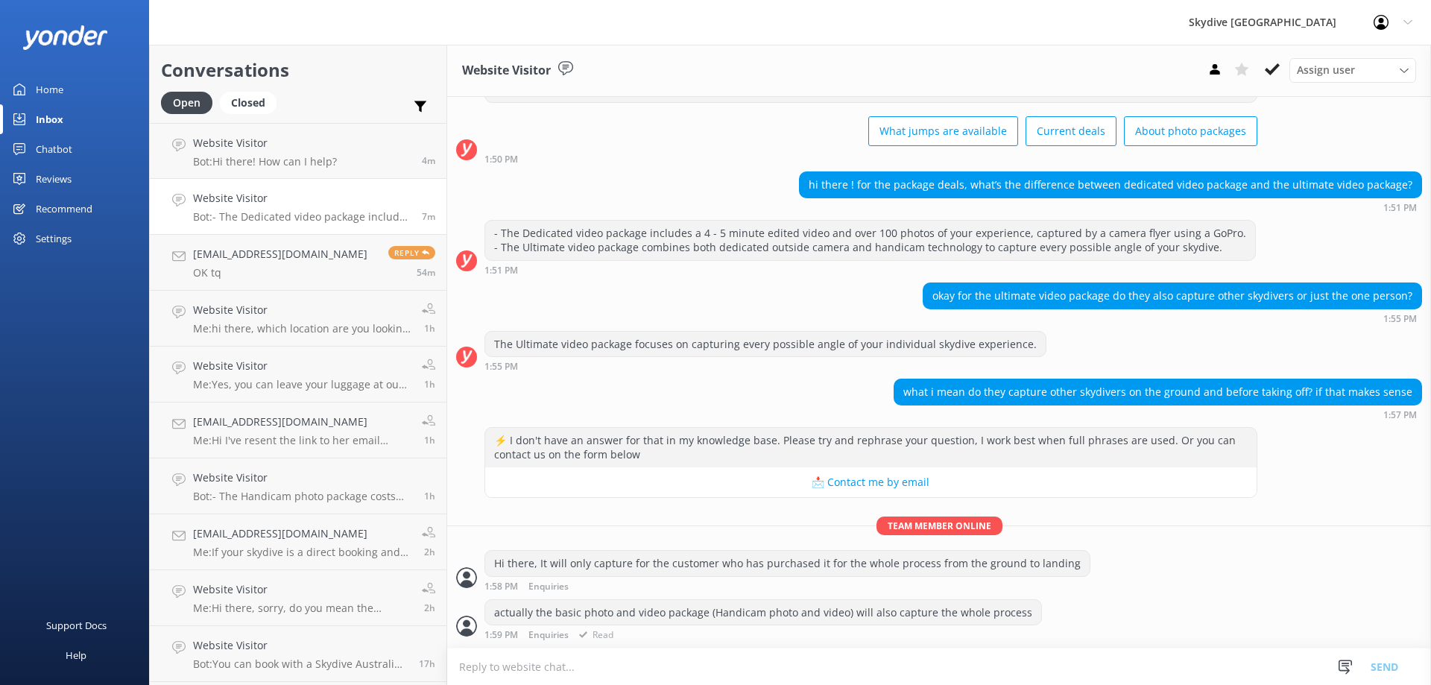
scroll to position [89, 0]
drag, startPoint x: 521, startPoint y: 221, endPoint x: 649, endPoint y: 219, distance: 128.2
click at [649, 221] on div "- The Dedicated video package includes a 4 - 5 minute edited video and over 100…" at bounding box center [870, 240] width 770 height 39
copy div "Dedicated video package"
click at [540, 673] on textarea at bounding box center [939, 666] width 984 height 37
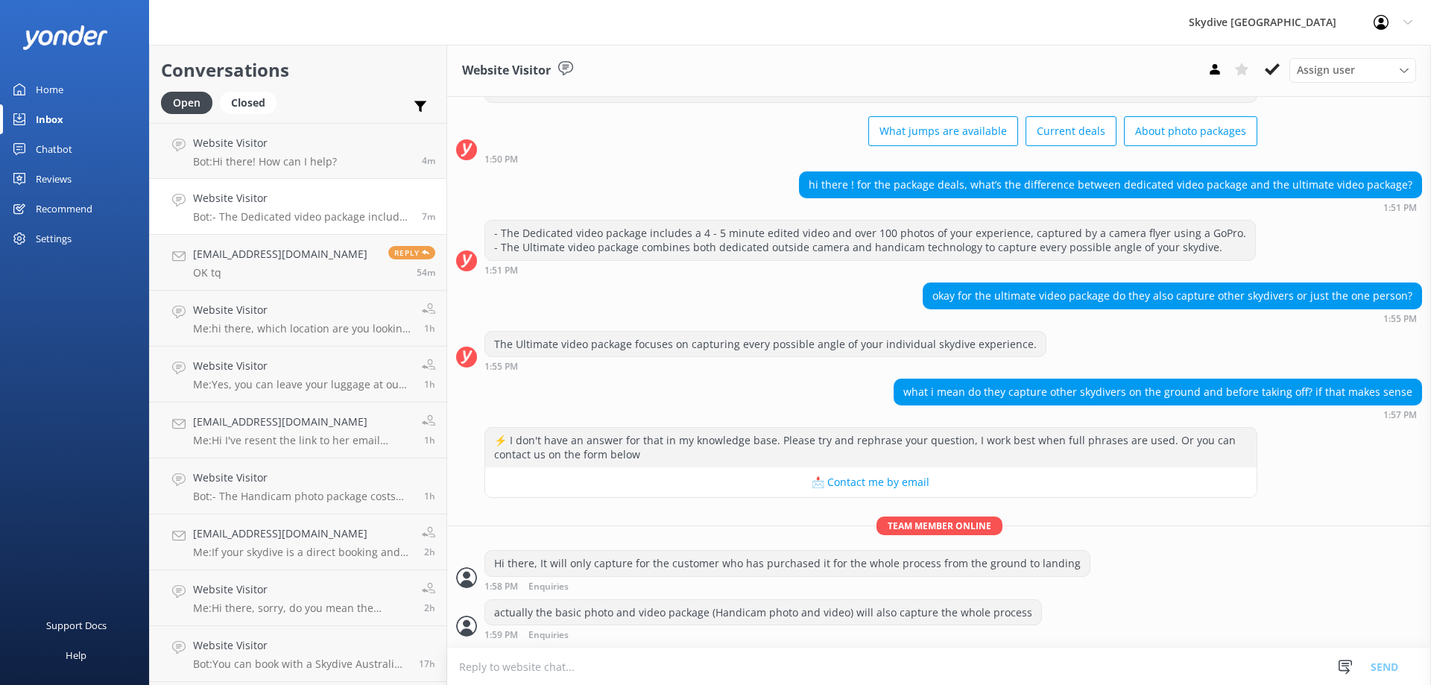
paste textarea "Dedicated video package"
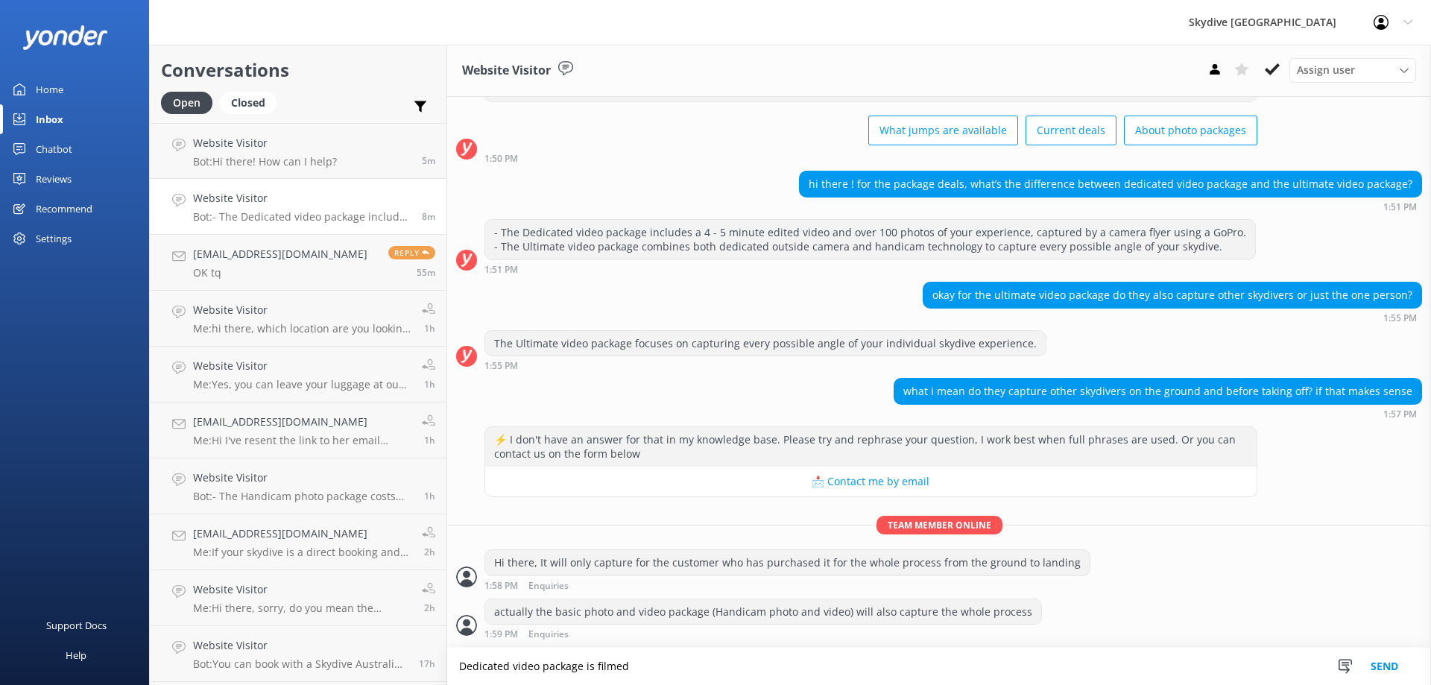
scroll to position [90, 0]
click at [689, 662] on textarea "Dedicated video package is filmed" at bounding box center [939, 666] width 984 height 37
type textarea "Dedicated video package is filmed by another instructor that with you and your …"
click at [1373, 663] on button "Send" at bounding box center [1384, 666] width 56 height 37
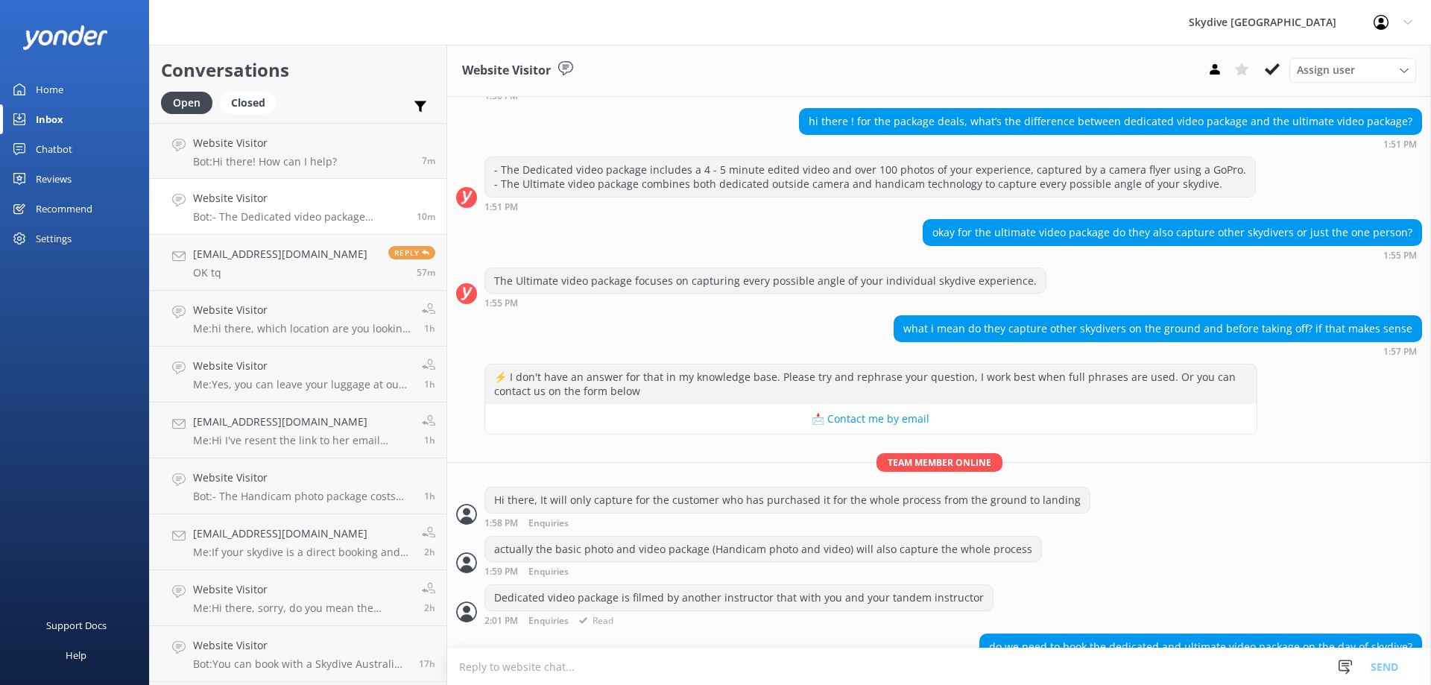
scroll to position [186, 0]
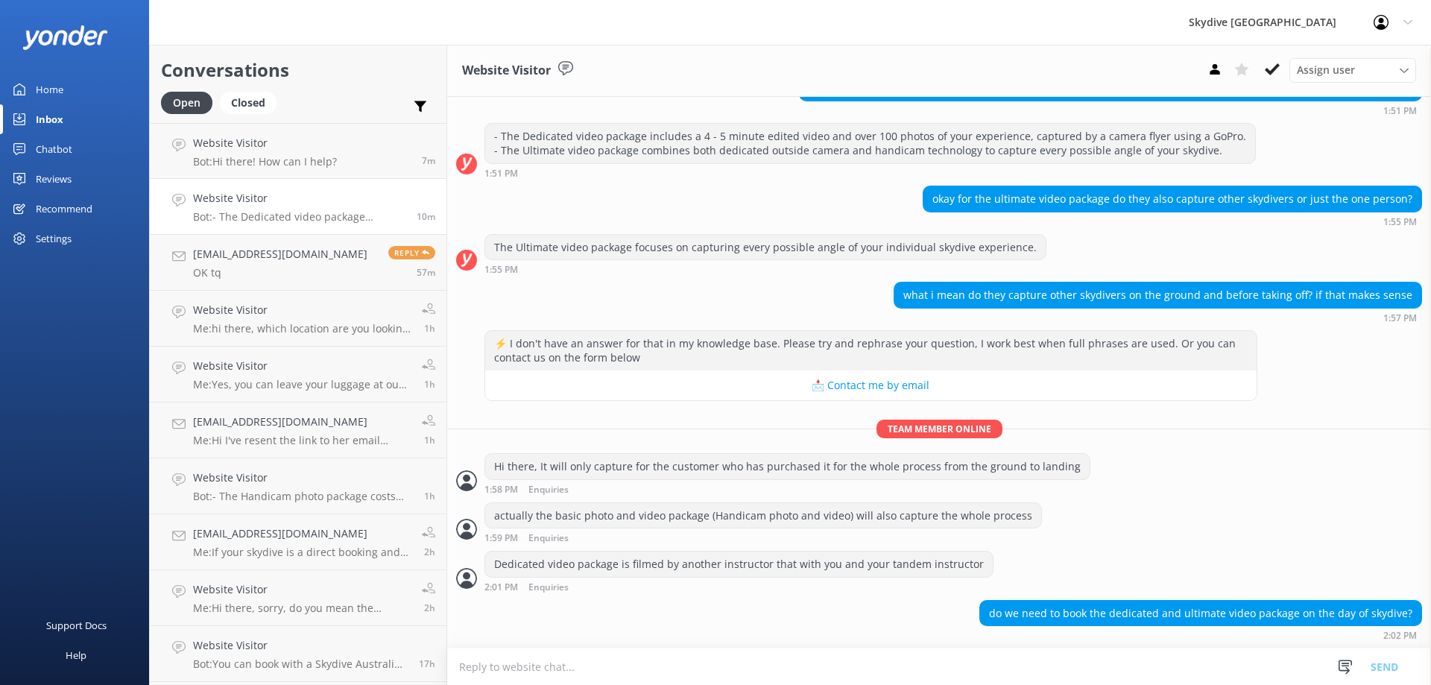
click at [674, 667] on textarea at bounding box center [939, 666] width 984 height 37
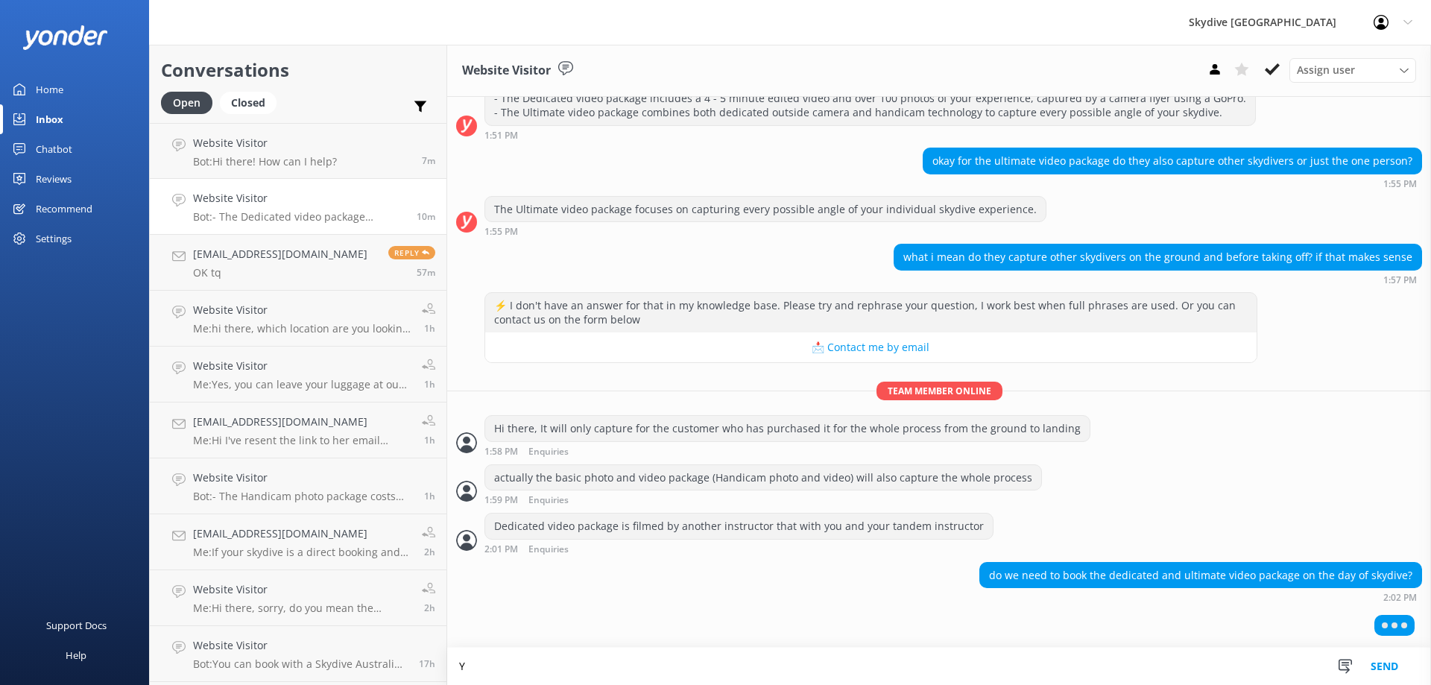
scroll to position [222, 0]
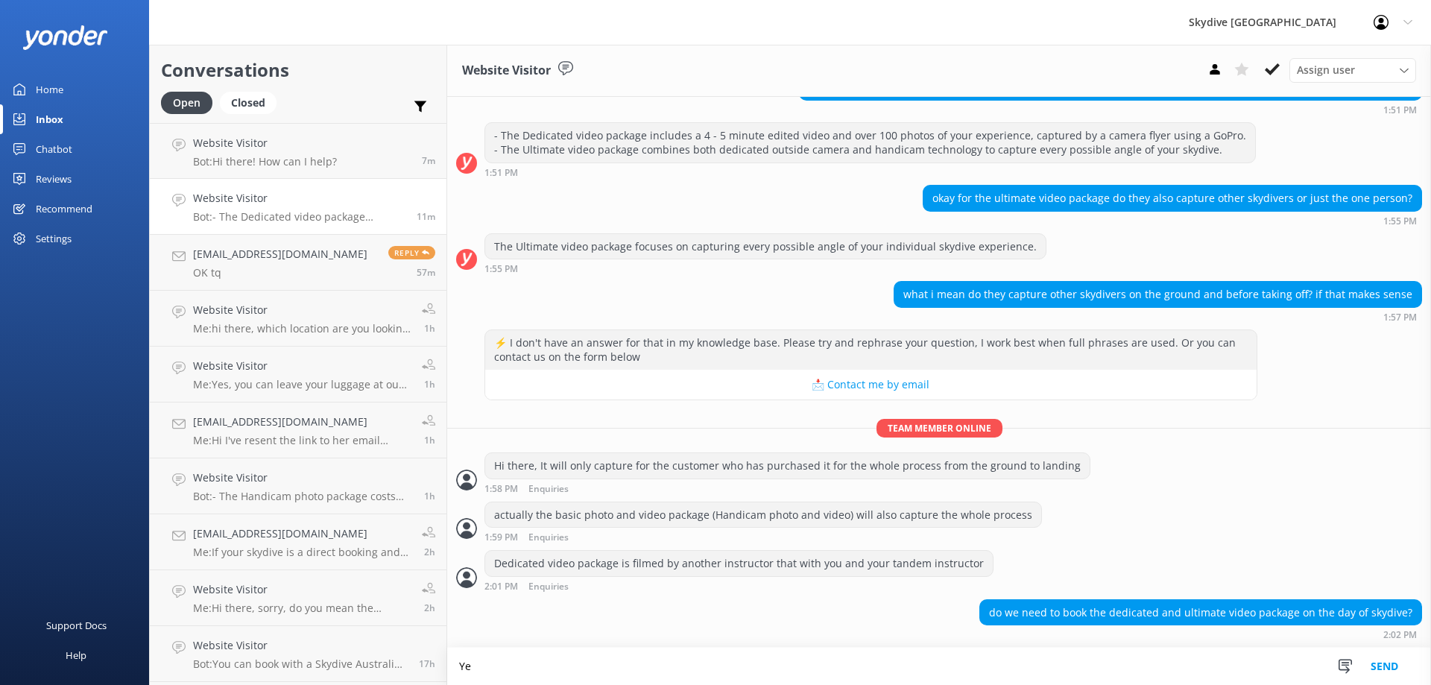
type textarea "Y"
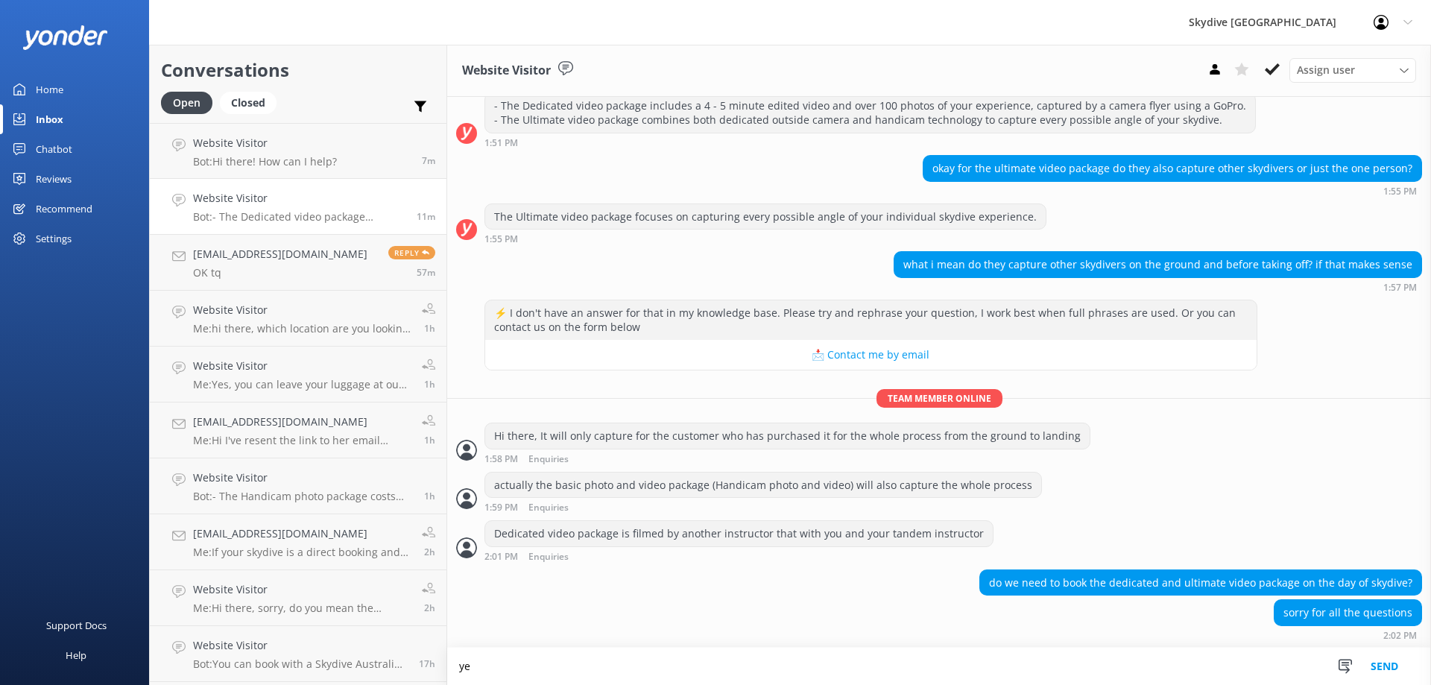
scroll to position [217, 0]
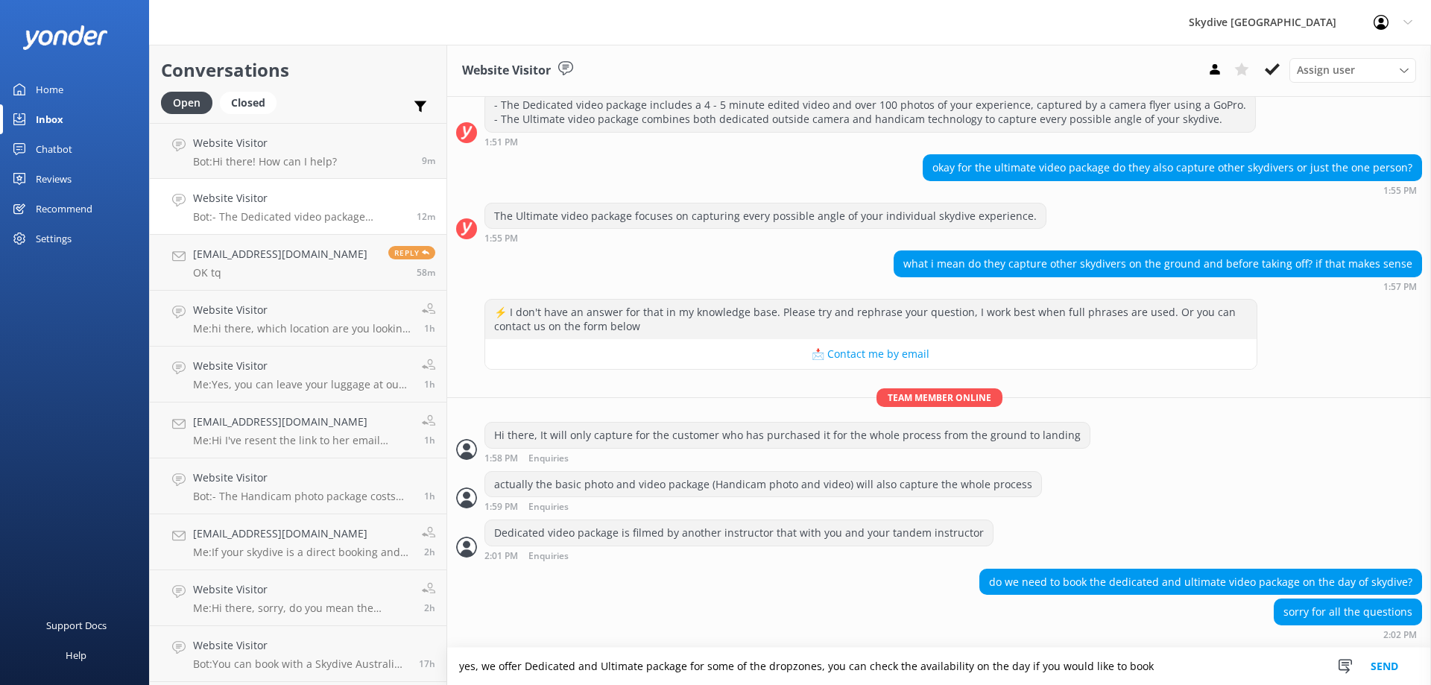
type textarea "yes, we offer Dedicated and Ultimate package for some of the dropzones, you can…"
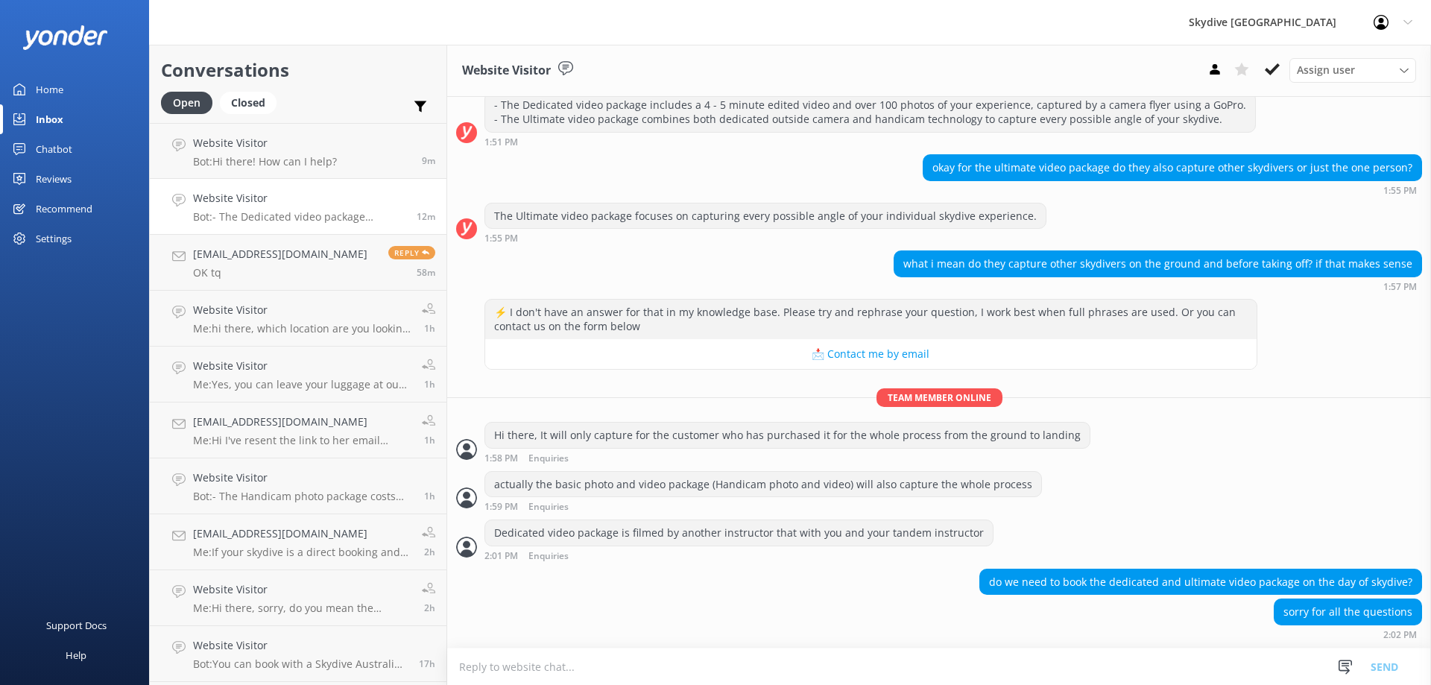
scroll to position [265, 0]
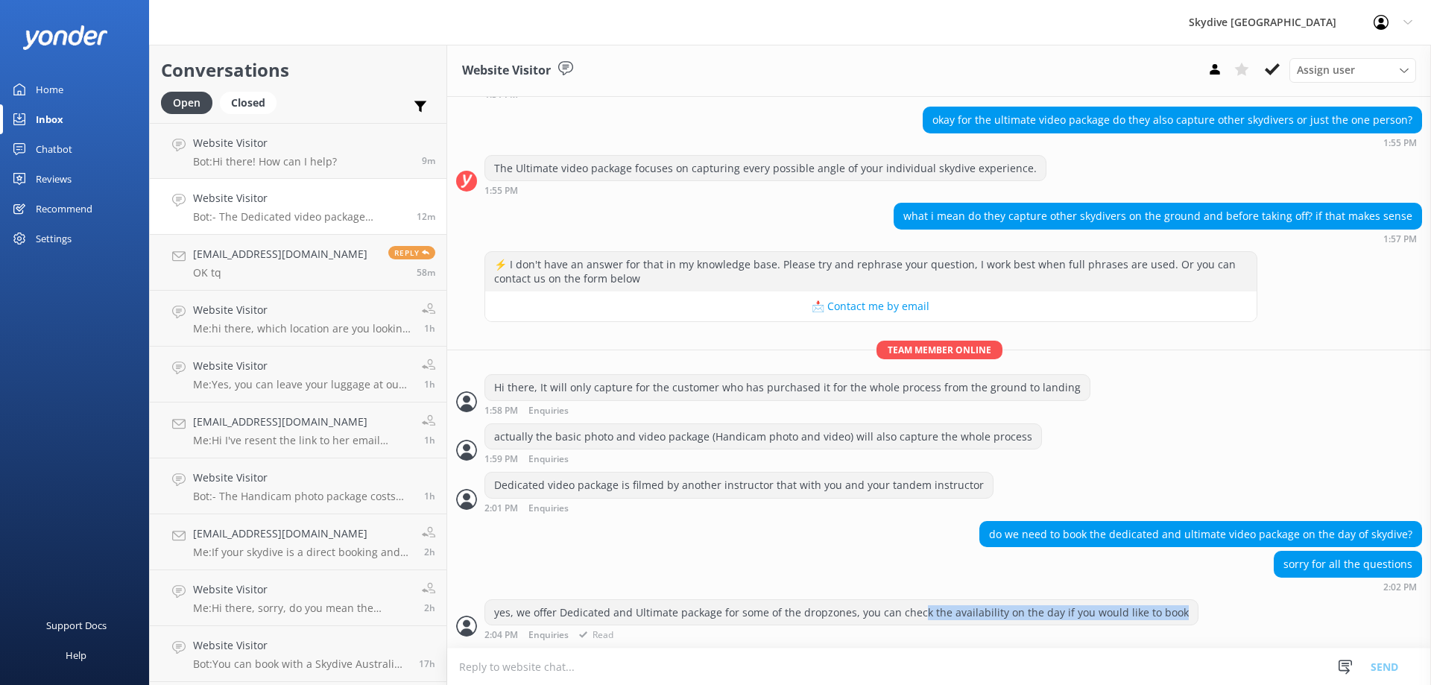
drag, startPoint x: 926, startPoint y: 611, endPoint x: 1219, endPoint y: 607, distance: 293.6
click at [1219, 607] on div "yes, we offer Dedicated and Ultimate package for some of the dropzones, you can…" at bounding box center [939, 619] width 984 height 41
click at [1230, 607] on div "yes, we offer Dedicated and Ultimate package for some of the dropzones, you can…" at bounding box center [939, 619] width 984 height 41
click at [635, 661] on textarea at bounding box center [939, 666] width 984 height 37
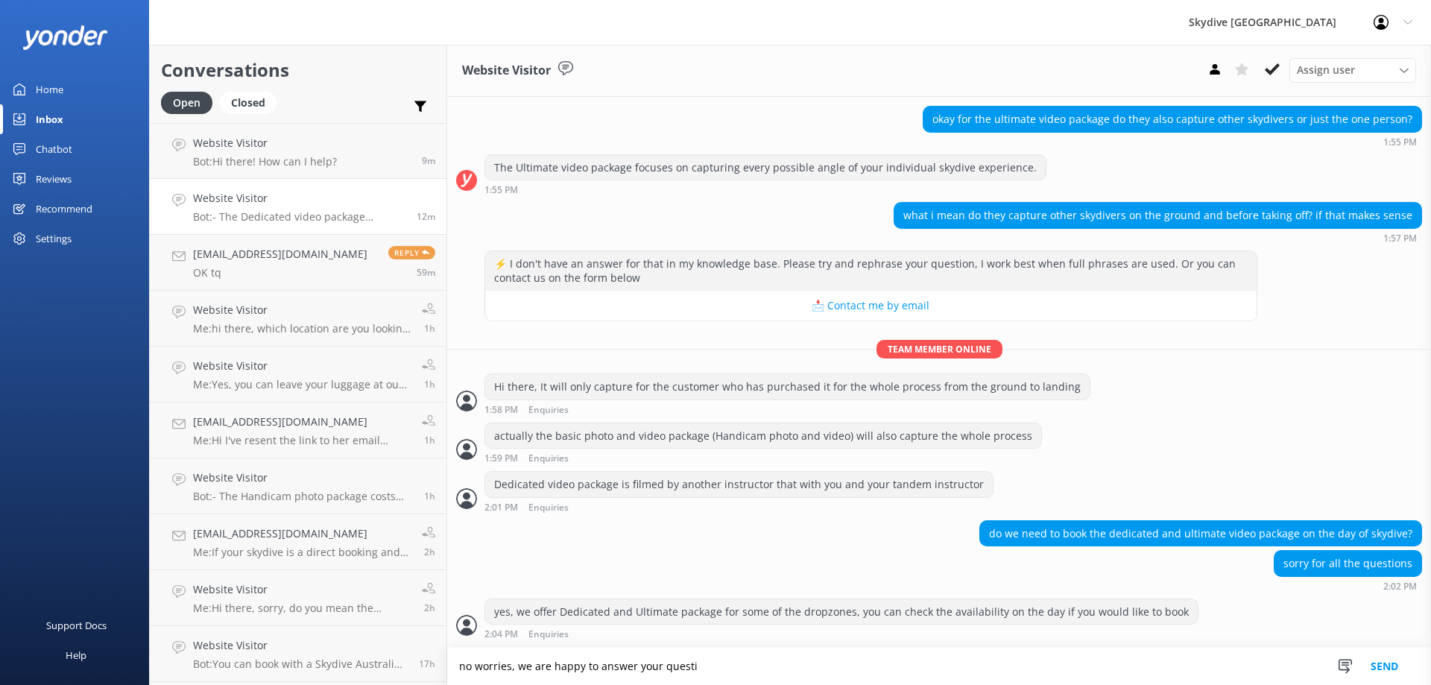
scroll to position [301, 0]
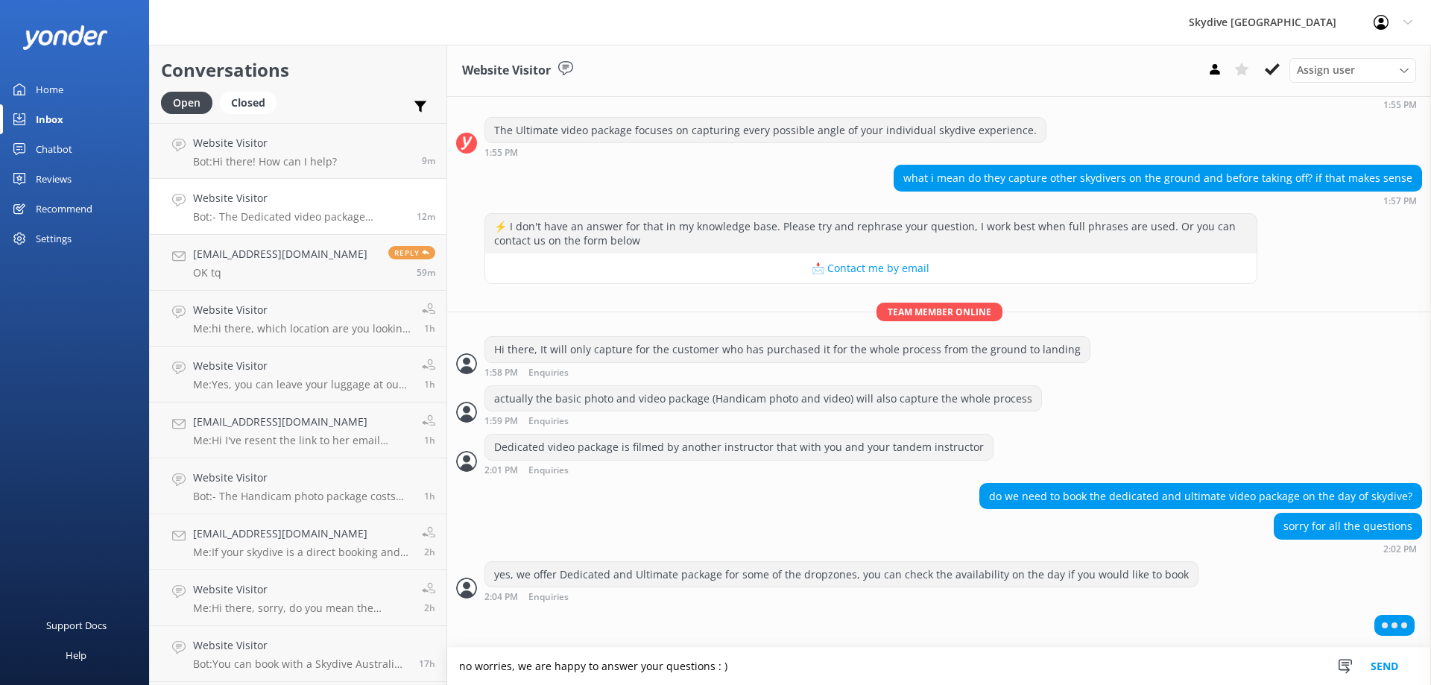
type textarea "no worries, we are happy to answer your questions : )"
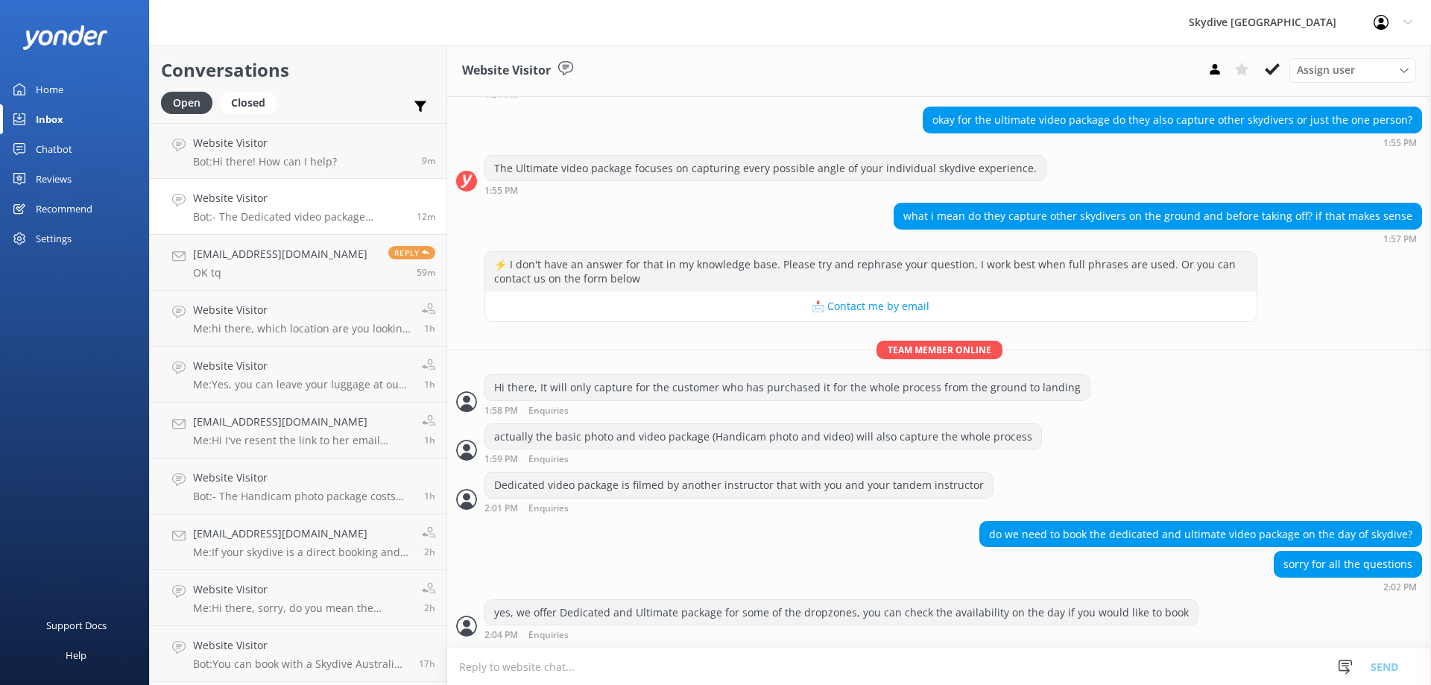
scroll to position [295, 0]
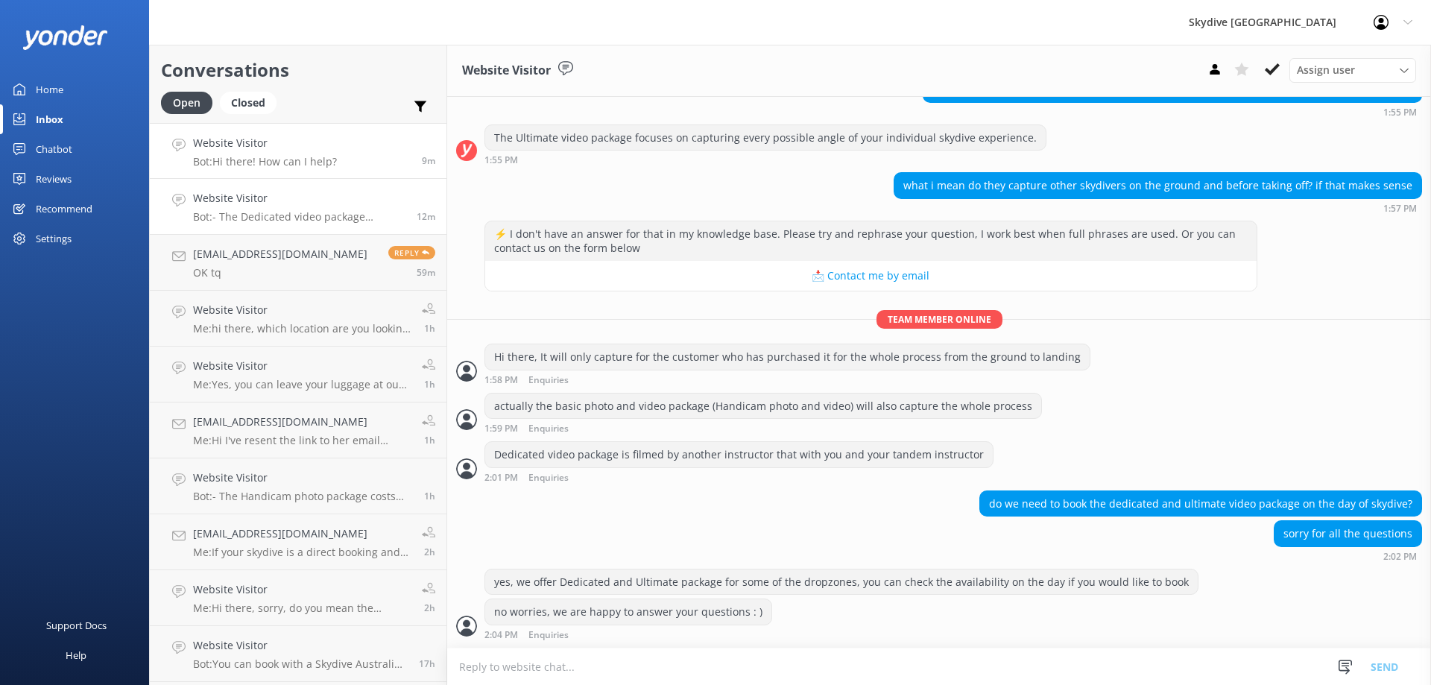
click at [313, 146] on h4 "Website Visitor" at bounding box center [265, 143] width 144 height 16
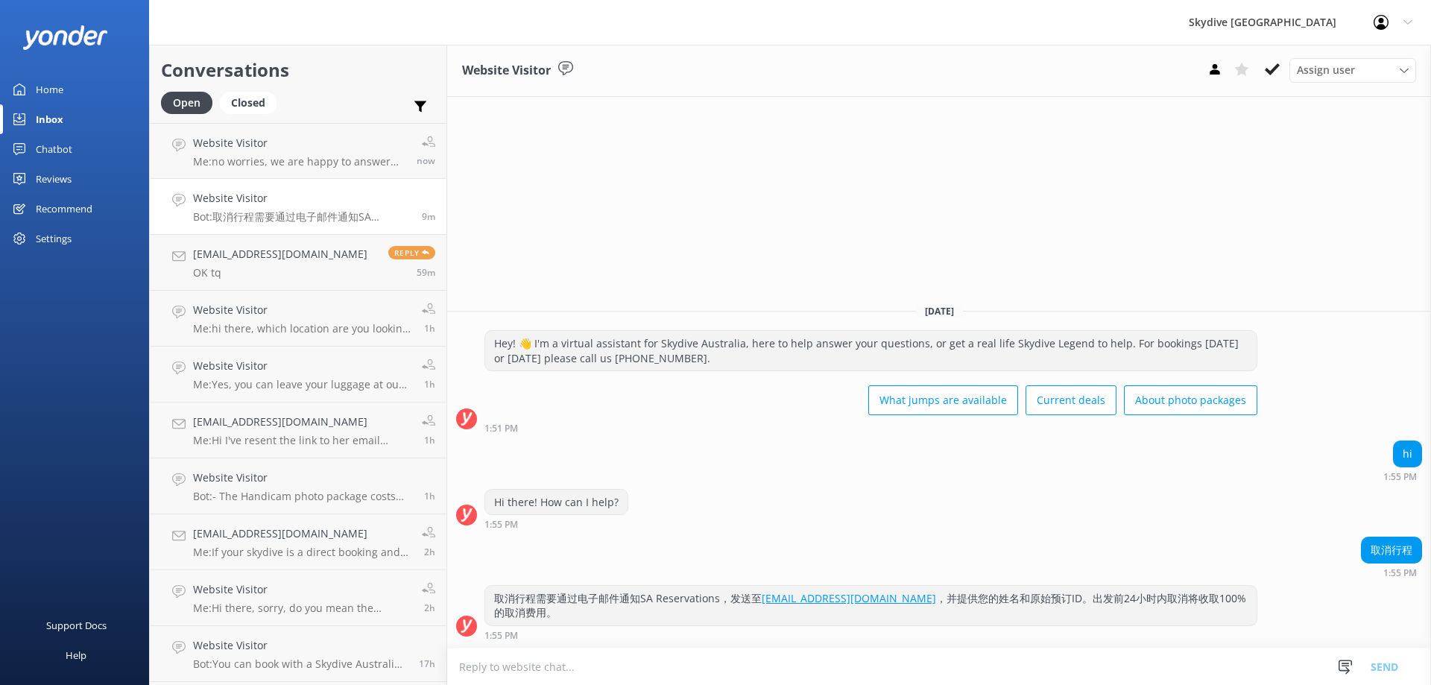
click at [1244, 610] on div "取消行程需要通过电子邮件通知SA Reservations，发送至 [EMAIL_ADDRESS][DOMAIN_NAME] ，并提供您的姓名和原始预订ID。…" at bounding box center [870, 605] width 771 height 39
click at [288, 167] on p "Me: no worries, we are happy to answer your questions : )" at bounding box center [299, 161] width 212 height 13
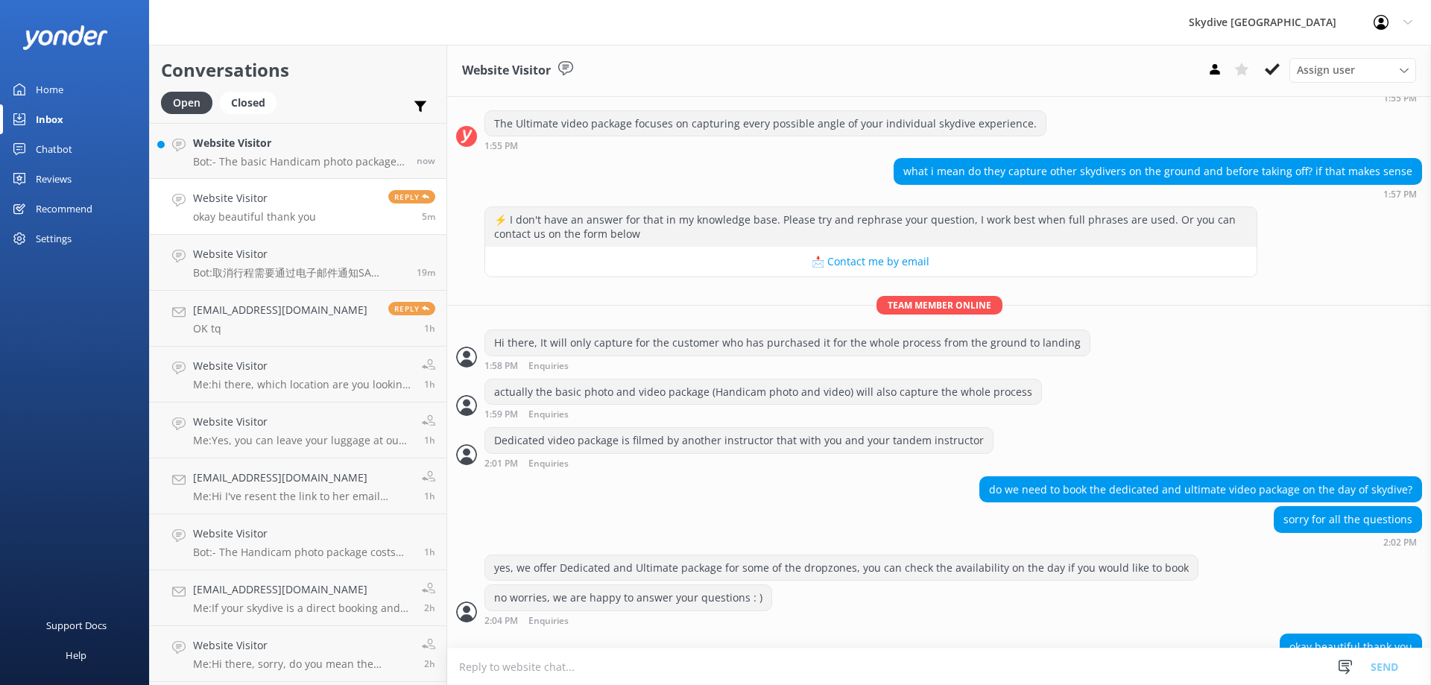
scroll to position [344, 0]
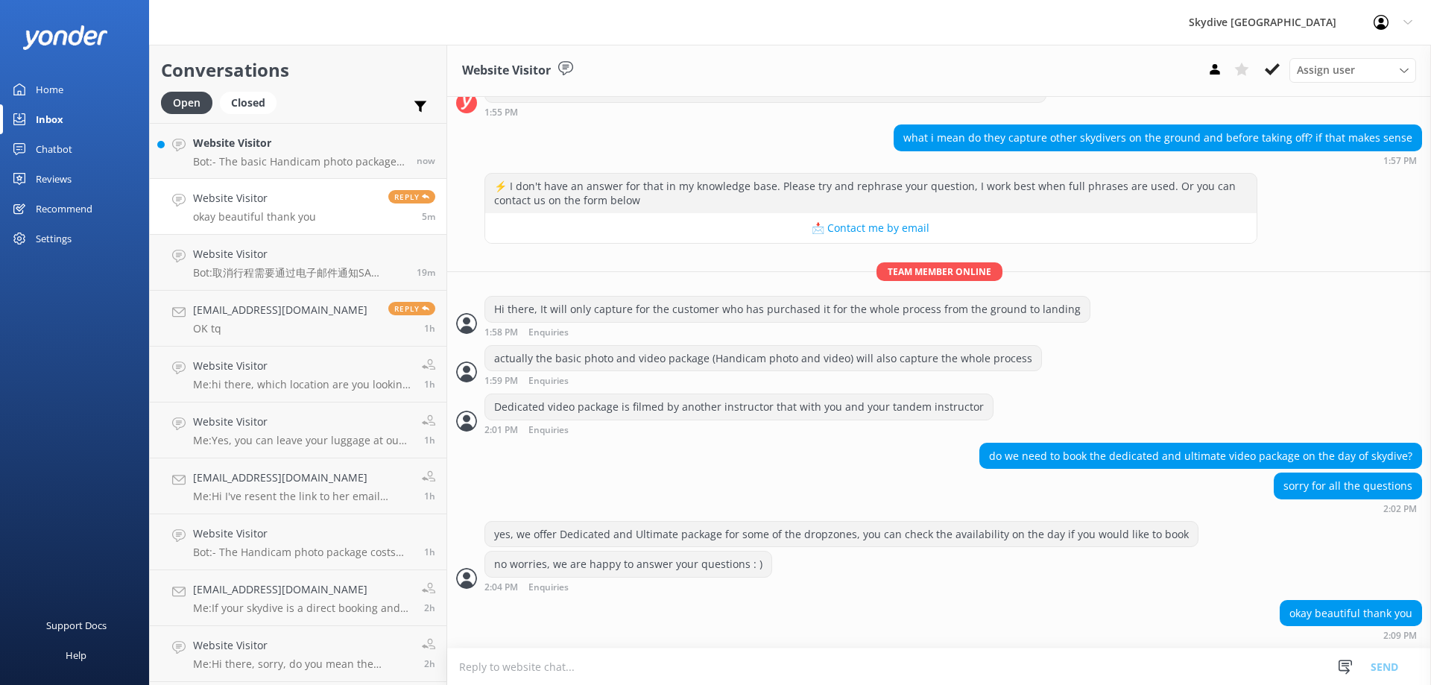
click at [721, 668] on textarea at bounding box center [939, 666] width 984 height 37
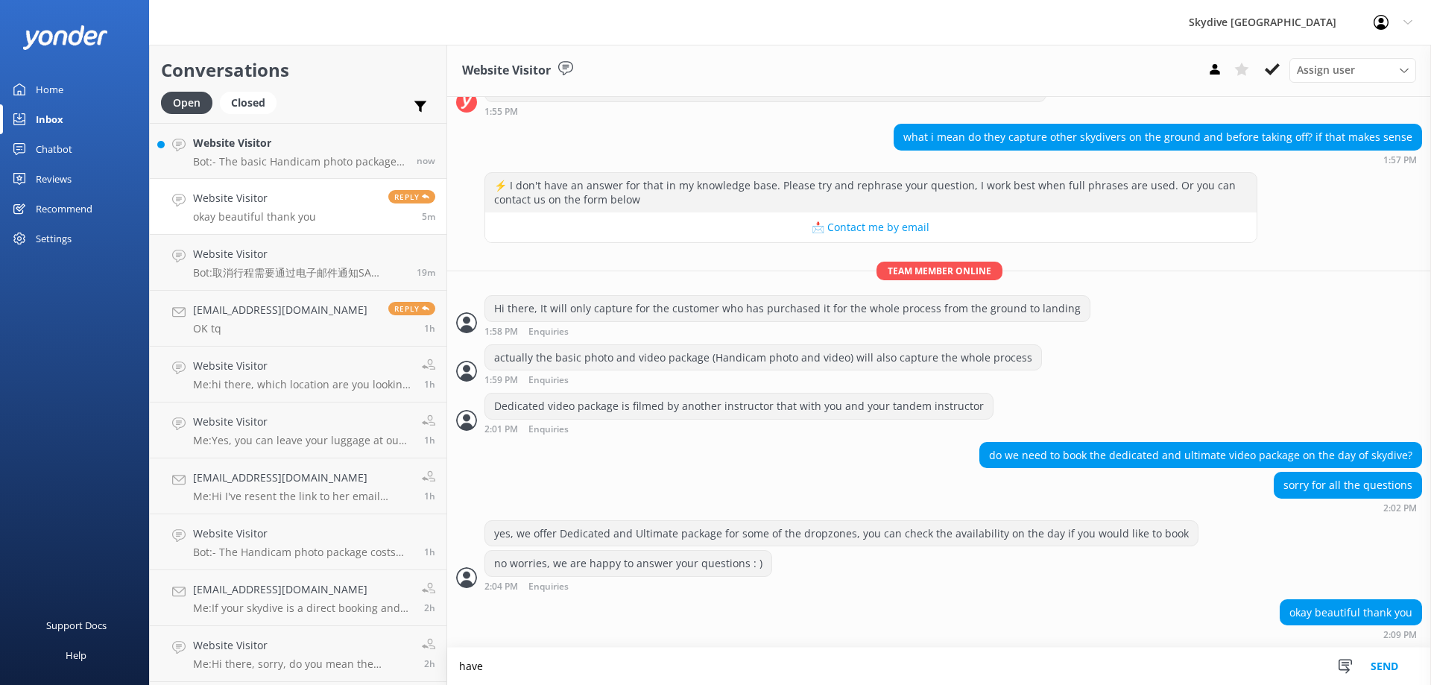
scroll to position [344, 0]
type textarea "You're welcome. Have a nice day"
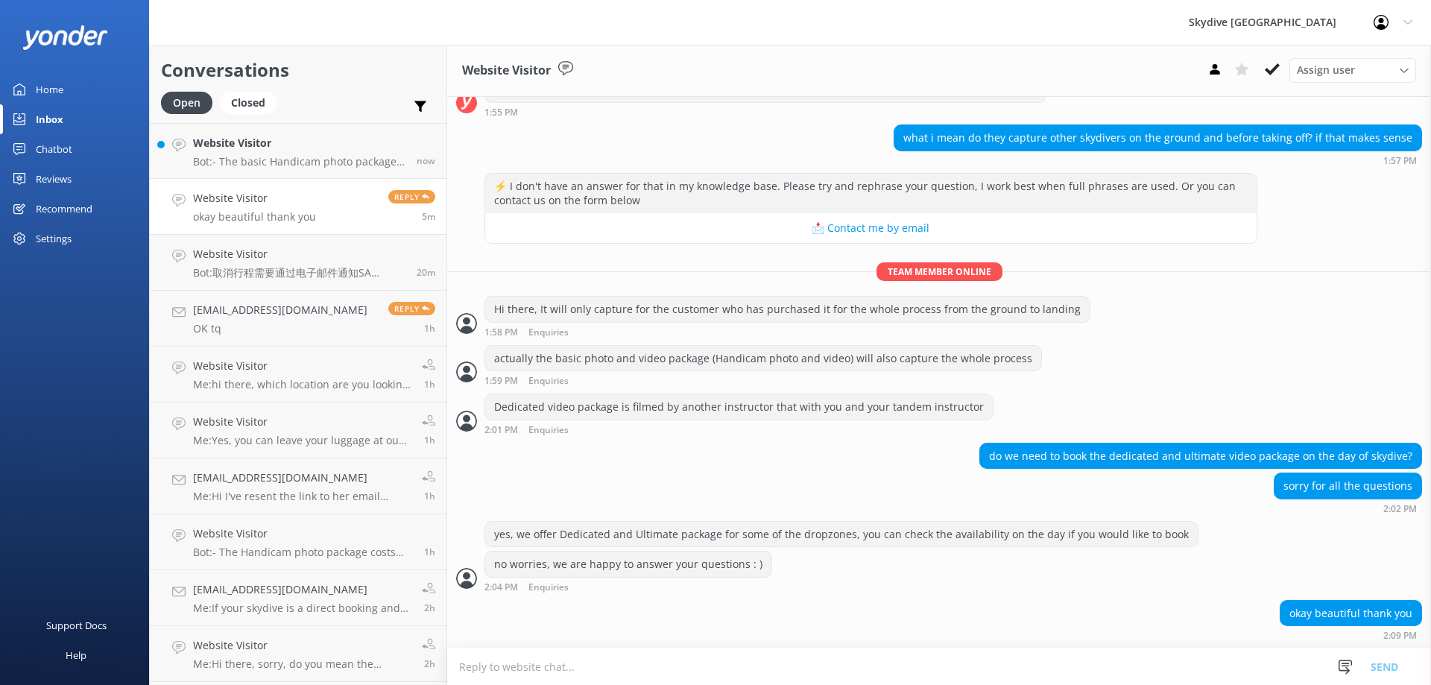
scroll to position [392, 0]
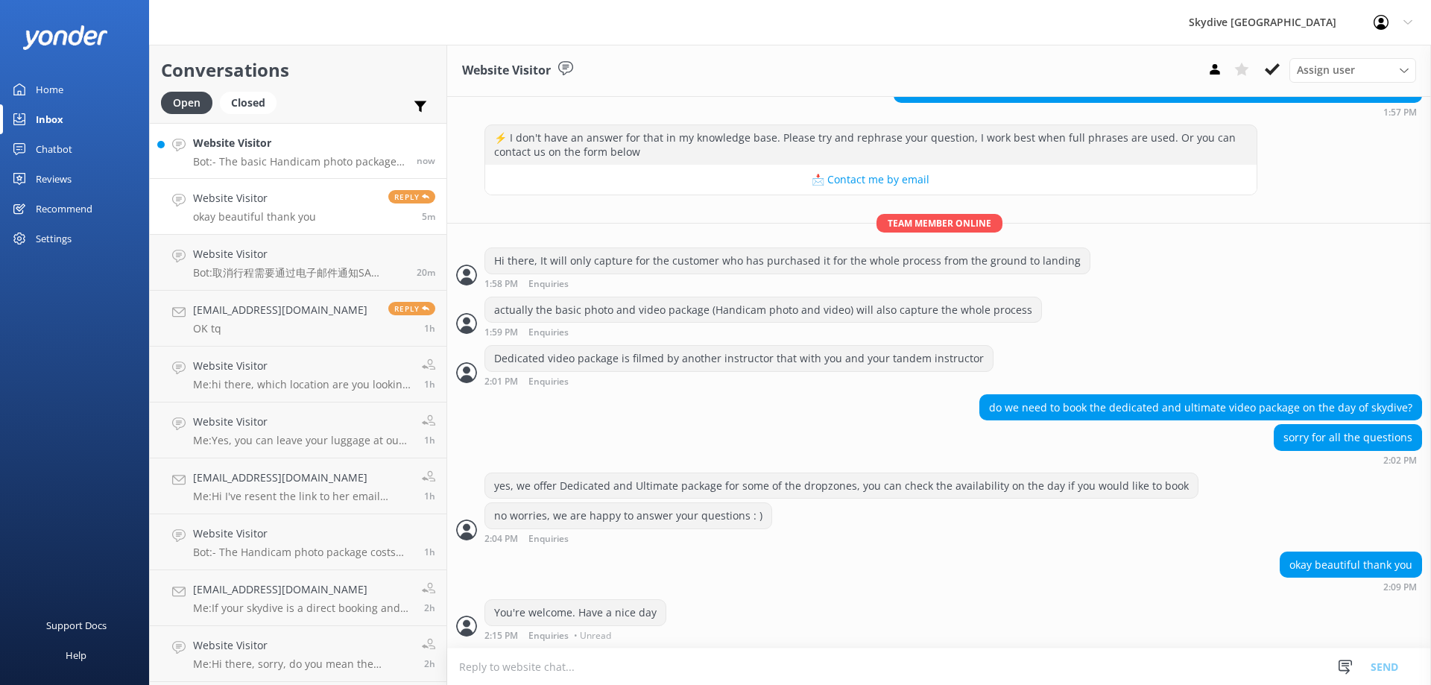
click at [235, 162] on p "Bot: - The basic Handicam photo package costs $129 per person and includes phot…" at bounding box center [299, 161] width 212 height 13
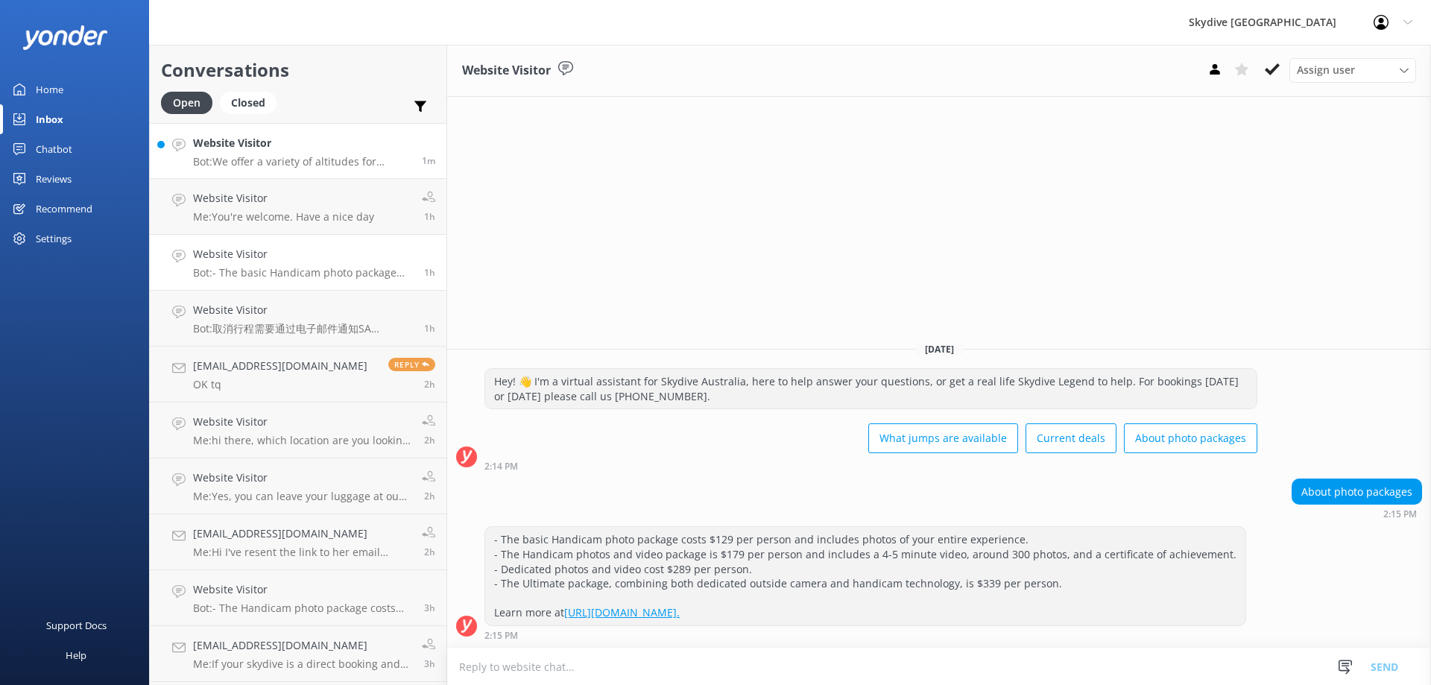
click at [288, 154] on div "Website Visitor Bot: We offer a variety of altitudes for skydiving, with all dr…" at bounding box center [302, 151] width 218 height 32
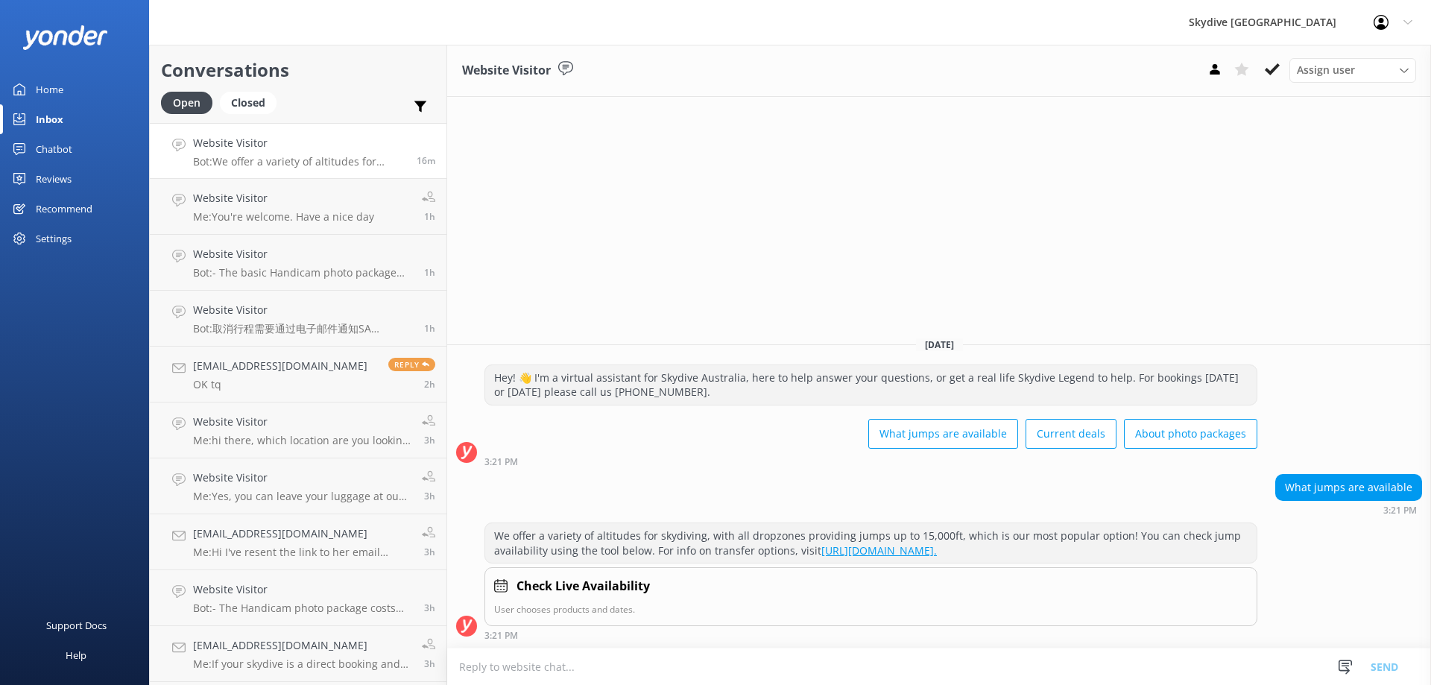
click at [347, 154] on div "Website Visitor Bot: We offer a variety of altitudes for skydiving, with all dr…" at bounding box center [299, 151] width 212 height 32
click at [333, 162] on p "Bot: ⚡ I don't have an answer for that in my knowledge base. Please try and rep…" at bounding box center [299, 161] width 212 height 13
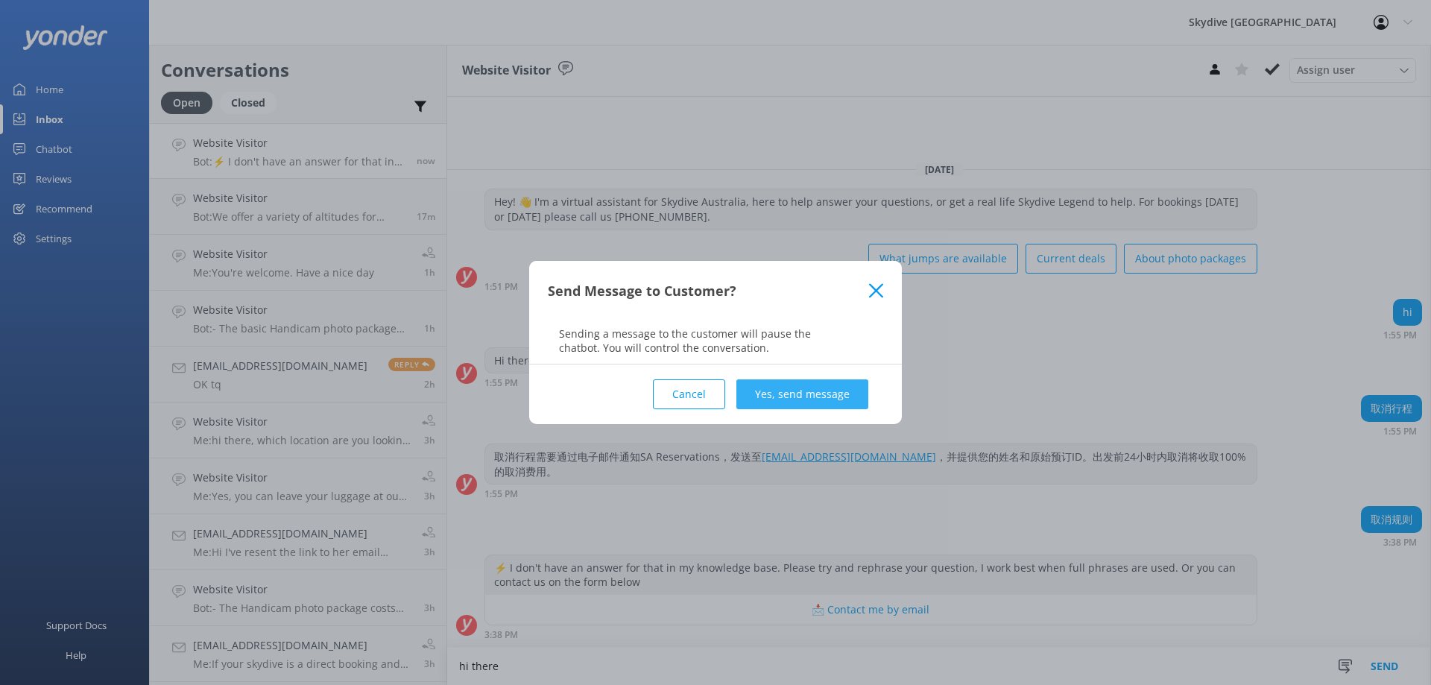
type textarea "hi there"
click at [789, 394] on button "Yes, send message" at bounding box center [802, 394] width 132 height 30
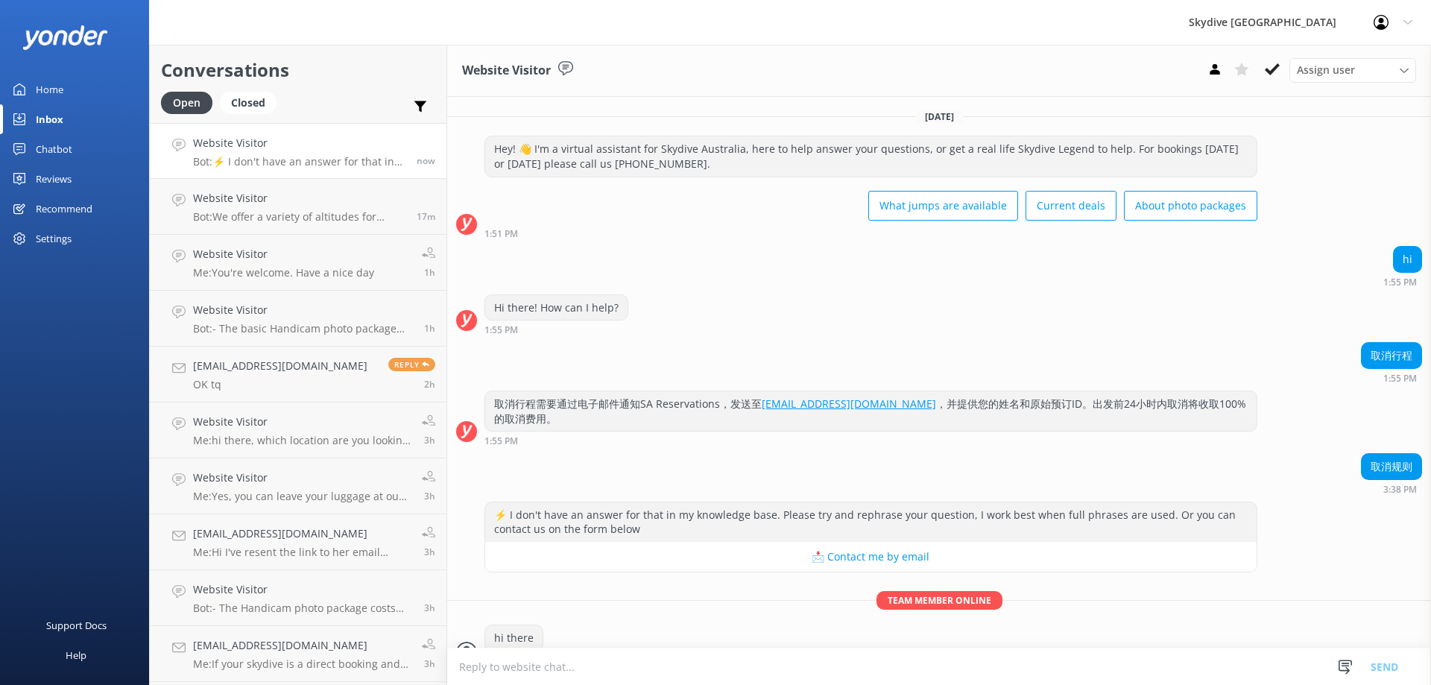
scroll to position [26, 0]
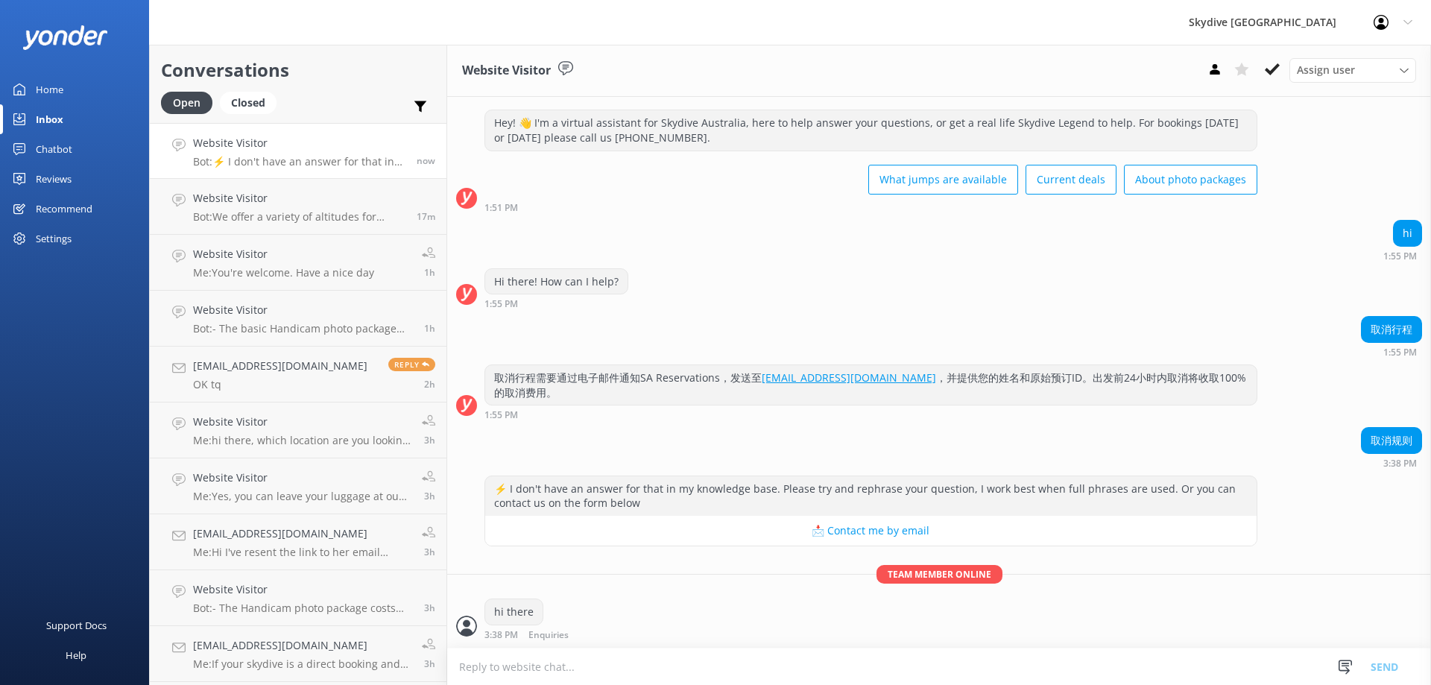
click at [562, 670] on textarea at bounding box center [939, 666] width 984 height 37
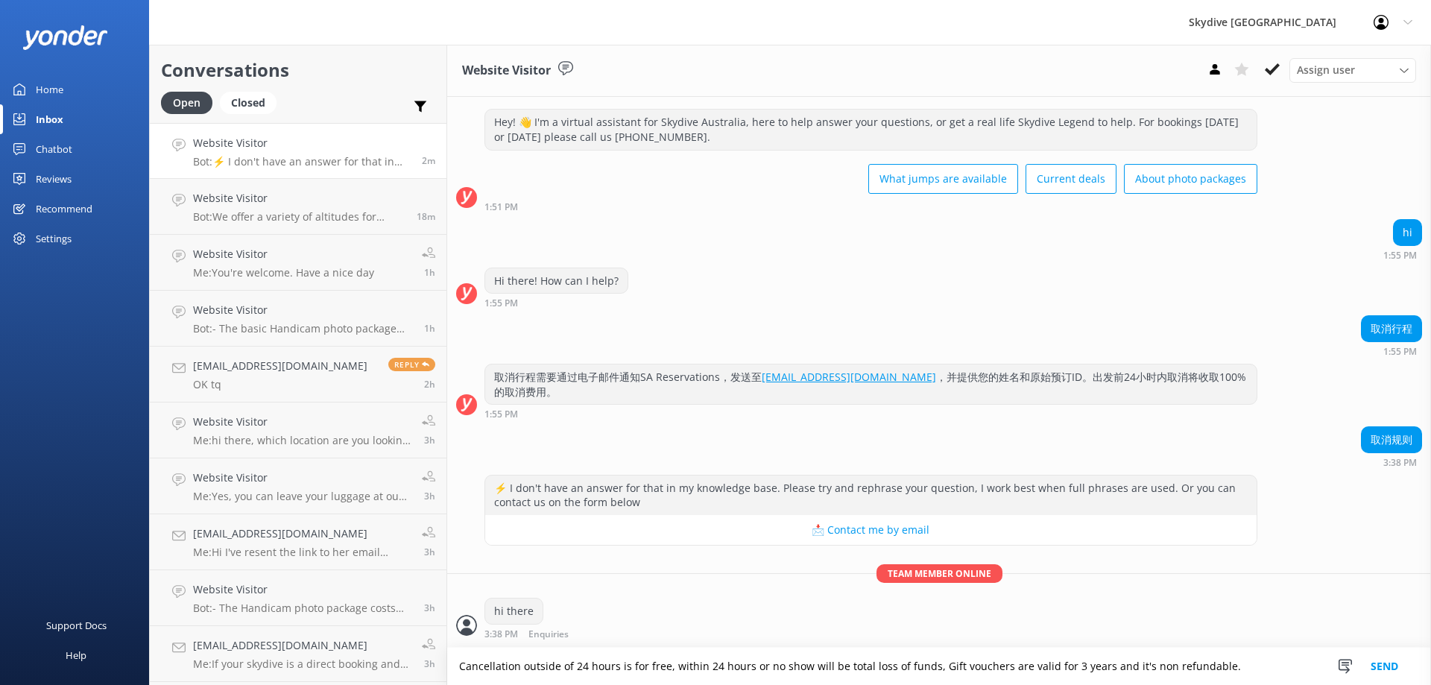
type textarea "Cancellation outside of 24 hours is for free, within 24 hours or no show will b…"
click at [1388, 668] on button "Send" at bounding box center [1384, 666] width 56 height 37
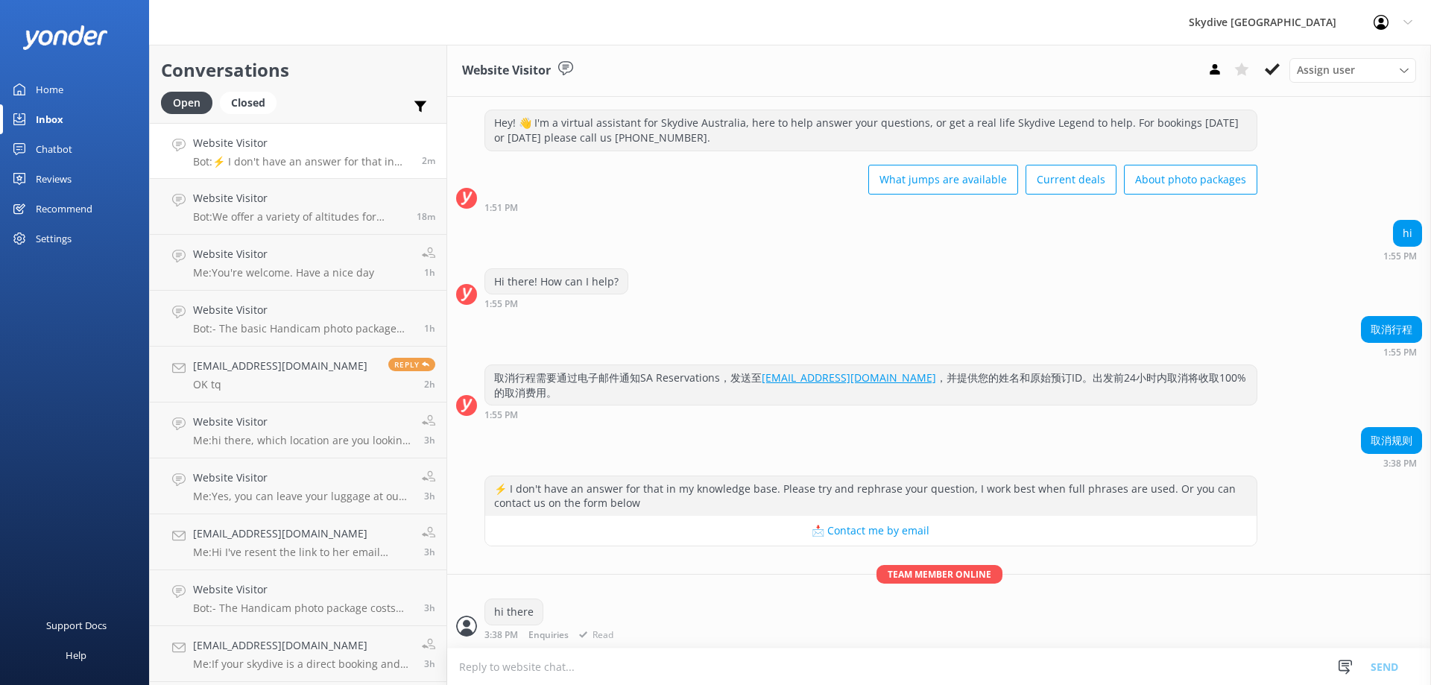
scroll to position [89, 0]
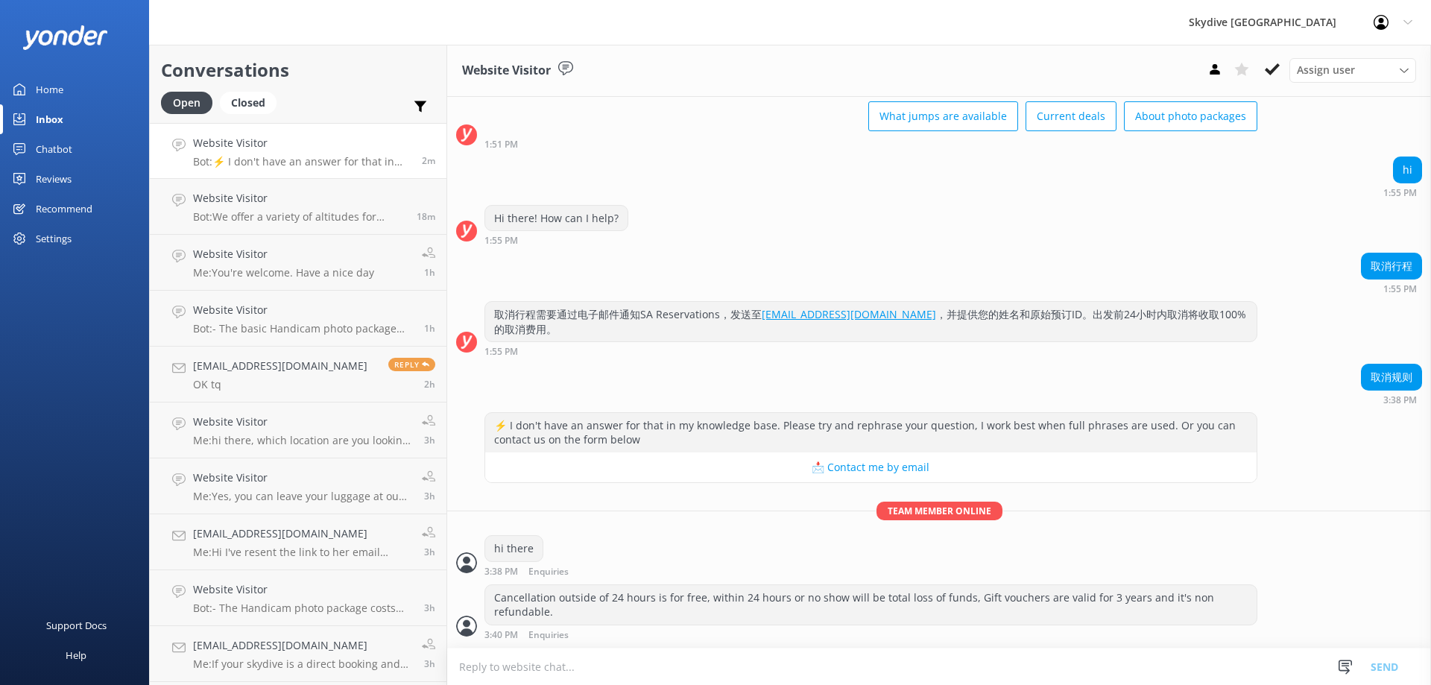
click at [643, 661] on textarea at bounding box center [939, 666] width 984 height 37
type textarea "You can let us know by giving us a phone call or sent us an email"
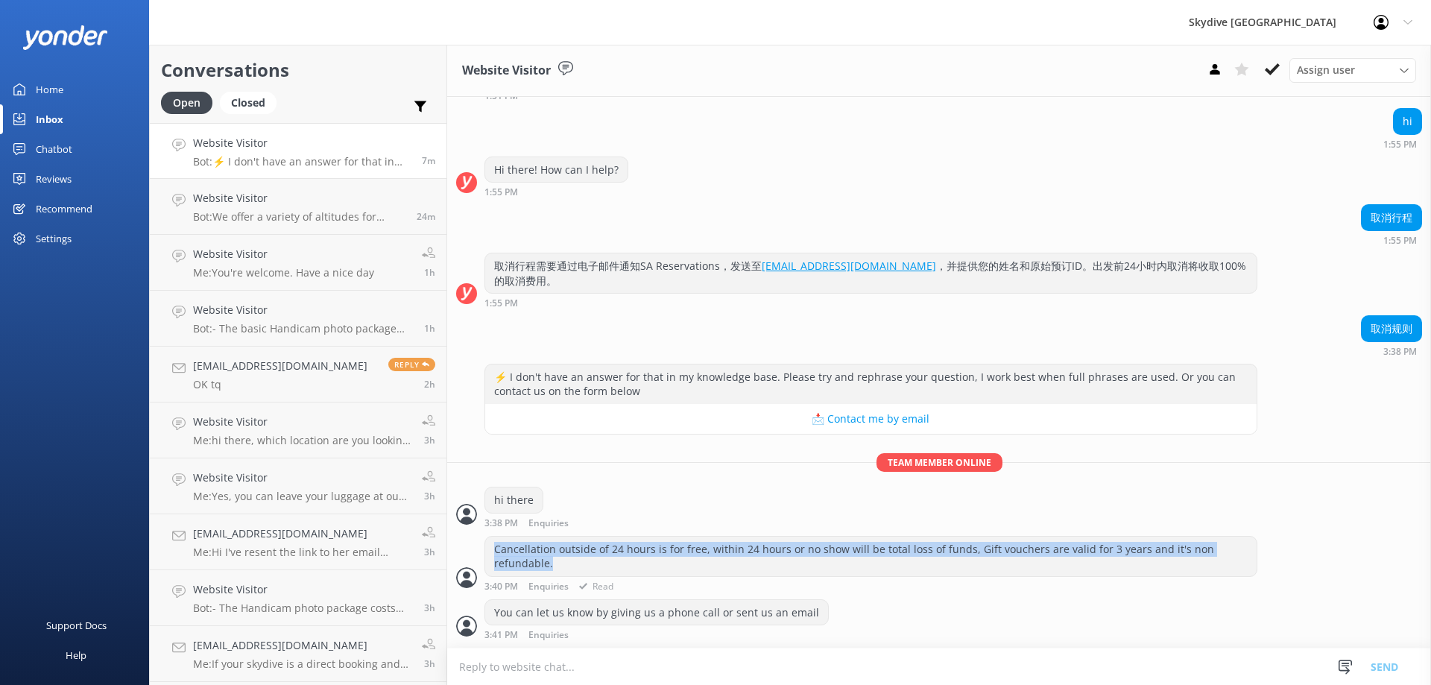
drag, startPoint x: 496, startPoint y: 551, endPoint x: 632, endPoint y: 564, distance: 137.0
click at [630, 563] on div "Cancellation outside of 24 hours is for free, within 24 hours or no show will b…" at bounding box center [870, 556] width 771 height 39
copy div "Cancellation outside of 24 hours is for free, within 24 hours or no show will b…"
